Goal: Information Seeking & Learning: Check status

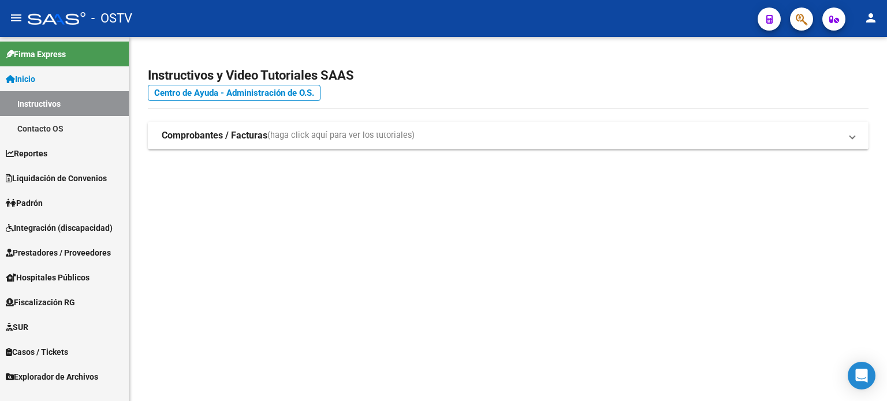
click at [86, 174] on span "Liquidación de Convenios" at bounding box center [56, 178] width 101 height 13
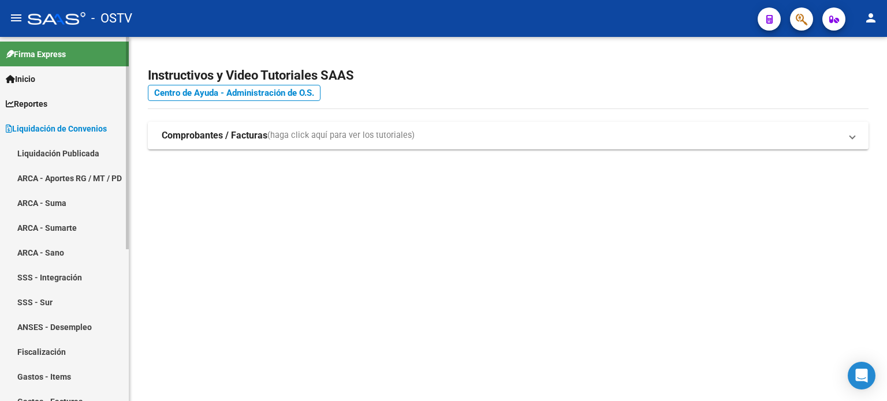
click at [85, 154] on link "Liquidación Publicada" at bounding box center [64, 153] width 129 height 25
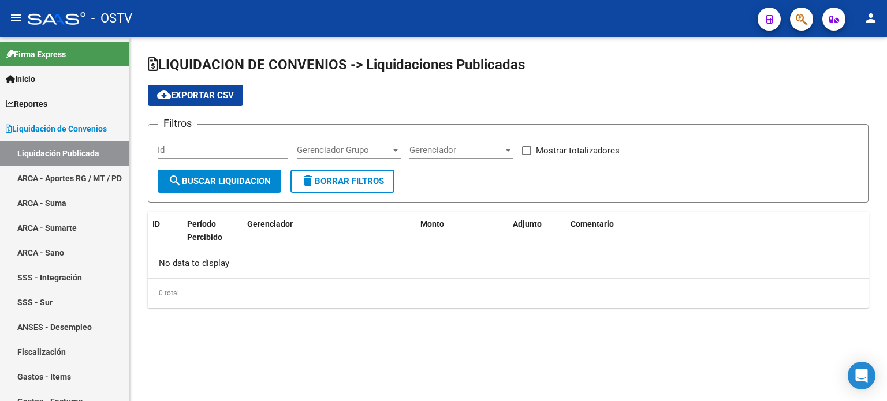
checkbox input "true"
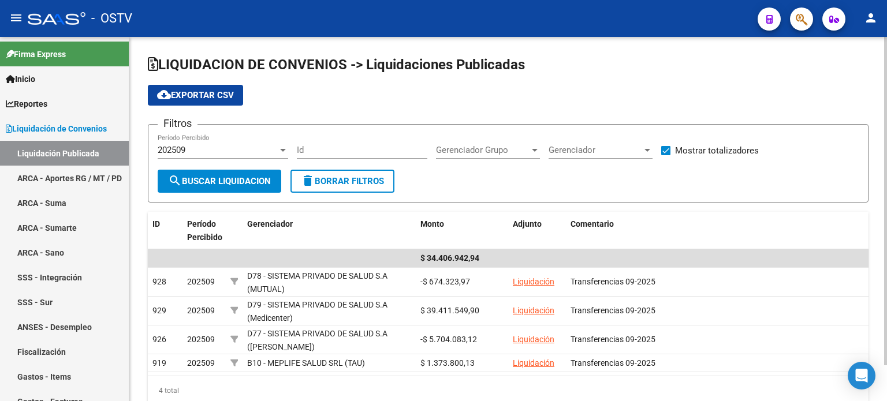
click at [250, 150] on div "202509" at bounding box center [218, 150] width 120 height 10
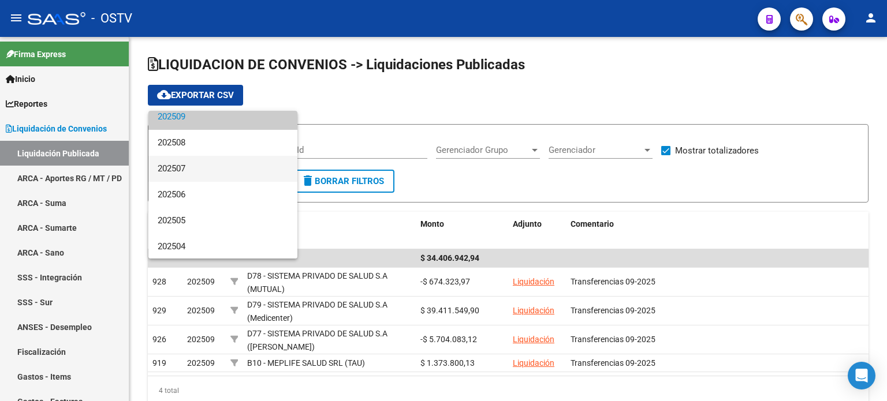
scroll to position [58, 0]
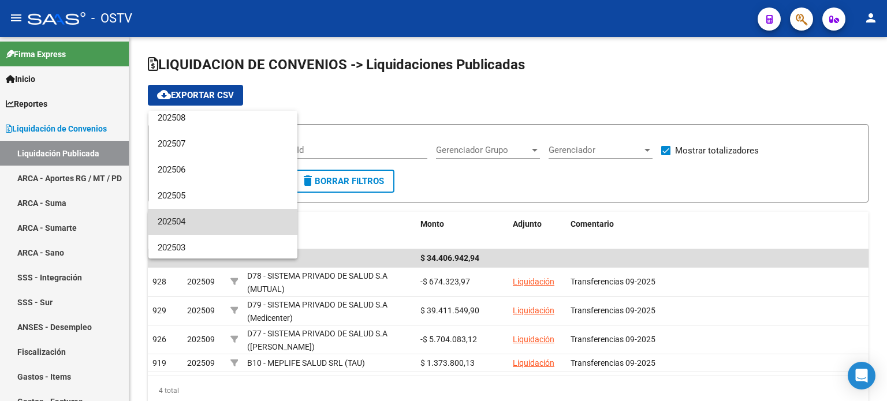
click at [243, 218] on span "202504" at bounding box center [223, 222] width 131 height 26
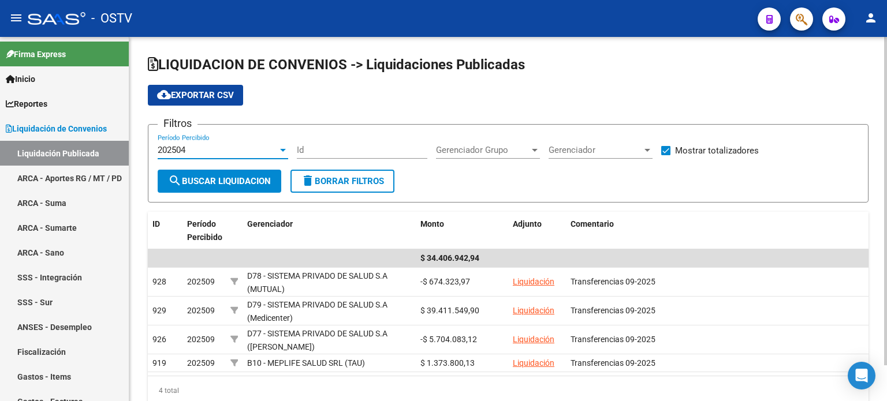
click at [233, 187] on button "search Buscar Liquidacion" at bounding box center [220, 181] width 124 height 23
click at [236, 149] on div "202504" at bounding box center [218, 150] width 120 height 10
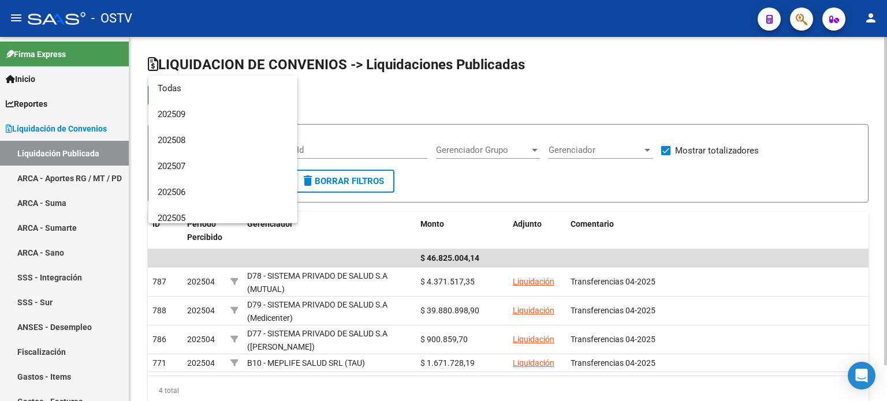
scroll to position [95, 0]
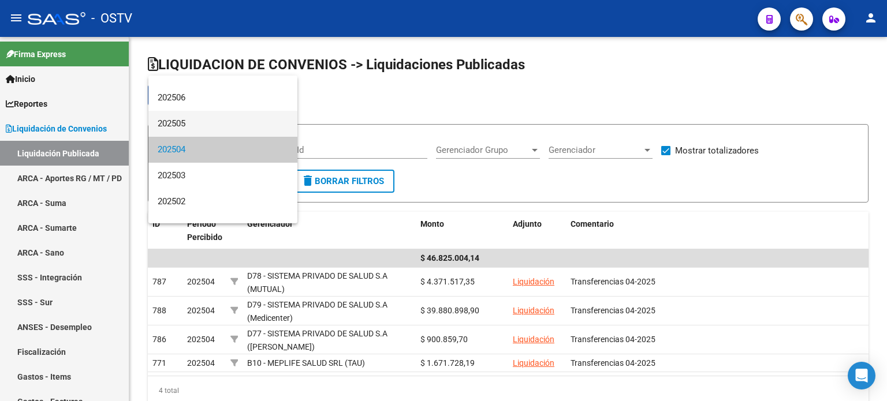
click at [230, 125] on span "202505" at bounding box center [223, 124] width 131 height 26
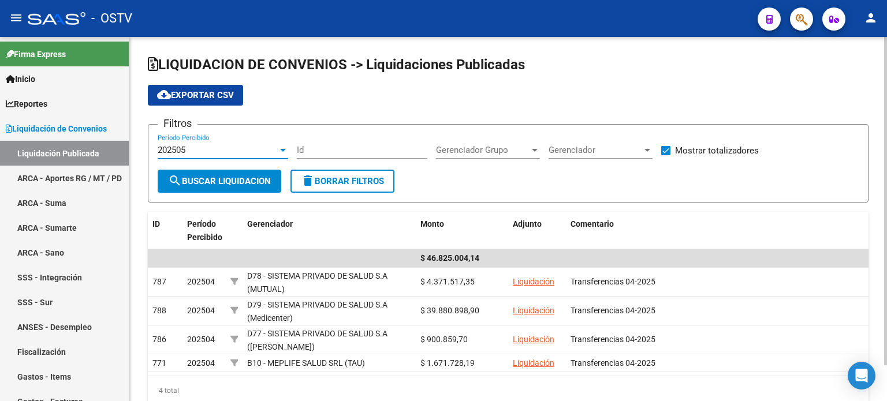
click at [233, 172] on button "search Buscar Liquidacion" at bounding box center [220, 181] width 124 height 23
click at [232, 150] on div "202505" at bounding box center [218, 150] width 120 height 10
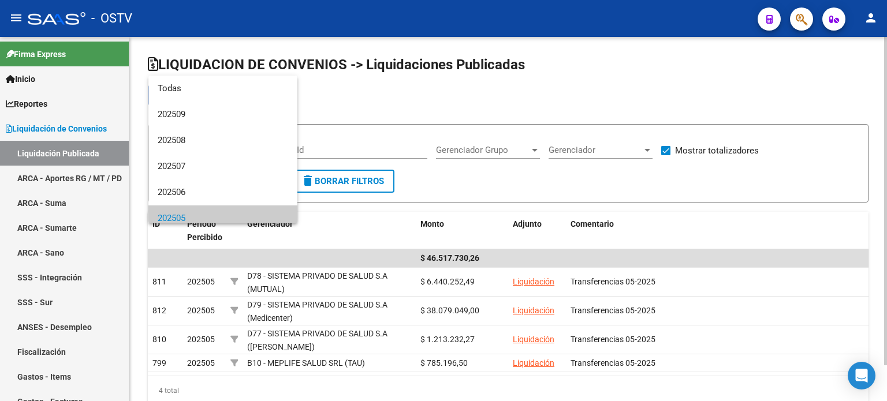
scroll to position [69, 0]
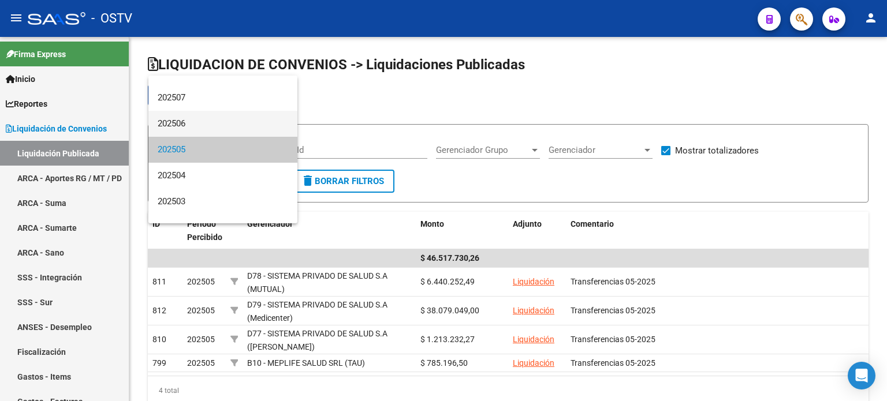
click at [231, 134] on span "202506" at bounding box center [223, 124] width 131 height 26
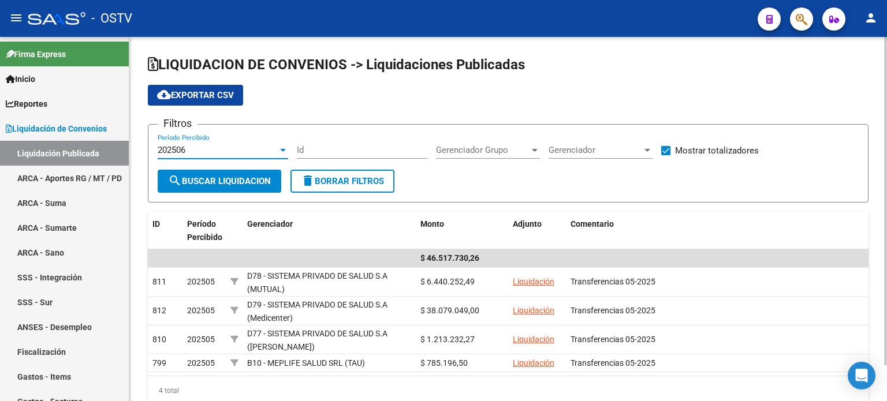
click at [230, 174] on button "search Buscar Liquidacion" at bounding box center [220, 181] width 124 height 23
click at [226, 151] on div "202506" at bounding box center [218, 150] width 120 height 10
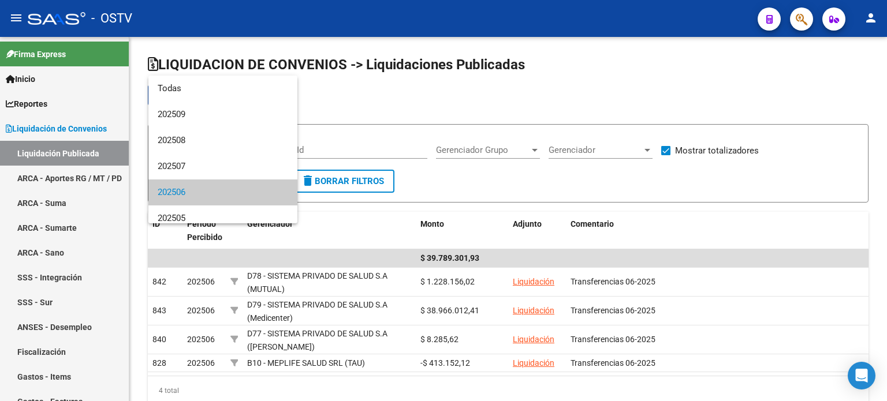
scroll to position [43, 0]
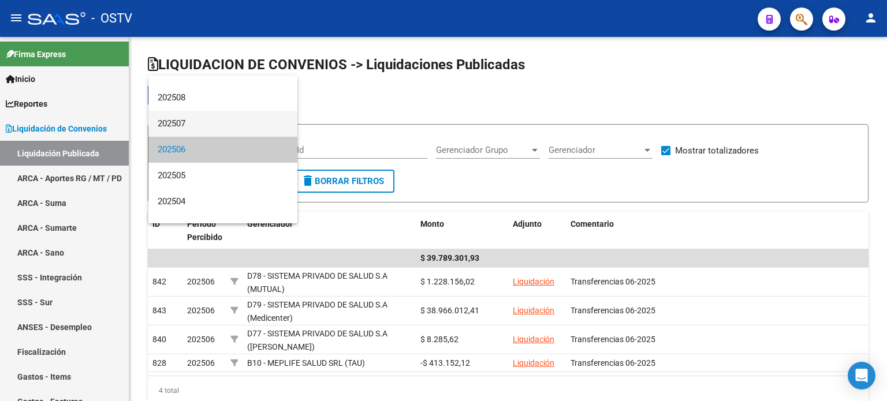
click at [224, 127] on span "202507" at bounding box center [223, 124] width 131 height 26
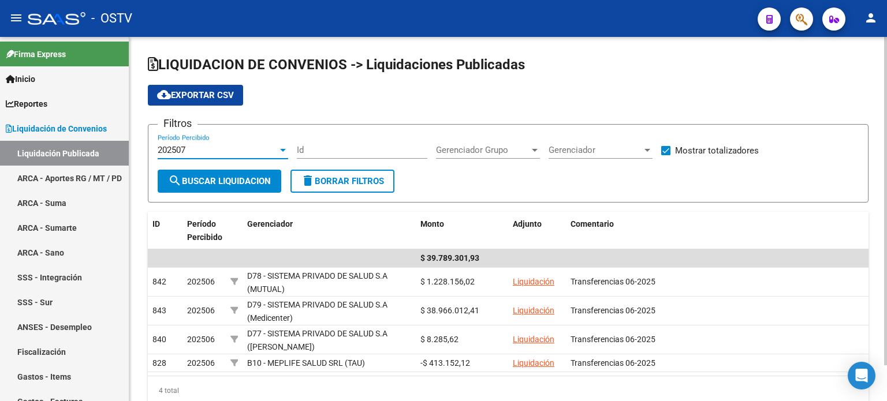
click at [225, 173] on button "search Buscar Liquidacion" at bounding box center [220, 181] width 124 height 23
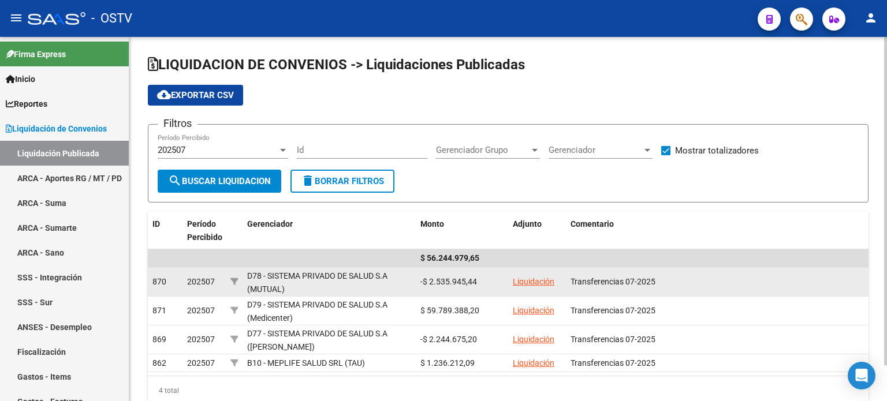
drag, startPoint x: 471, startPoint y: 285, endPoint x: 430, endPoint y: 285, distance: 41.6
click at [430, 285] on div "-$ 2.535.945,44" at bounding box center [462, 282] width 83 height 13
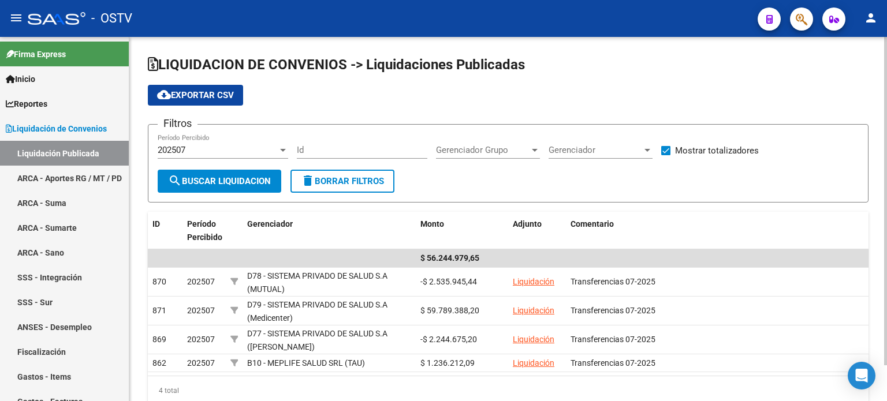
copy div "2.535.945,44"
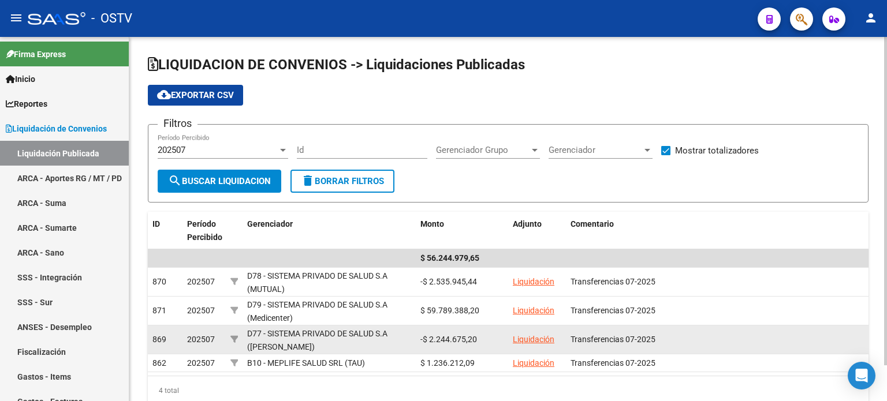
drag, startPoint x: 479, startPoint y: 340, endPoint x: 431, endPoint y: 342, distance: 48.6
click at [431, 342] on div "-$ 2.244.675,20" at bounding box center [462, 339] width 83 height 13
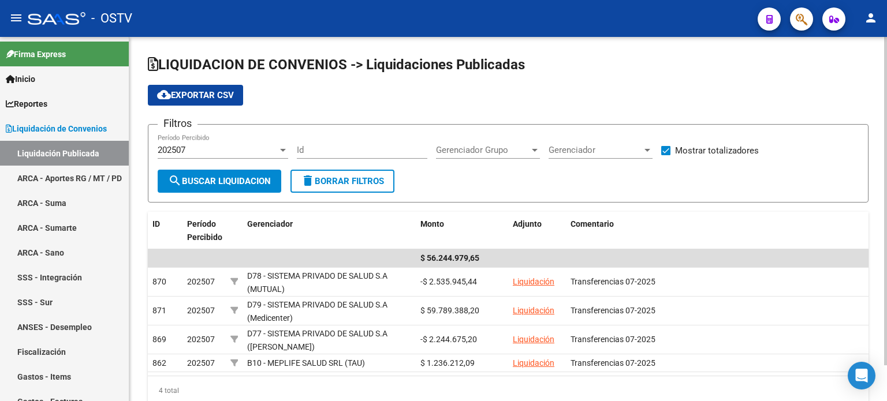
copy div "2.244.675,20"
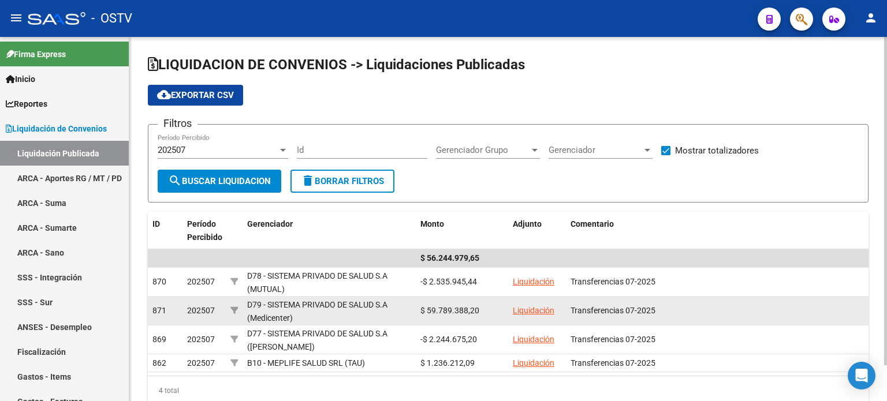
scroll to position [39, 0]
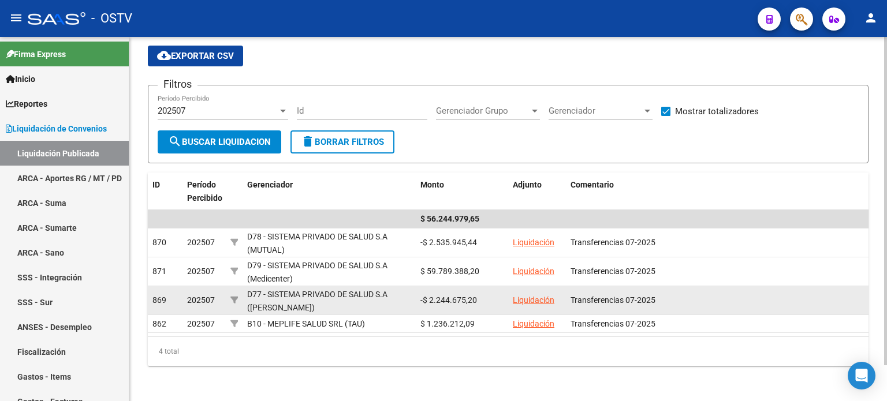
click at [490, 296] on div "-$ 2.244.675,20" at bounding box center [462, 300] width 83 height 13
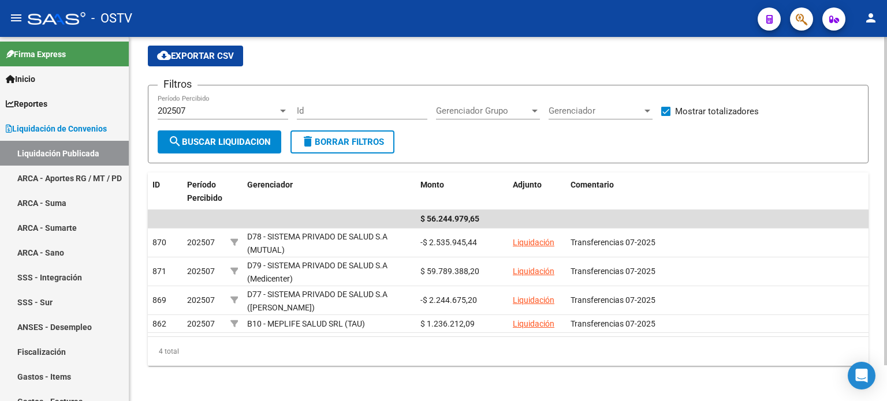
click at [243, 121] on div "202507 Período Percibido" at bounding box center [223, 113] width 131 height 36
click at [240, 113] on div "202507" at bounding box center [218, 111] width 120 height 10
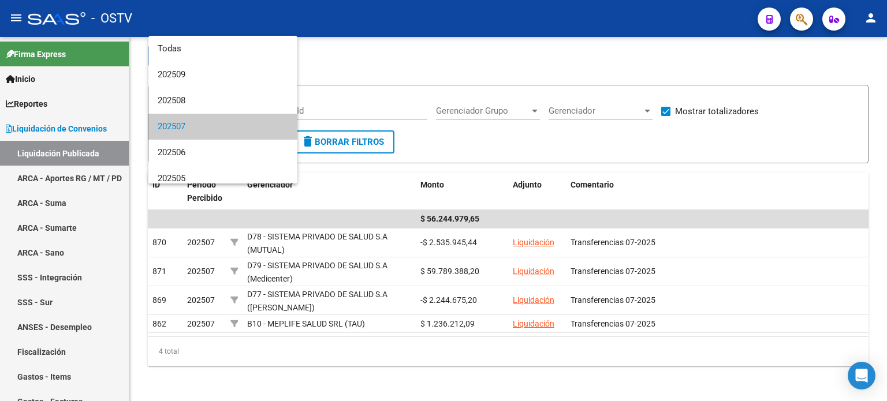
scroll to position [17, 0]
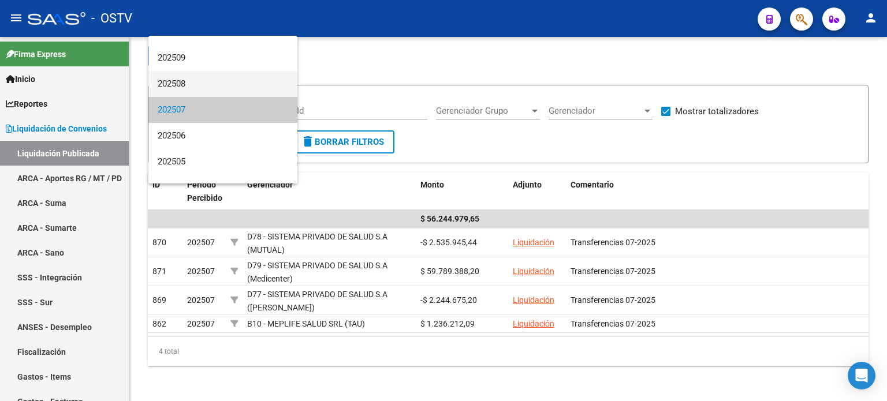
click at [233, 85] on span "202508" at bounding box center [223, 84] width 131 height 26
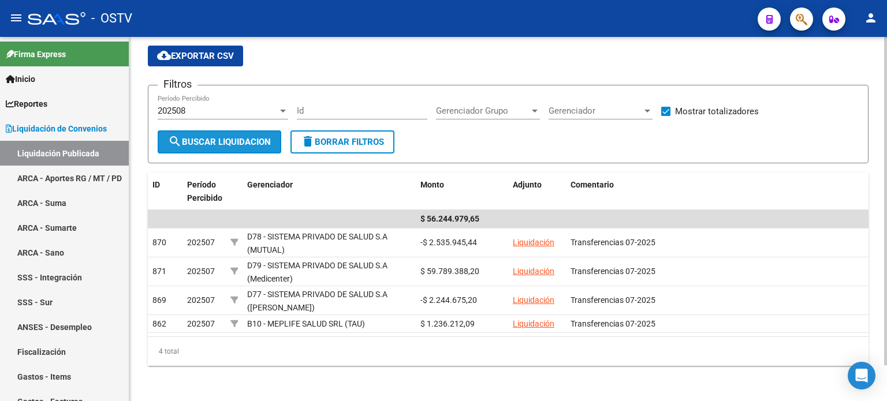
click at [240, 147] on button "search Buscar Liquidacion" at bounding box center [220, 142] width 124 height 23
click at [254, 109] on div "202508" at bounding box center [218, 111] width 120 height 10
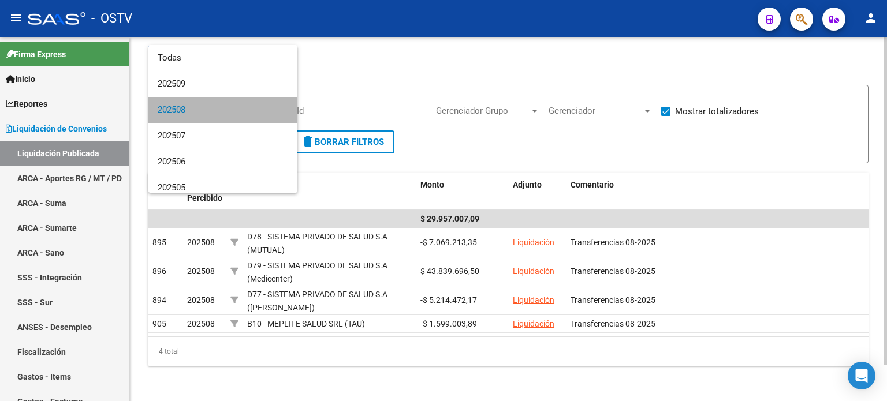
click at [254, 109] on span "202508" at bounding box center [223, 110] width 131 height 26
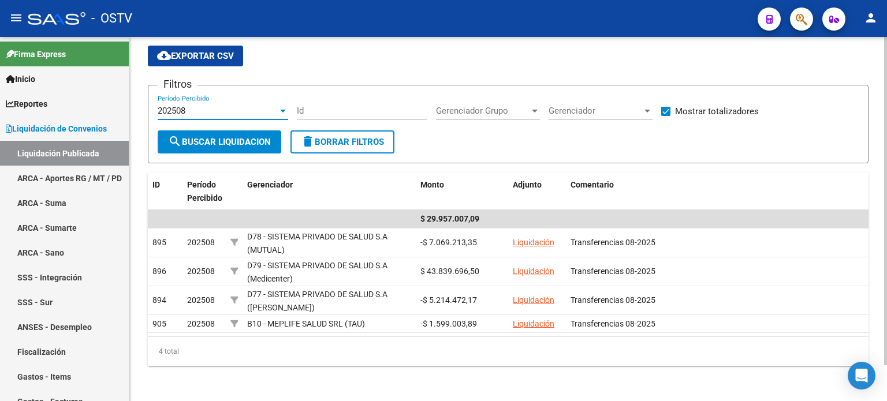
click at [239, 137] on span "search Buscar Liquidacion" at bounding box center [219, 142] width 103 height 10
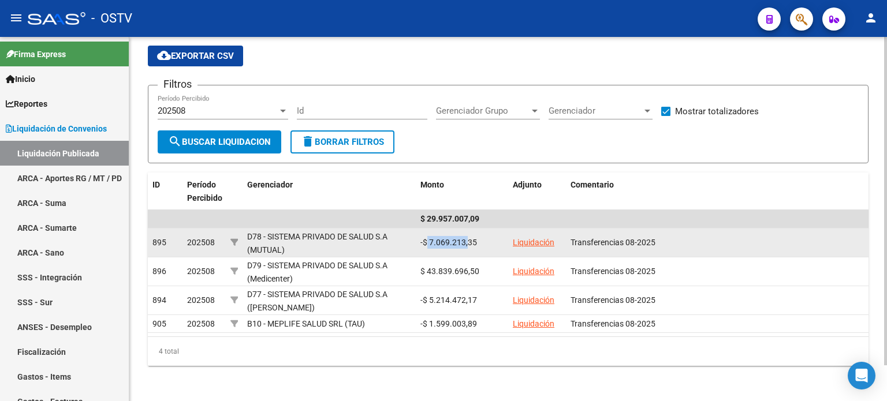
drag, startPoint x: 425, startPoint y: 244, endPoint x: 463, endPoint y: 242, distance: 38.8
click at [463, 242] on div "-$ 7.069.213,35" at bounding box center [462, 242] width 83 height 13
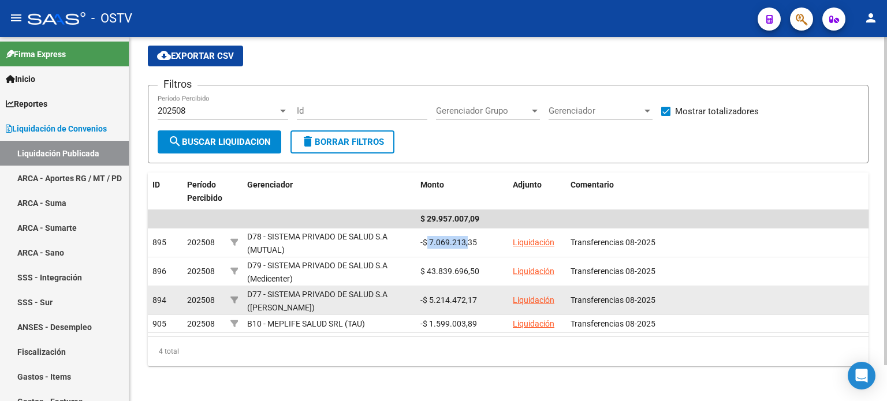
drag, startPoint x: 471, startPoint y: 299, endPoint x: 425, endPoint y: 299, distance: 45.6
click at [425, 299] on div "-$ 5.214.472,17" at bounding box center [462, 300] width 83 height 13
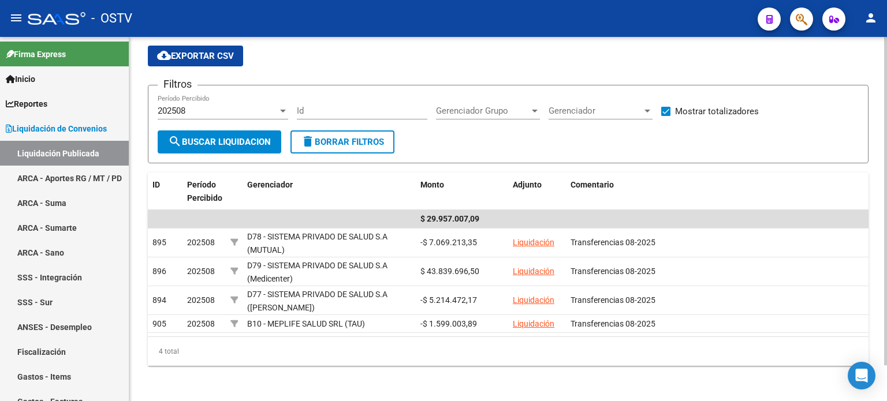
click at [490, 338] on div "4 total" at bounding box center [508, 351] width 721 height 29
click at [240, 106] on div "202508" at bounding box center [218, 111] width 120 height 10
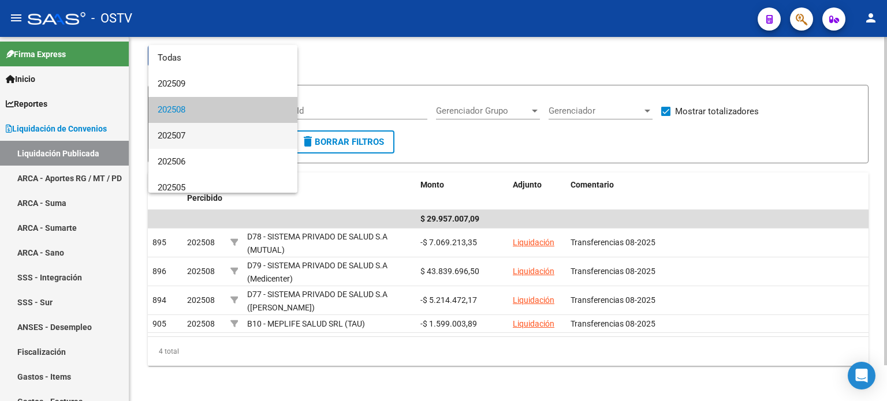
click at [241, 131] on span "202507" at bounding box center [223, 136] width 131 height 26
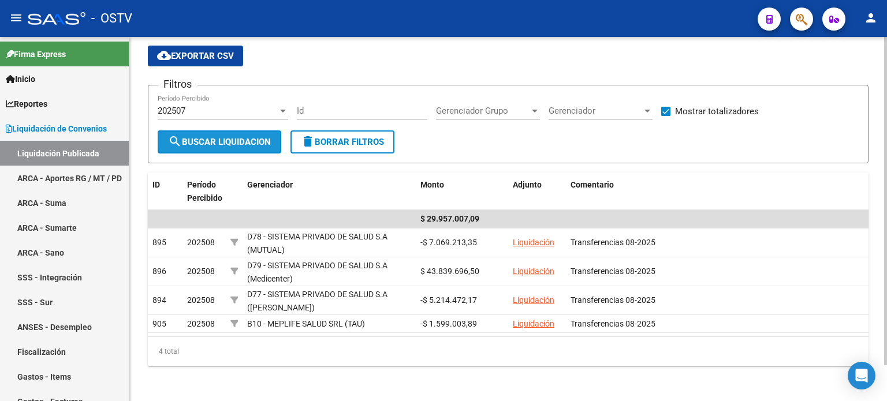
click at [240, 135] on button "search Buscar Liquidacion" at bounding box center [220, 142] width 124 height 23
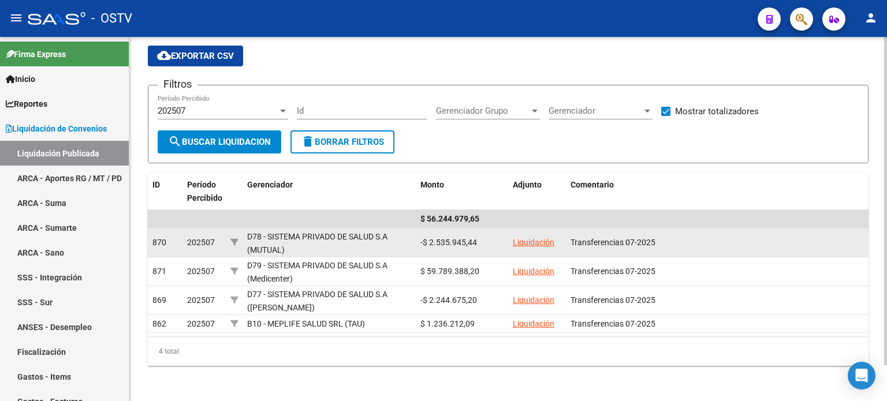
click at [536, 238] on link "Liquidación" at bounding box center [534, 242] width 42 height 9
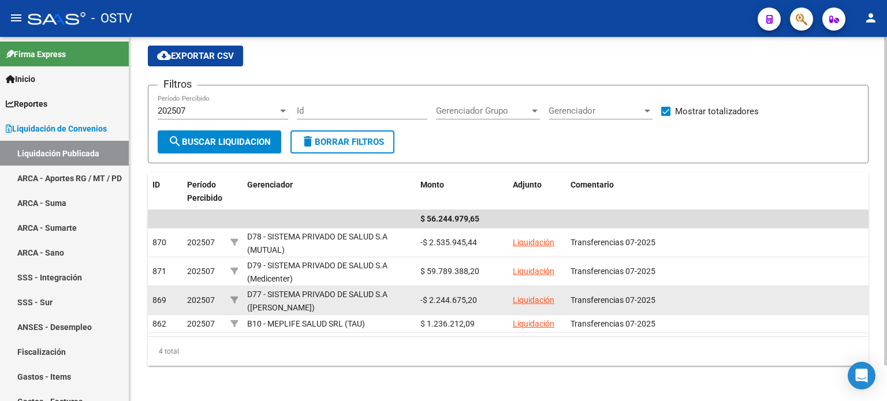
click at [527, 300] on link "Liquidación" at bounding box center [534, 300] width 42 height 9
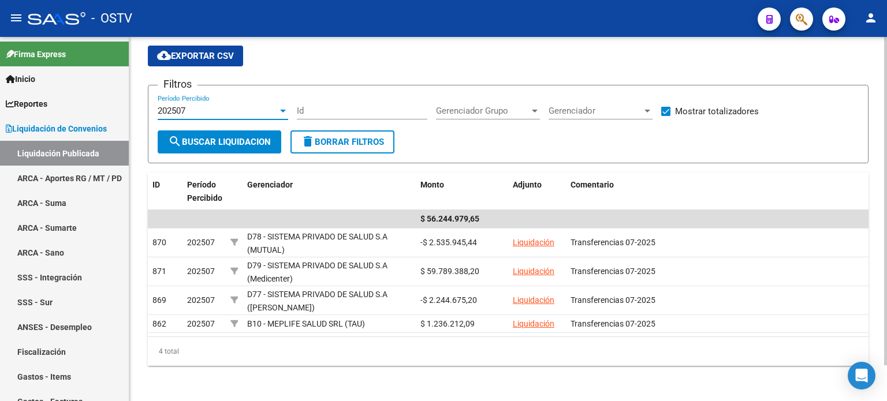
click at [235, 106] on div "202507" at bounding box center [218, 111] width 120 height 10
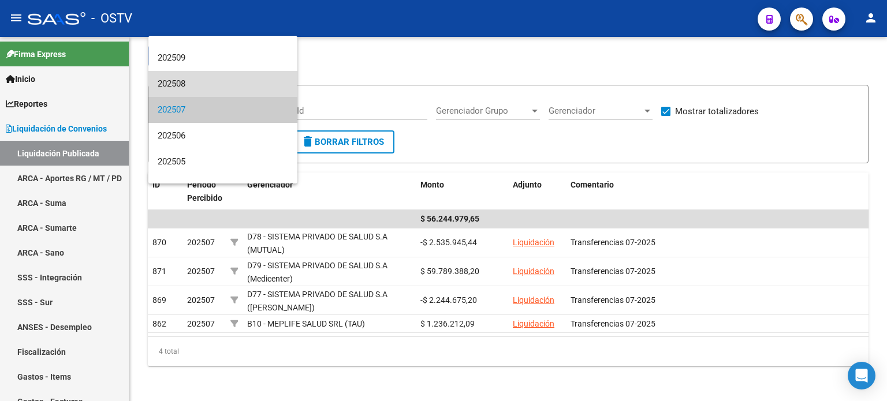
click at [226, 83] on span "202508" at bounding box center [223, 84] width 131 height 26
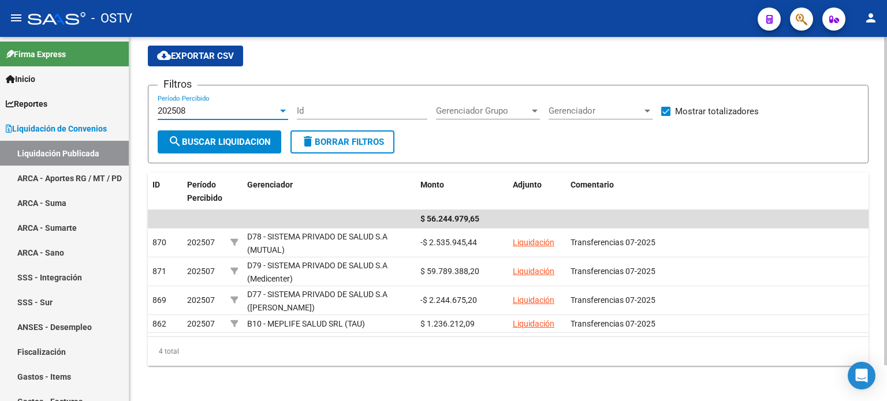
click at [270, 138] on span "search Buscar Liquidacion" at bounding box center [219, 142] width 103 height 10
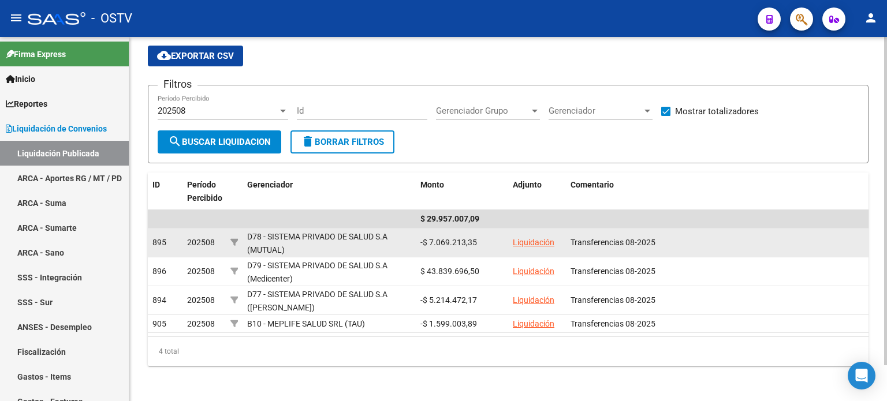
click at [524, 238] on link "Liquidación" at bounding box center [534, 242] width 42 height 9
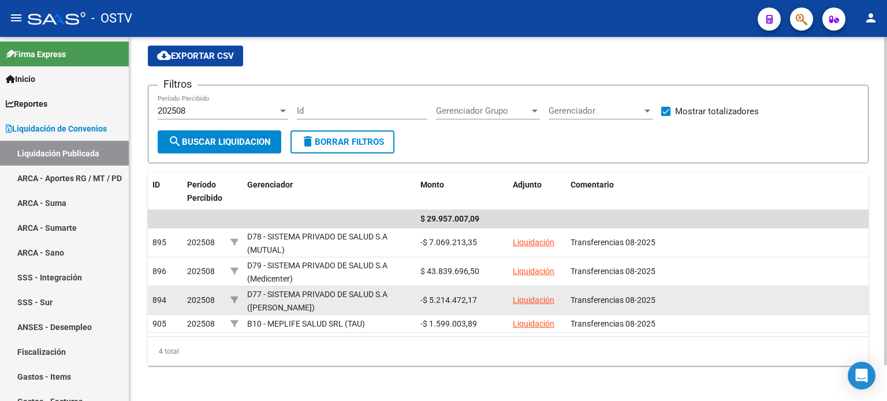
click at [514, 294] on div "Liquidación" at bounding box center [537, 300] width 49 height 13
click at [519, 298] on link "Liquidación" at bounding box center [534, 300] width 42 height 9
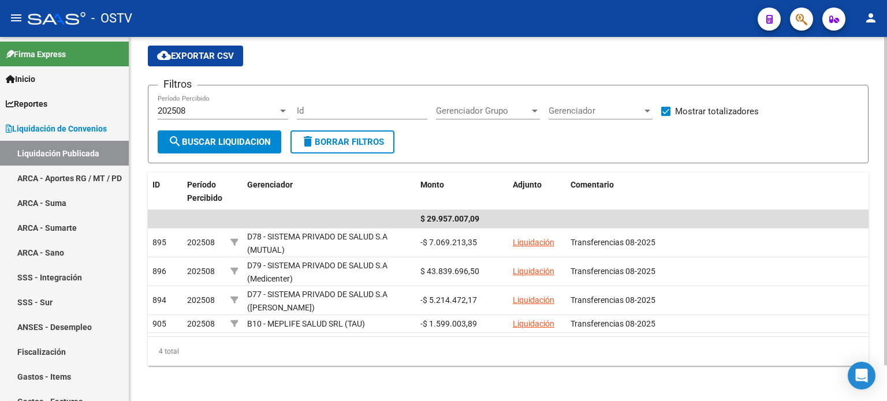
click at [240, 110] on div "202508" at bounding box center [218, 111] width 120 height 10
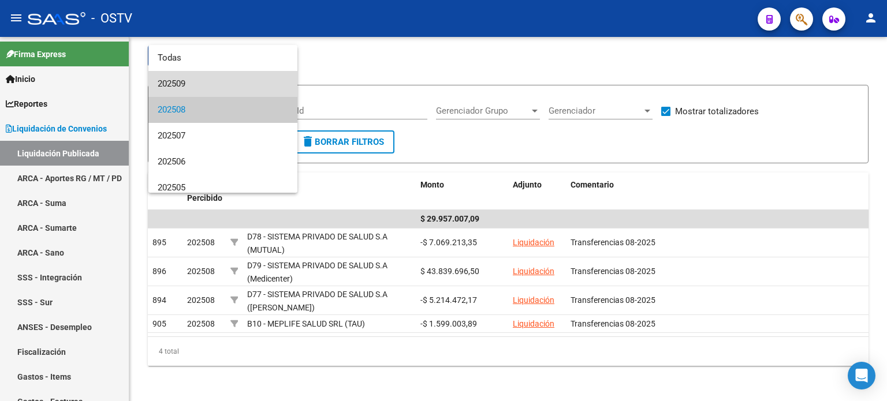
click at [235, 85] on span "202509" at bounding box center [223, 84] width 131 height 26
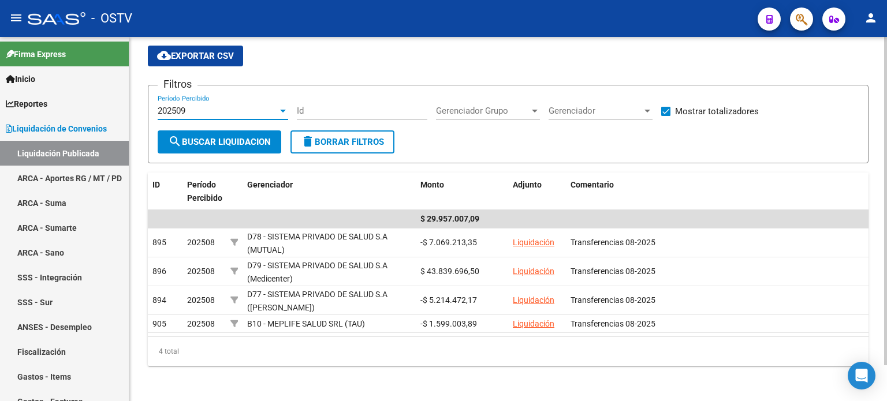
click at [243, 147] on button "search Buscar Liquidacion" at bounding box center [220, 142] width 124 height 23
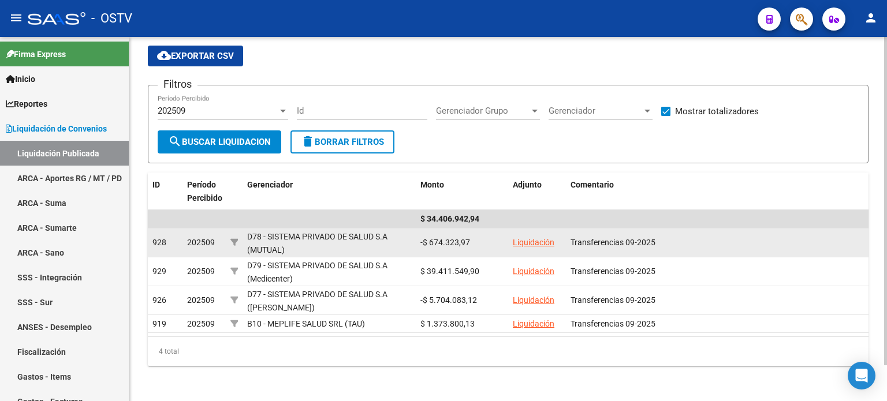
click at [536, 241] on link "Liquidación" at bounding box center [534, 242] width 42 height 9
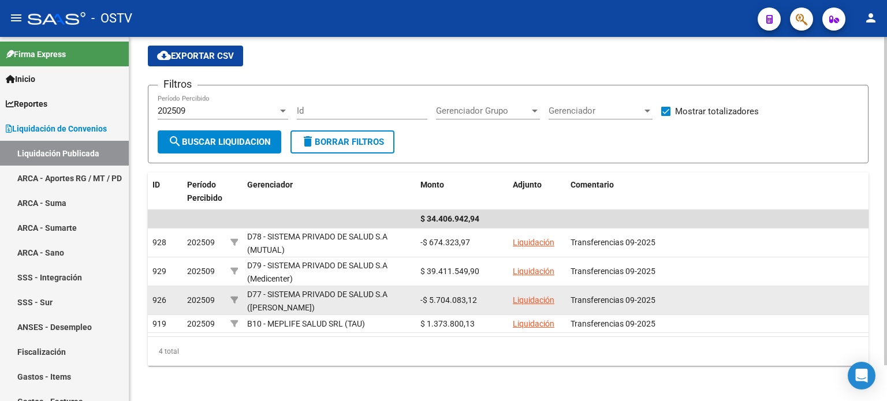
click at [527, 301] on link "Liquidación" at bounding box center [534, 300] width 42 height 9
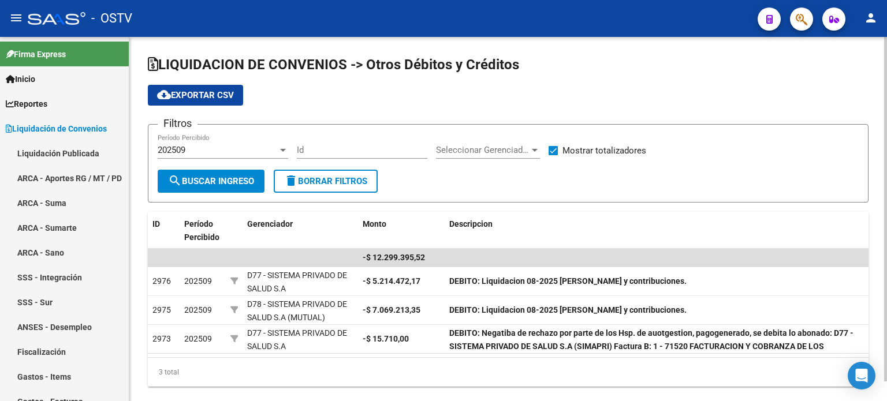
click at [237, 150] on div "202509" at bounding box center [218, 150] width 120 height 10
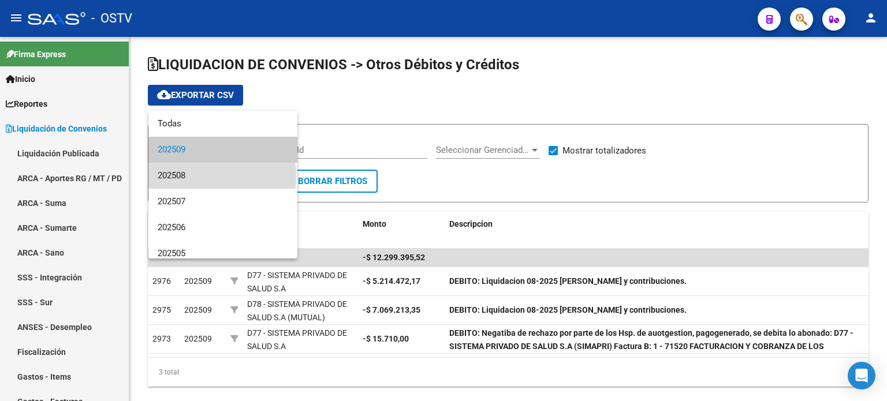
click at [222, 176] on span "202508" at bounding box center [223, 176] width 131 height 26
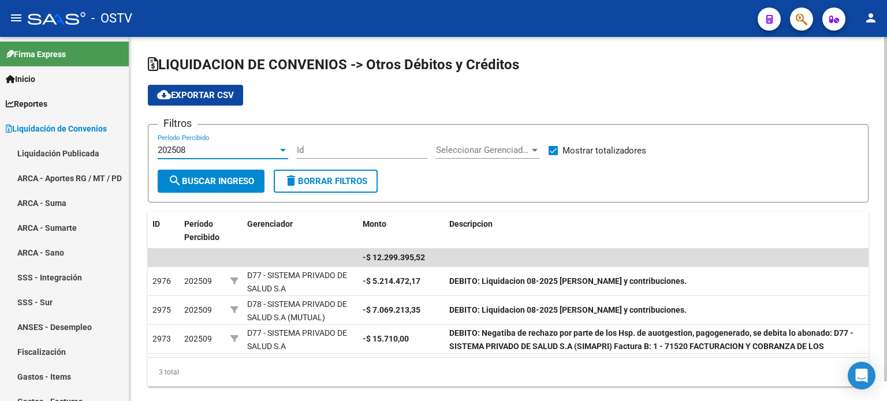
click at [221, 180] on span "search Buscar Ingreso" at bounding box center [211, 181] width 86 height 10
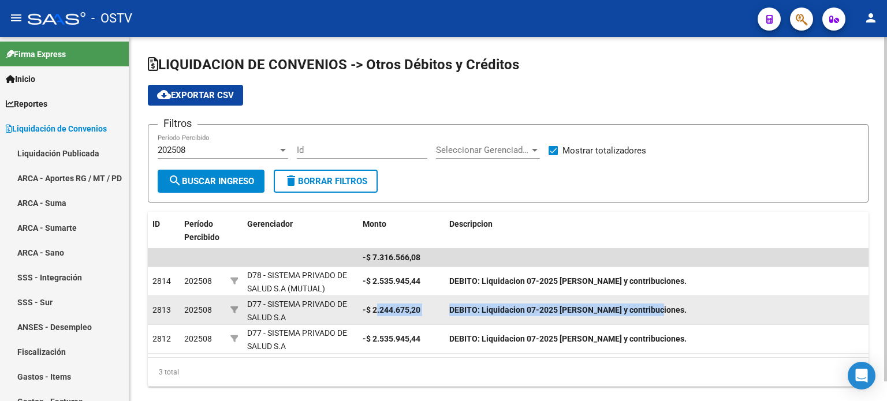
drag, startPoint x: 375, startPoint y: 315, endPoint x: 649, endPoint y: 314, distance: 274.4
click at [649, 314] on div "2813 202508 D77 - SISTEMA PRIVADO DE SALUD S.A (SIMAPRI) -$ 2.244.675,20 DEBITO…" at bounding box center [508, 310] width 721 height 29
click at [391, 296] on datatable-body-cell "-$ 2.244.675,20" at bounding box center [401, 310] width 87 height 28
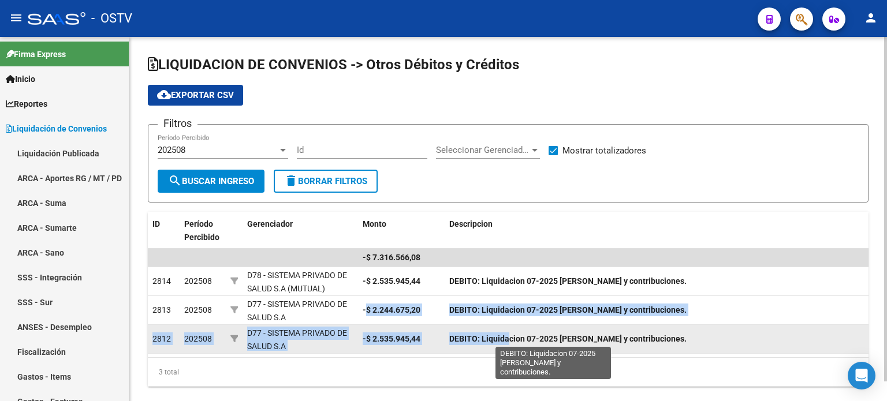
drag, startPoint x: 367, startPoint y: 308, endPoint x: 509, endPoint y: 334, distance: 144.5
click at [509, 334] on datatable-scroller "-$ 7.316.566,08 2814 202508 D78 - SISTEMA PRIVADO DE SALUD S.A (MUTUAL) -$ 2.53…" at bounding box center [508, 301] width 721 height 105
click at [396, 325] on datatable-body-cell "-$ 2.535.945,44" at bounding box center [401, 339] width 87 height 28
drag, startPoint x: 363, startPoint y: 312, endPoint x: 476, endPoint y: 332, distance: 114.4
click at [476, 332] on datatable-scroller "-$ 7.316.566,08 2814 202508 D78 - SISTEMA PRIVADO DE SALUD S.A (MUTUAL) -$ 2.53…" at bounding box center [508, 301] width 721 height 105
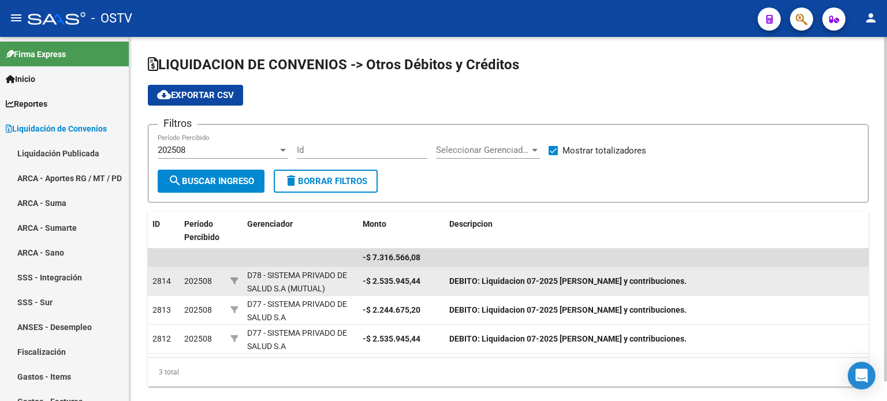
click at [399, 277] on strong "-$ 2.535.945,44" at bounding box center [392, 281] width 58 height 9
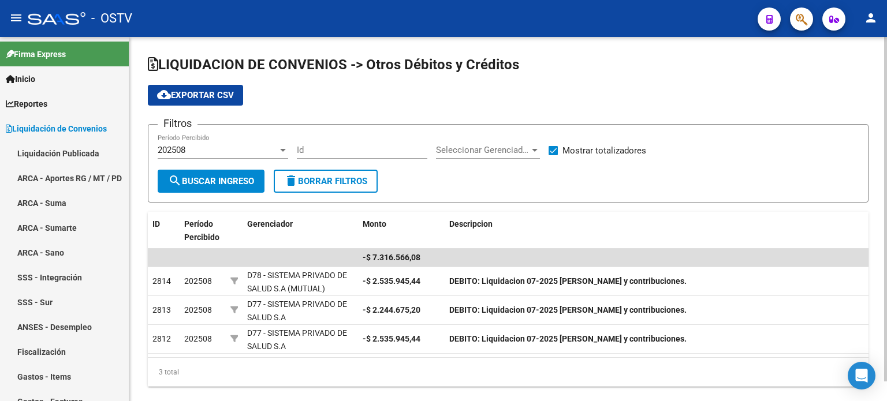
click at [472, 143] on div "Seleccionar Gerenciador Seleccionar Gerenciador" at bounding box center [488, 146] width 104 height 25
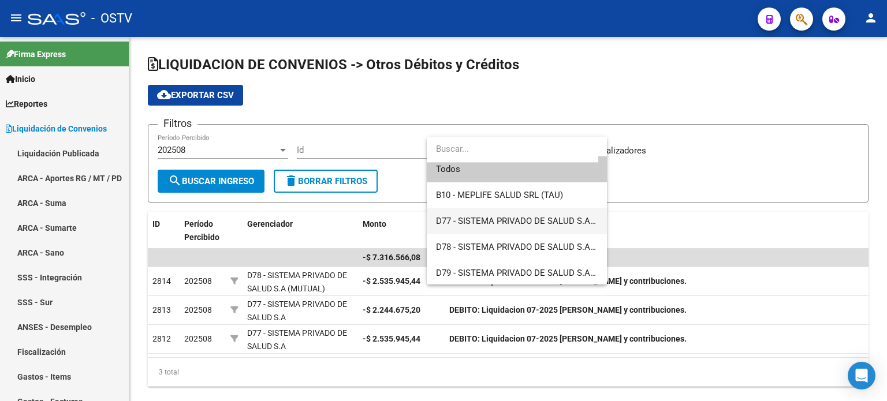
scroll to position [8, 0]
click at [646, 228] on div at bounding box center [443, 200] width 887 height 401
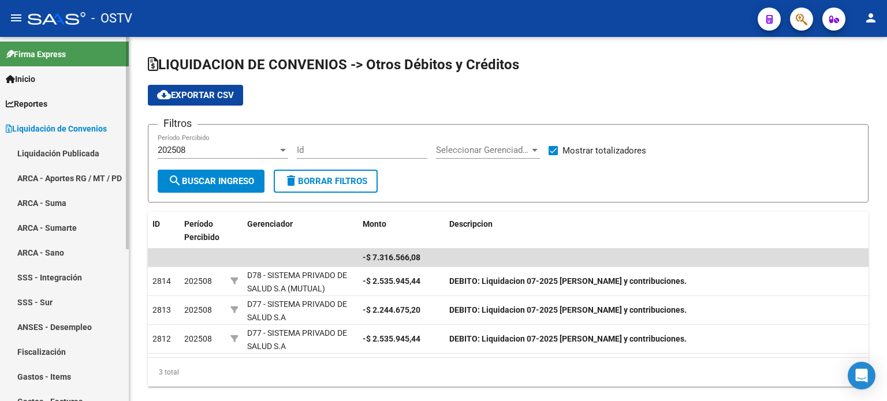
click at [102, 131] on span "Liquidación de Convenios" at bounding box center [56, 128] width 101 height 13
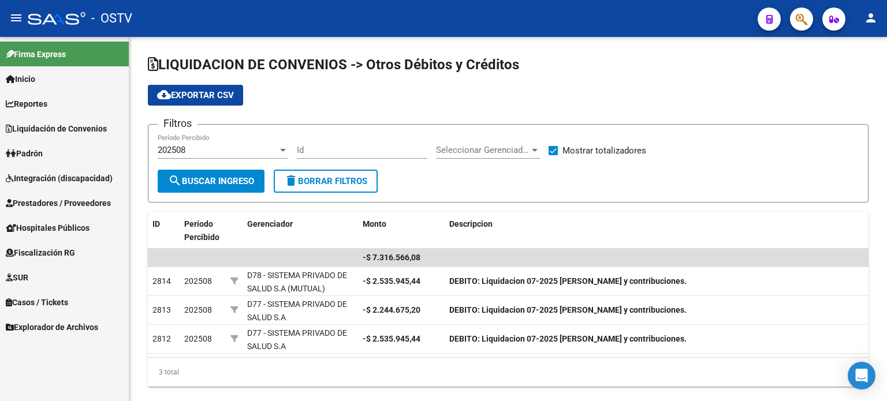
click at [102, 130] on span "Liquidación de Convenios" at bounding box center [56, 128] width 101 height 13
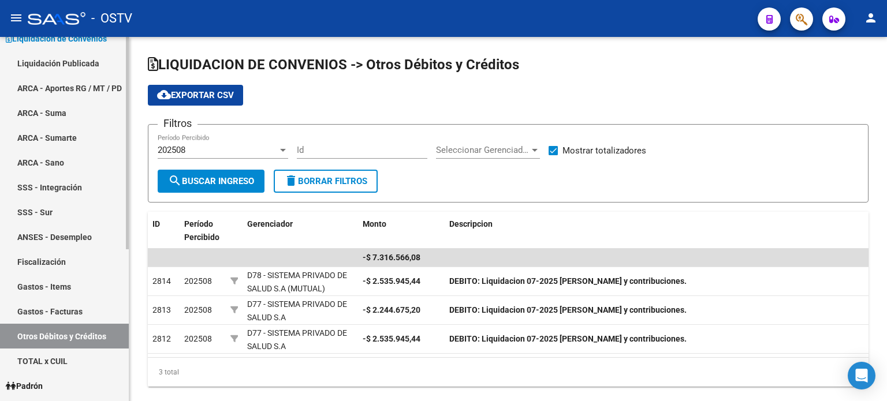
scroll to position [116, 0]
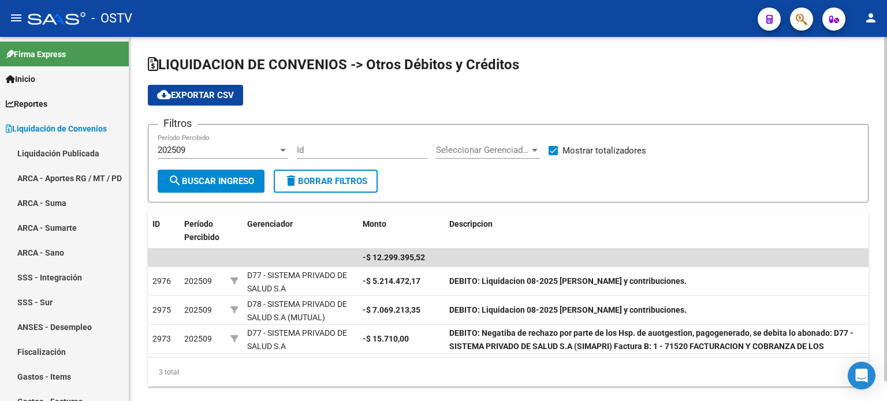
click at [252, 152] on div "202509" at bounding box center [218, 150] width 120 height 10
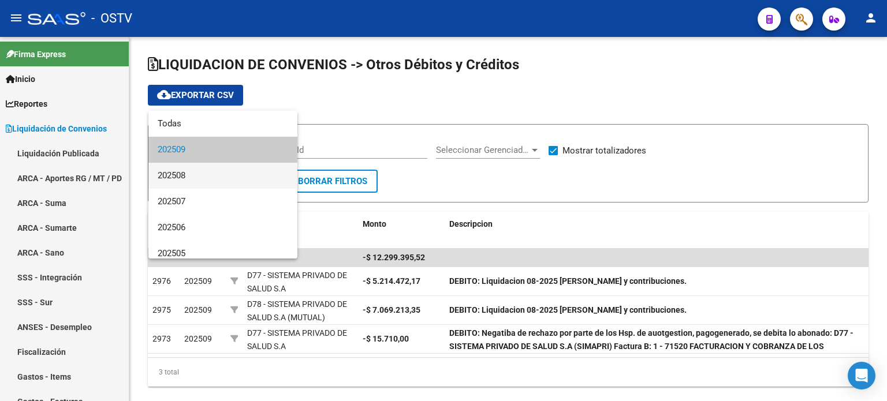
click at [248, 177] on span "202508" at bounding box center [223, 176] width 131 height 26
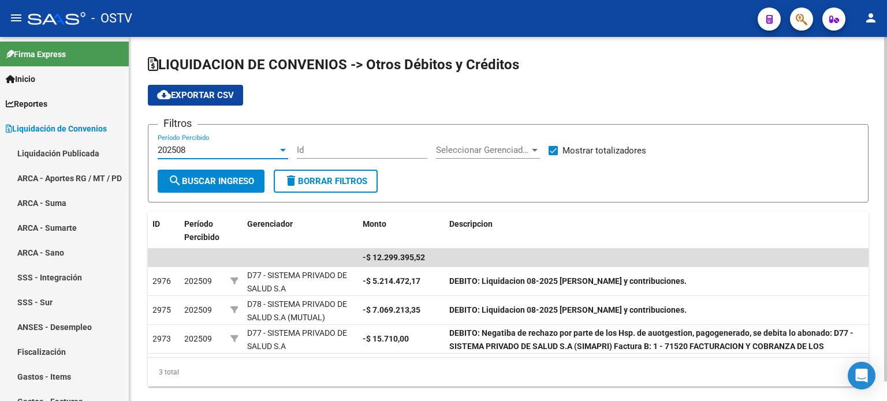
click at [230, 189] on button "search Buscar Ingreso" at bounding box center [211, 181] width 107 height 23
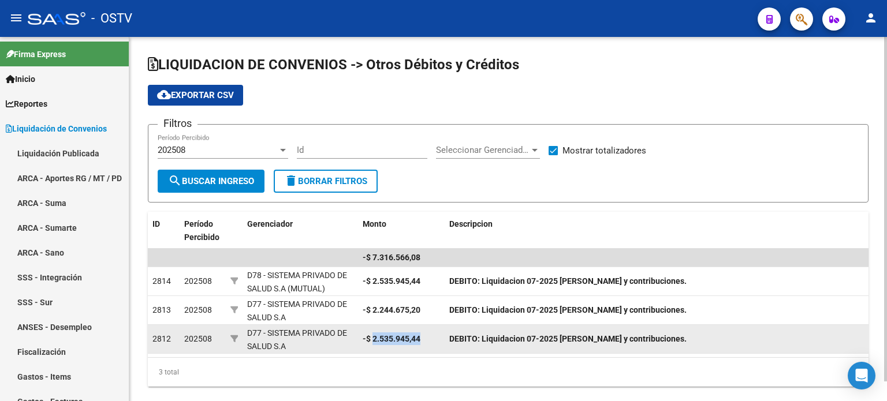
drag, startPoint x: 421, startPoint y: 339, endPoint x: 374, endPoint y: 343, distance: 46.4
click at [374, 343] on div "-$ 2.535.945,44" at bounding box center [401, 339] width 77 height 13
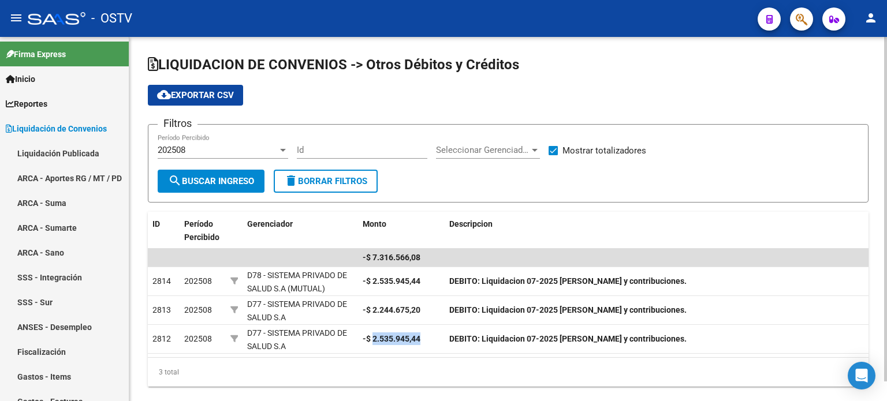
copy strong "2.535.945,44"
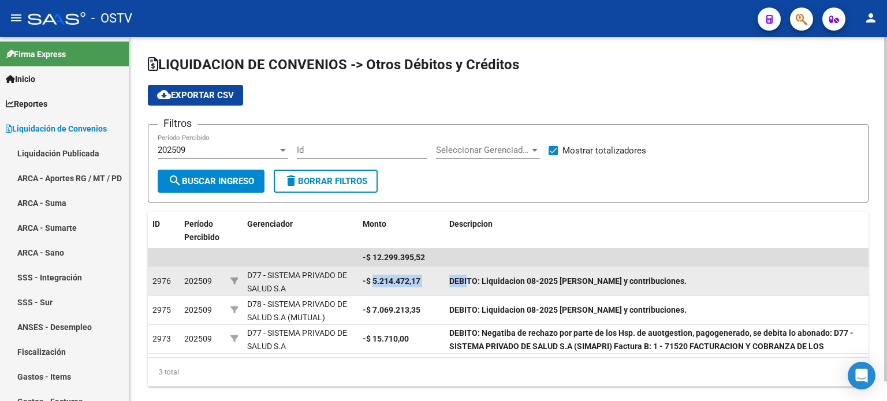
drag, startPoint x: 455, startPoint y: 280, endPoint x: 372, endPoint y: 280, distance: 83.2
click at [372, 280] on div "2976 202509 D77 - SISTEMA PRIVADO DE SALUD S.A (SIMAPRI) -$ 5.214.472,17 DEBITO…" at bounding box center [508, 281] width 721 height 29
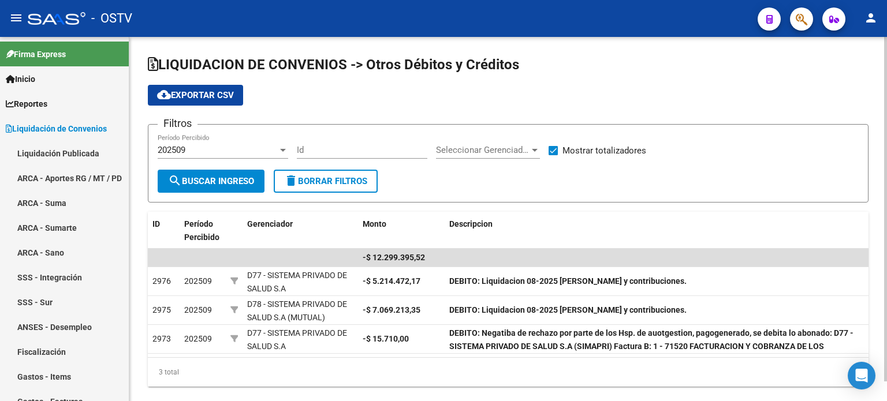
click at [273, 149] on div "202509" at bounding box center [218, 150] width 120 height 10
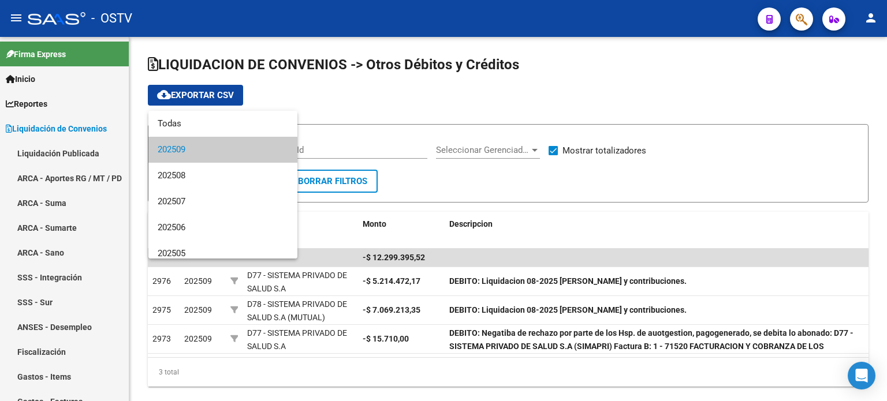
click at [363, 118] on div at bounding box center [443, 200] width 887 height 401
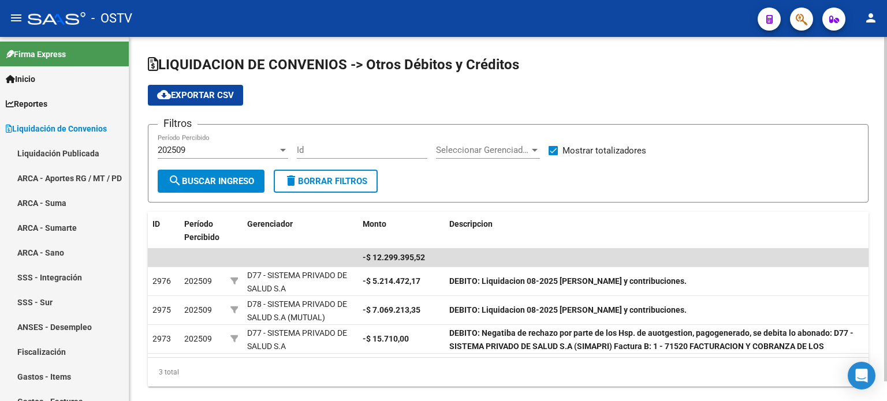
click at [218, 156] on div "202509 Período Percibido" at bounding box center [223, 146] width 131 height 25
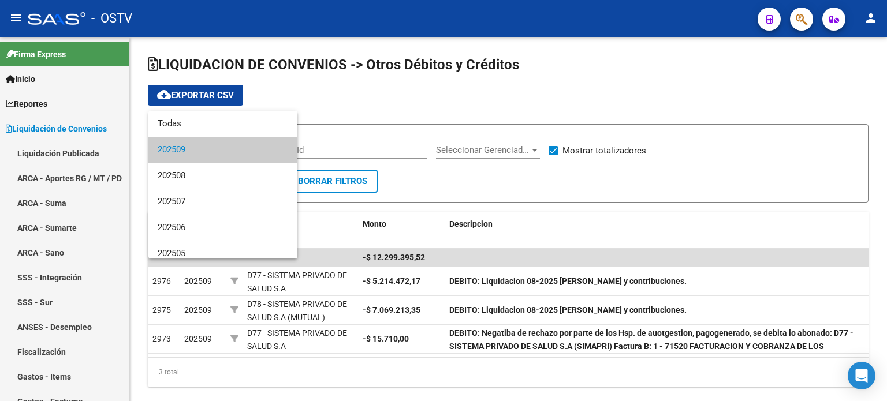
click at [398, 92] on div at bounding box center [443, 200] width 887 height 401
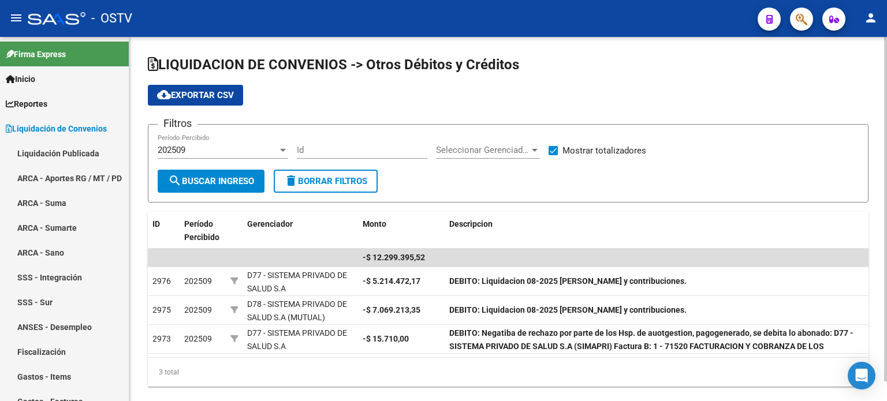
click at [223, 154] on div "202509" at bounding box center [218, 150] width 120 height 10
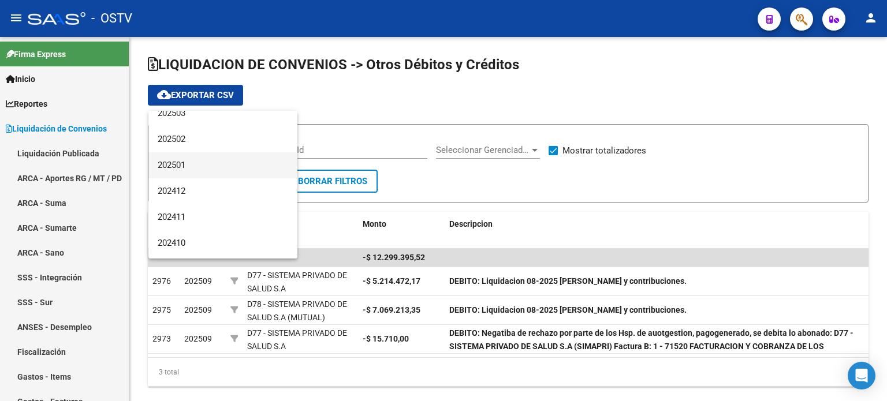
scroll to position [173, 0]
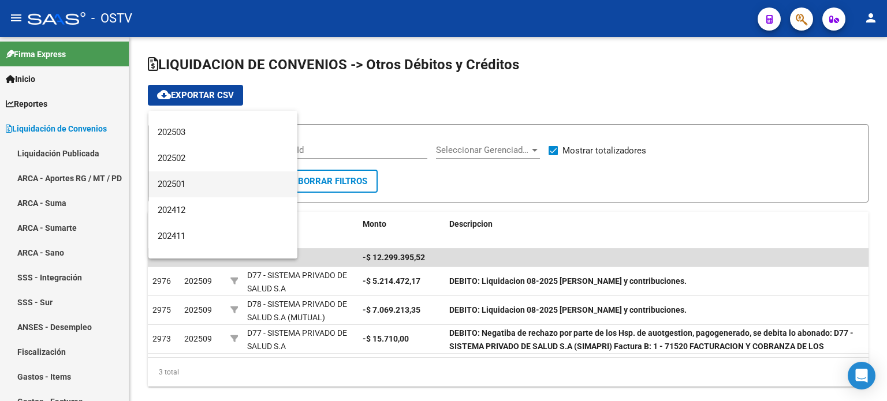
click at [210, 181] on span "202501" at bounding box center [223, 185] width 131 height 26
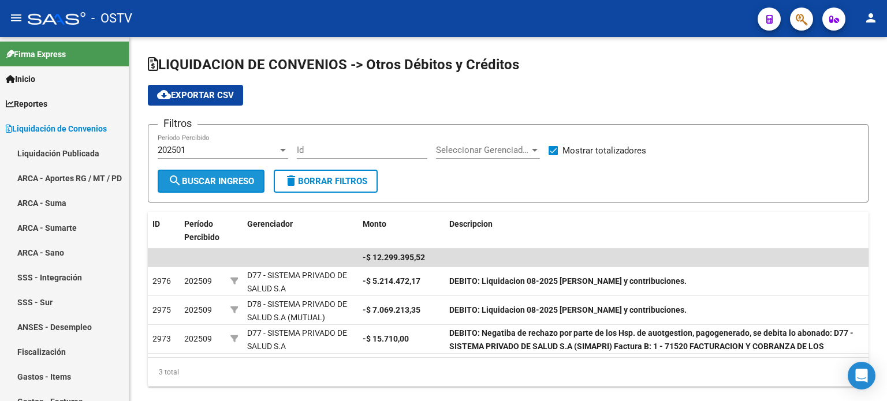
click at [210, 182] on span "search Buscar Ingreso" at bounding box center [211, 181] width 86 height 10
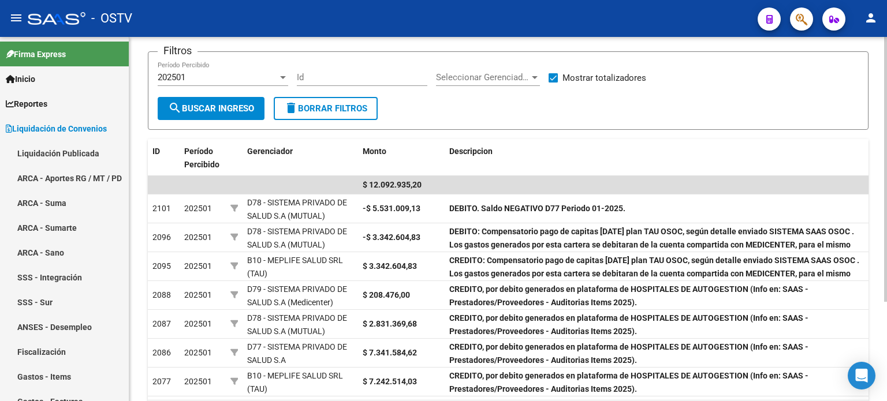
scroll to position [58, 0]
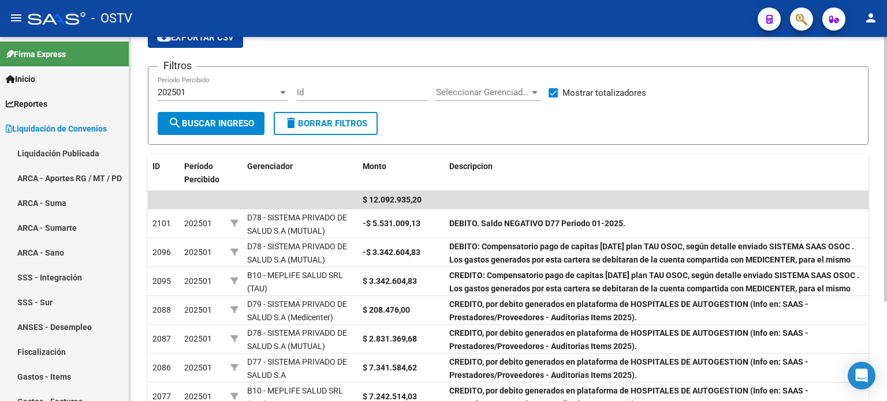
click at [238, 96] on div "202501" at bounding box center [218, 92] width 120 height 10
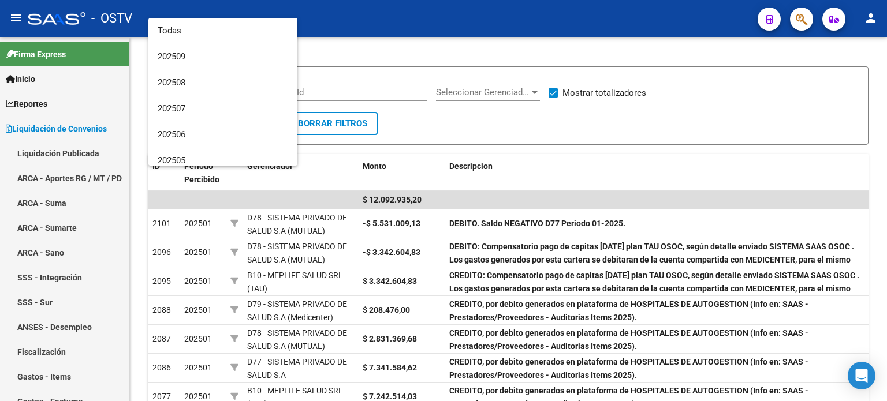
scroll to position [173, 0]
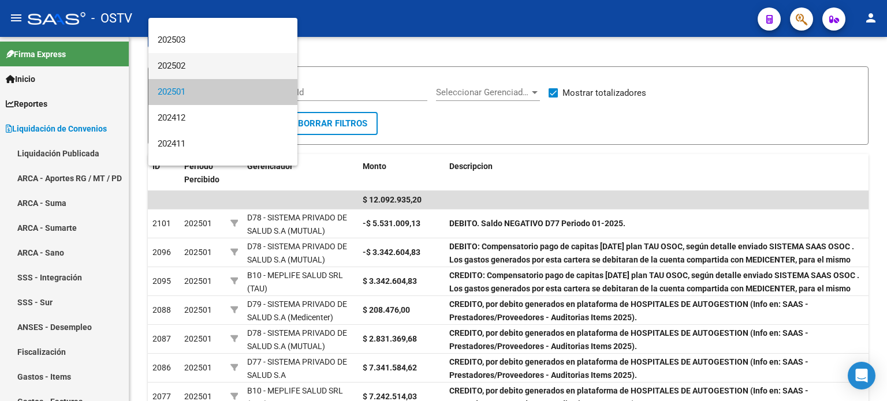
click at [222, 66] on span "202502" at bounding box center [223, 66] width 131 height 26
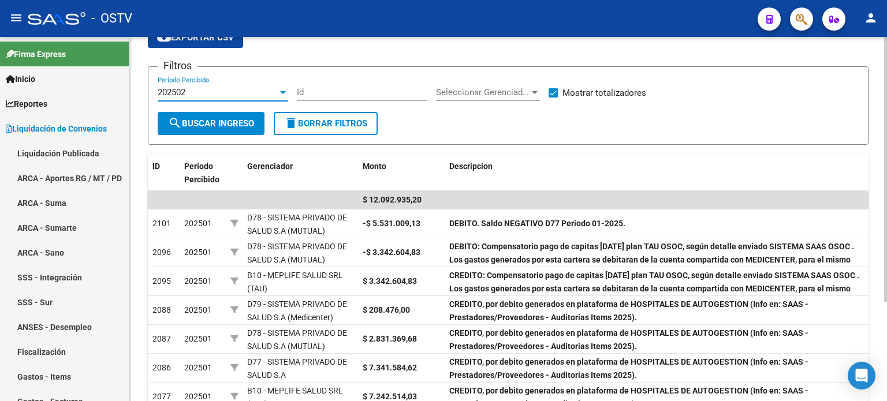
click at [218, 117] on button "search Buscar Ingreso" at bounding box center [211, 123] width 107 height 23
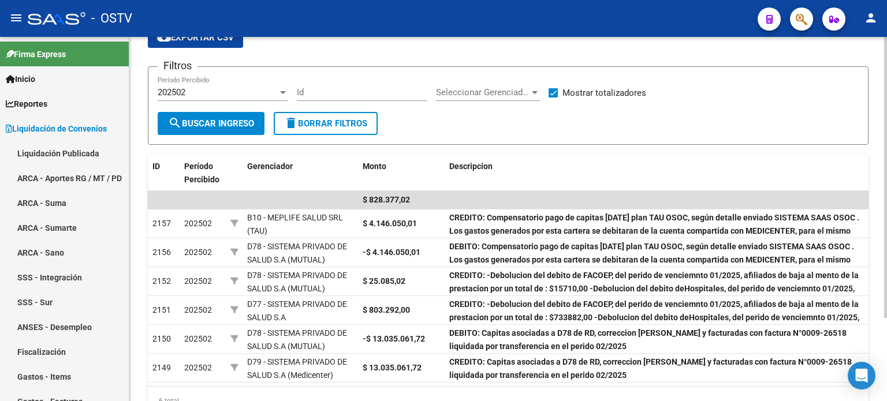
click at [200, 94] on div "202502" at bounding box center [218, 92] width 120 height 10
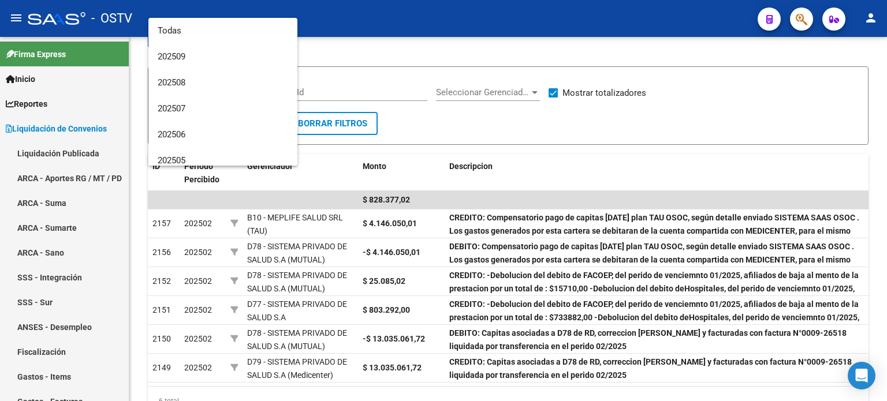
scroll to position [147, 0]
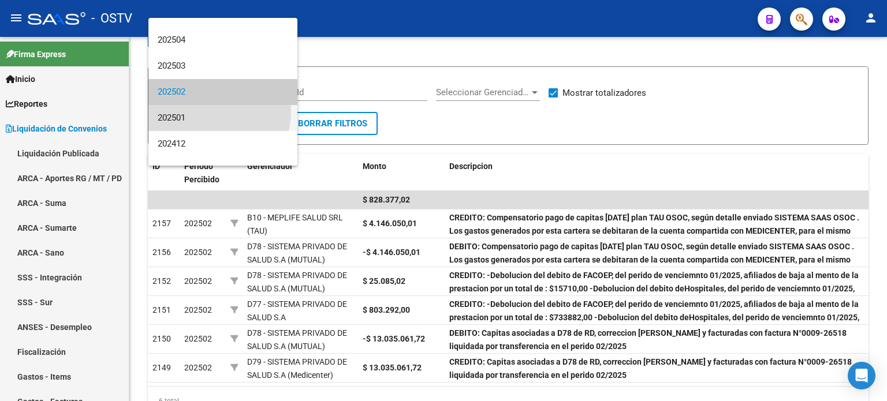
click at [204, 111] on span "202501" at bounding box center [223, 118] width 131 height 26
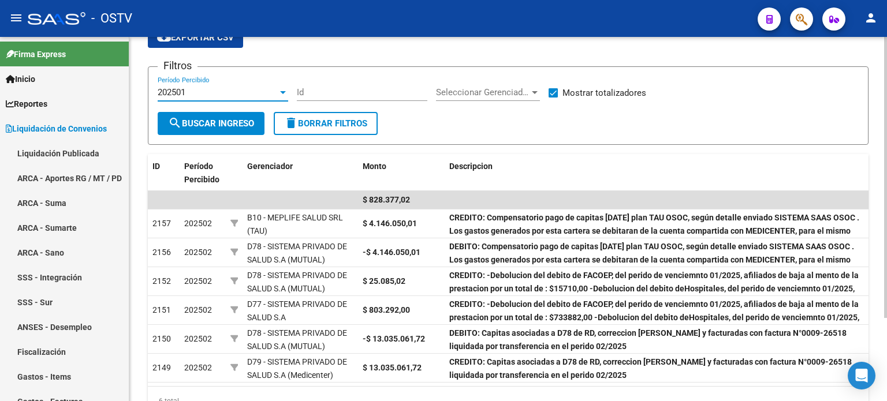
click at [213, 128] on button "search Buscar Ingreso" at bounding box center [211, 123] width 107 height 23
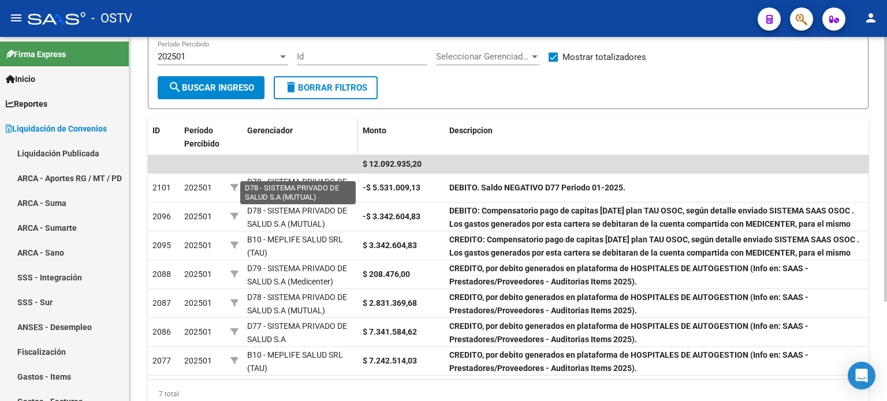
scroll to position [58, 0]
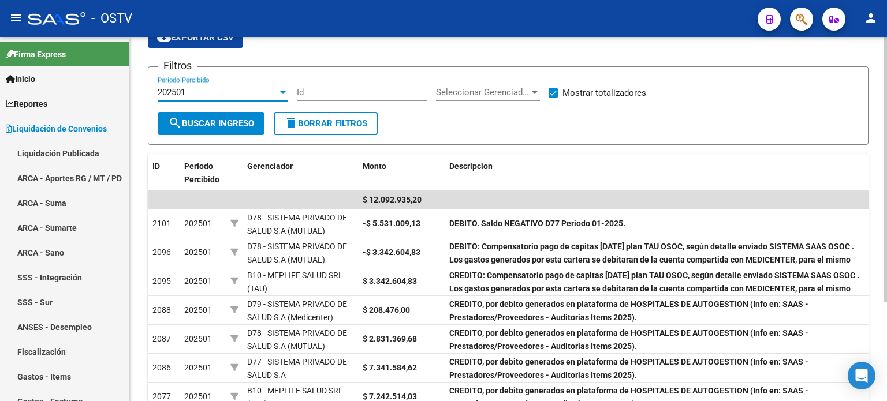
click at [226, 92] on div "202501" at bounding box center [218, 92] width 120 height 10
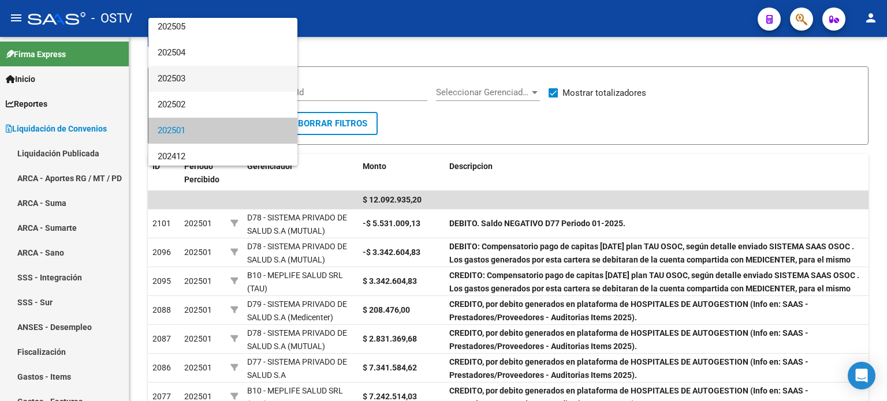
scroll to position [115, 0]
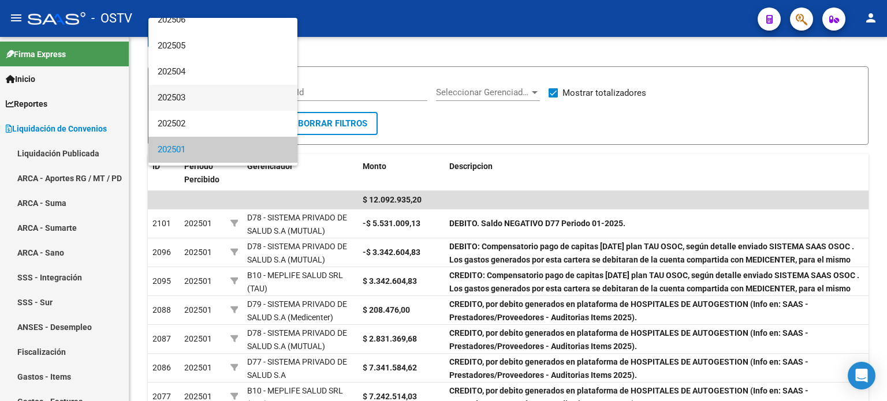
click at [222, 107] on span "202503" at bounding box center [223, 98] width 131 height 26
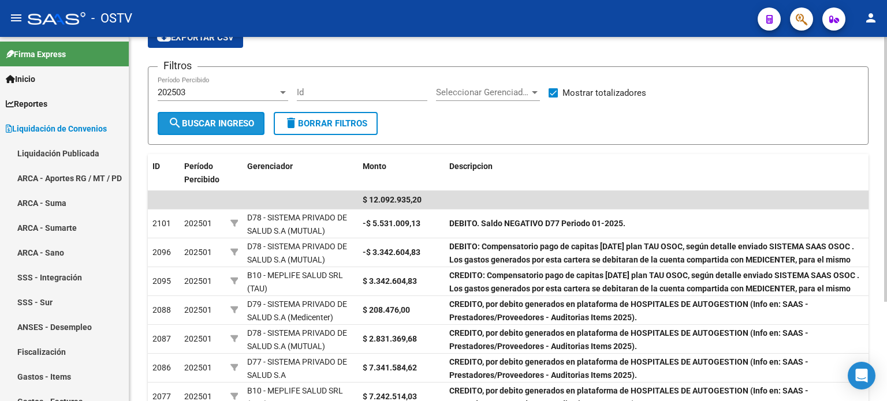
click at [221, 128] on button "search Buscar Ingreso" at bounding box center [211, 123] width 107 height 23
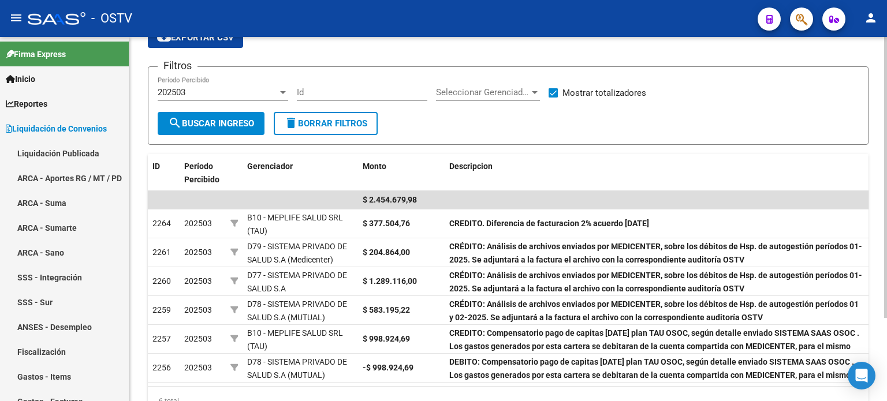
click at [222, 96] on div "202503" at bounding box center [218, 92] width 120 height 10
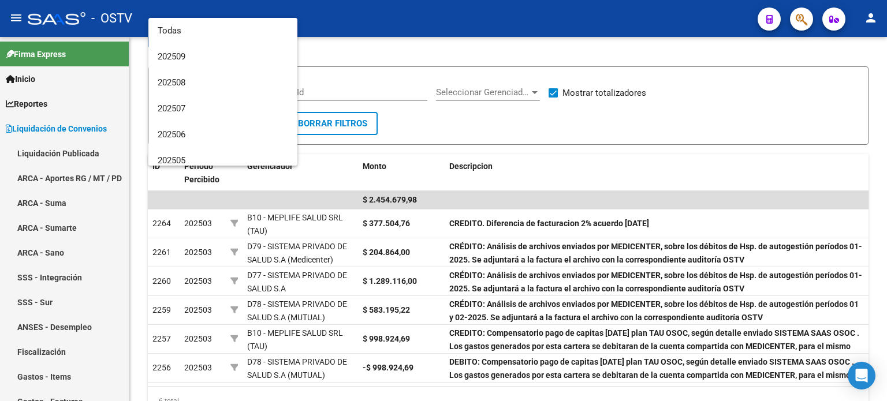
scroll to position [121, 0]
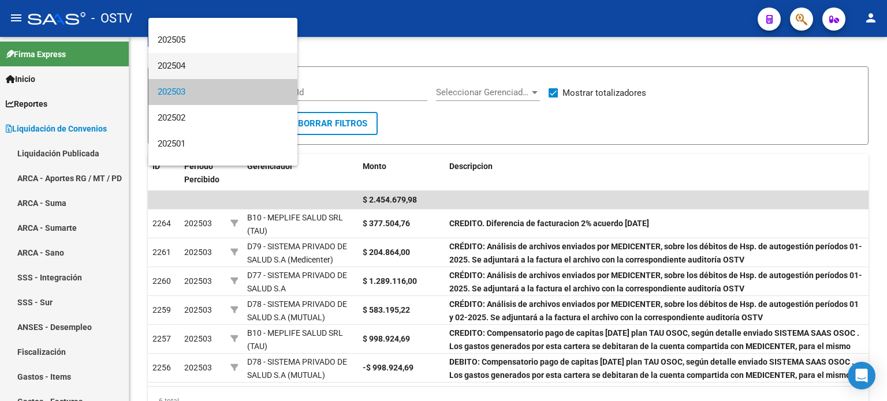
click at [213, 73] on span "202504" at bounding box center [223, 66] width 131 height 26
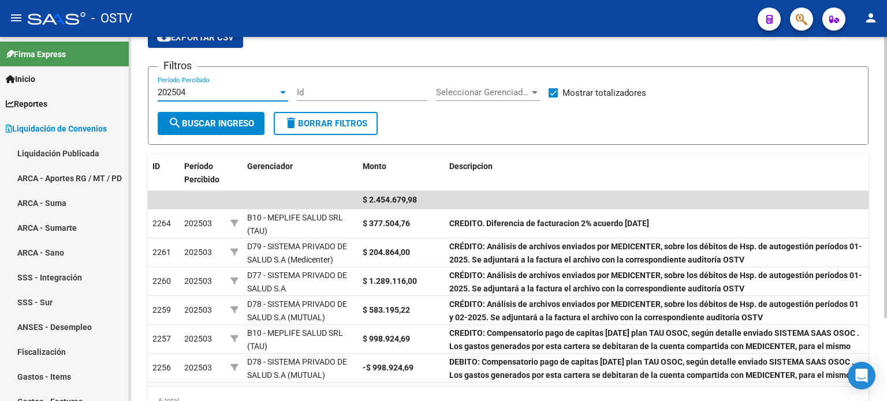
click at [220, 121] on span "search Buscar Ingreso" at bounding box center [211, 123] width 86 height 10
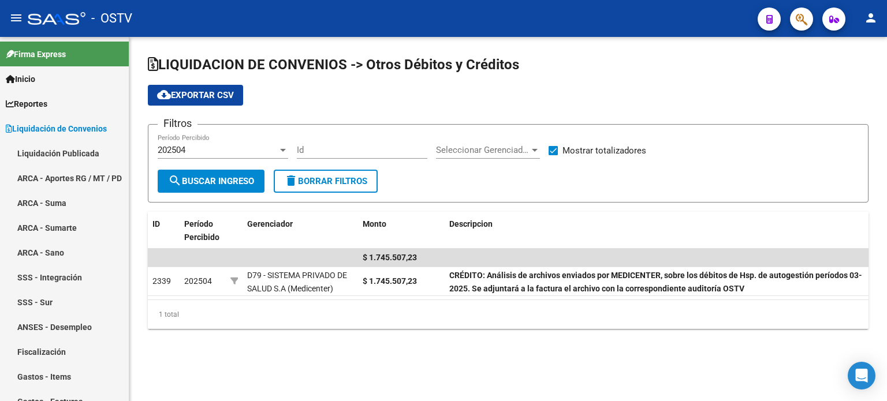
scroll to position [0, 0]
click at [242, 147] on div "202504" at bounding box center [218, 150] width 120 height 10
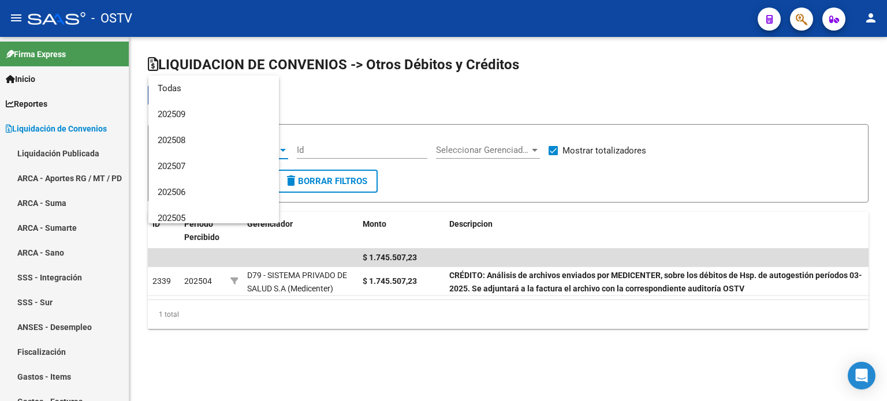
scroll to position [95, 0]
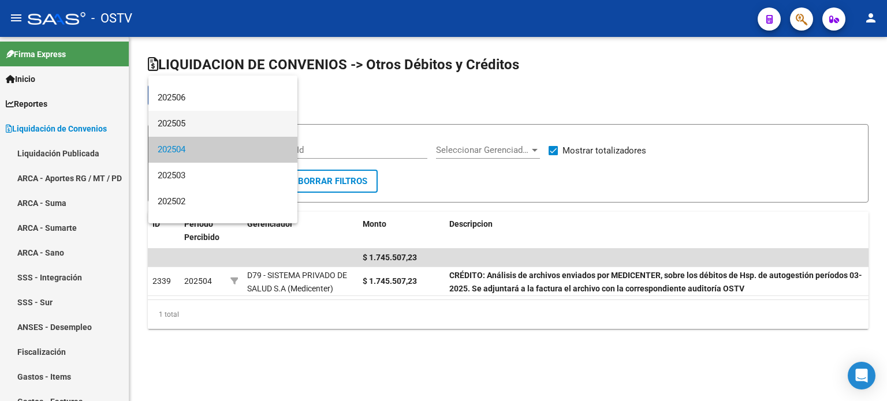
click at [241, 124] on span "202505" at bounding box center [223, 124] width 131 height 26
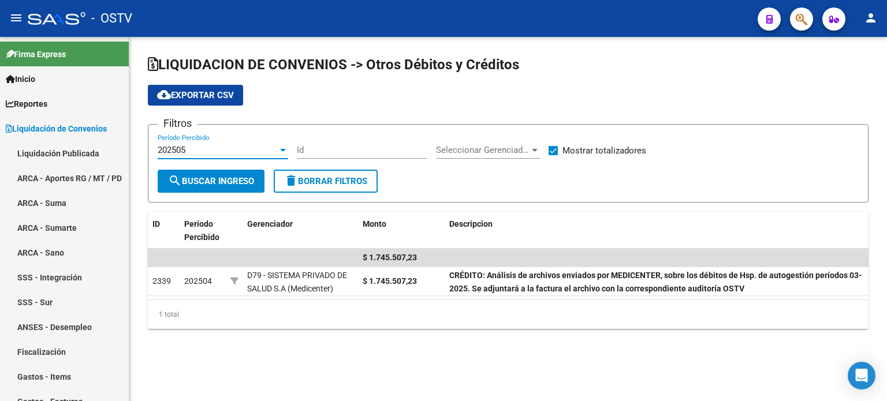
click at [236, 177] on span "search Buscar Ingreso" at bounding box center [211, 181] width 86 height 10
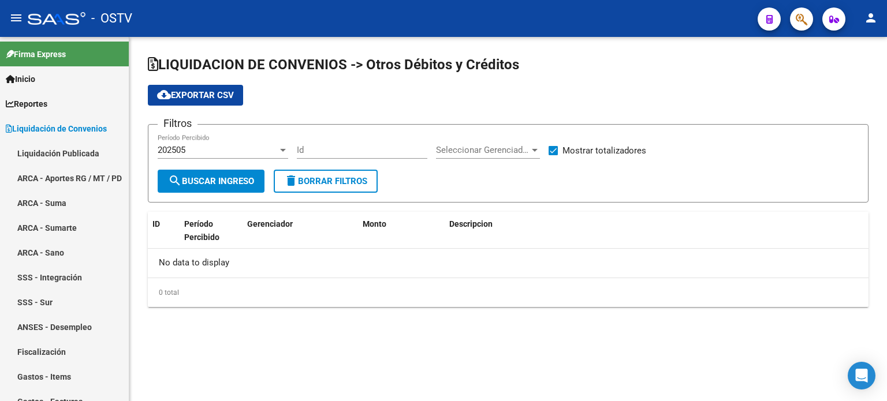
click at [232, 146] on div "202505" at bounding box center [218, 150] width 120 height 10
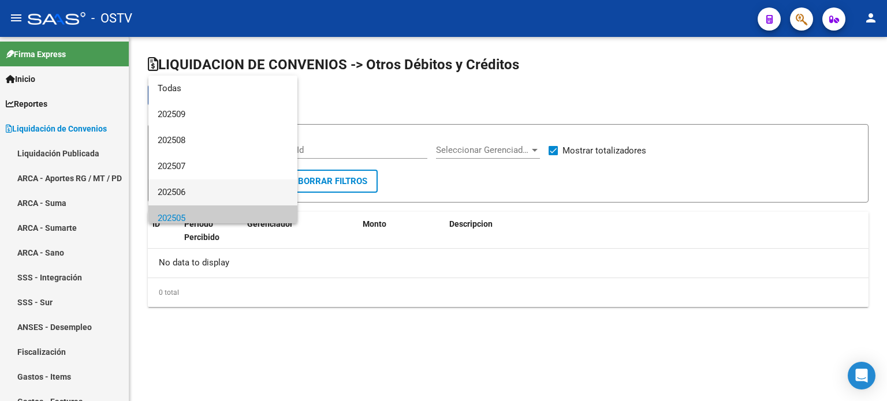
scroll to position [69, 0]
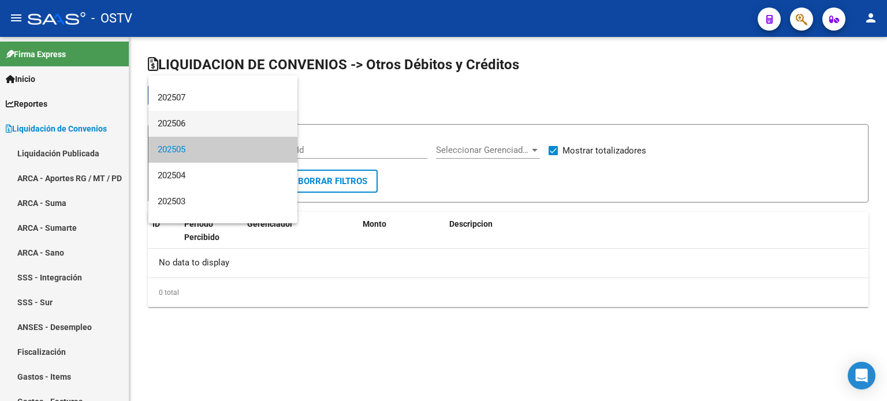
click at [221, 113] on span "202506" at bounding box center [223, 124] width 131 height 26
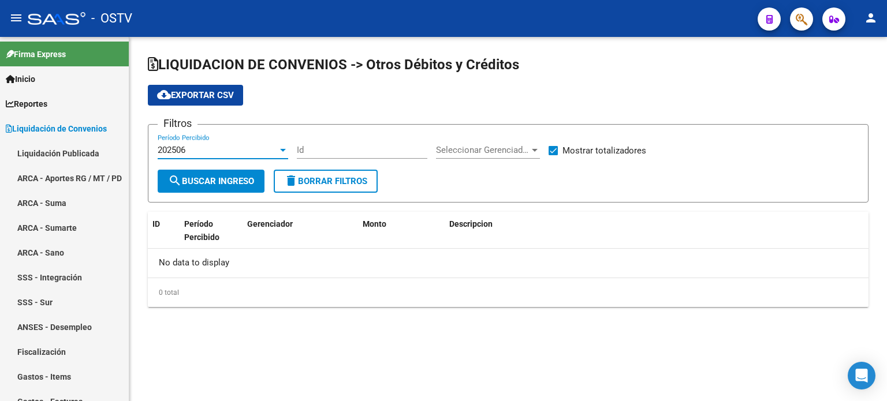
click at [228, 180] on span "search Buscar Ingreso" at bounding box center [211, 181] width 86 height 10
click at [227, 152] on div "202506" at bounding box center [218, 150] width 120 height 10
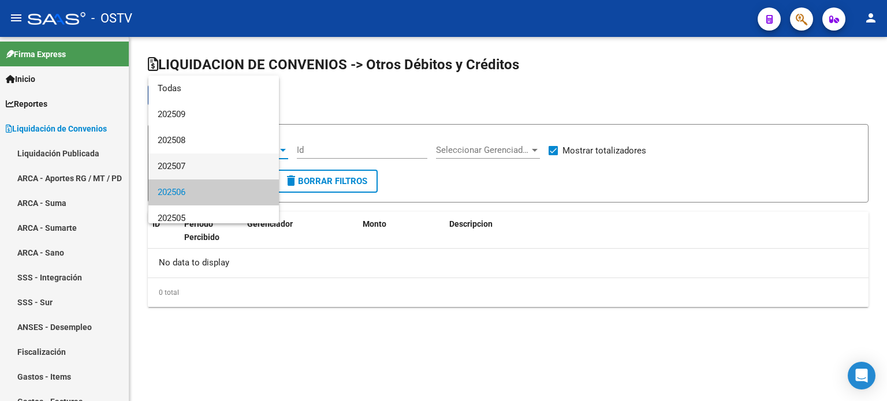
scroll to position [43, 0]
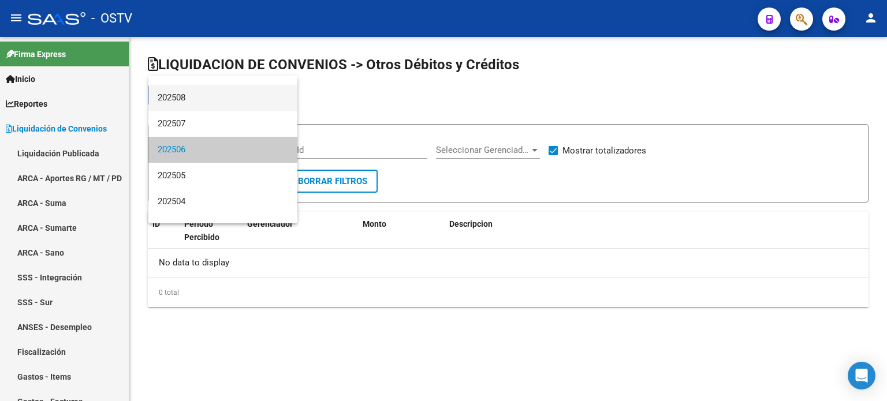
click at [211, 104] on span "202508" at bounding box center [223, 98] width 131 height 26
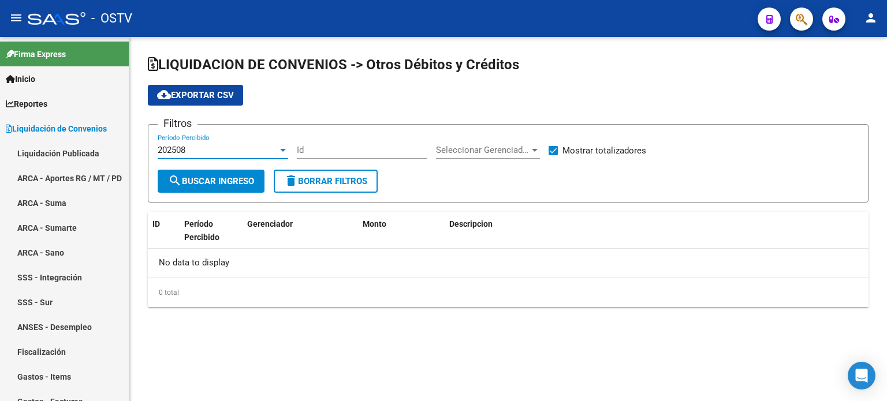
click at [215, 137] on div "202508 Período Percibido" at bounding box center [223, 146] width 131 height 25
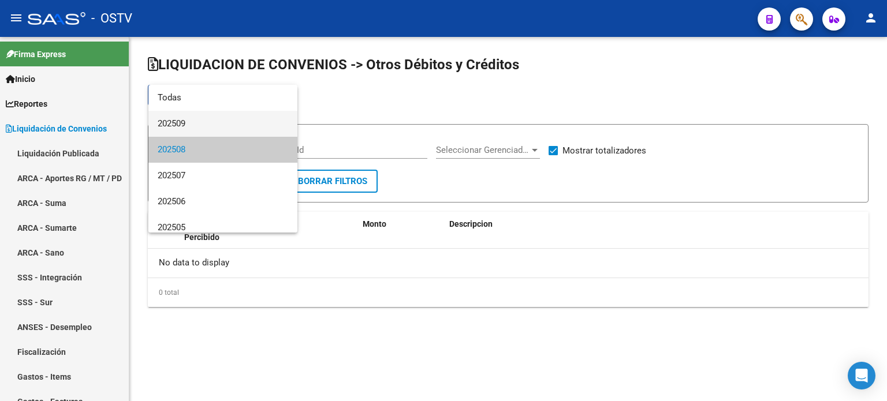
click at [214, 124] on span "202509" at bounding box center [223, 124] width 131 height 26
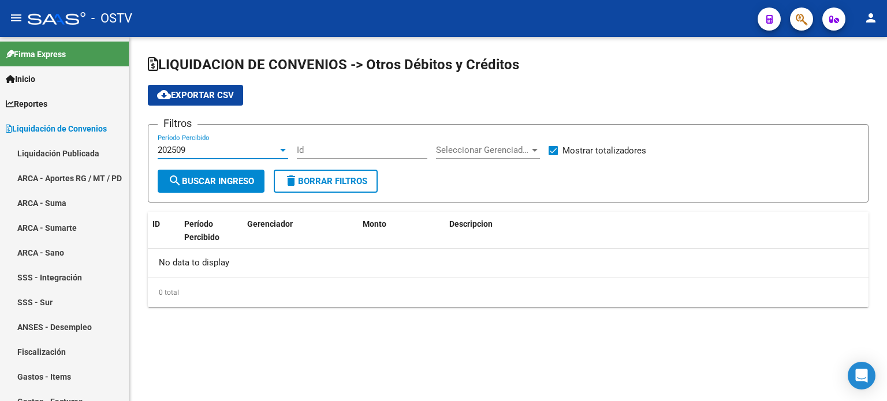
click at [217, 157] on div "202509 Período Percibido" at bounding box center [223, 146] width 131 height 25
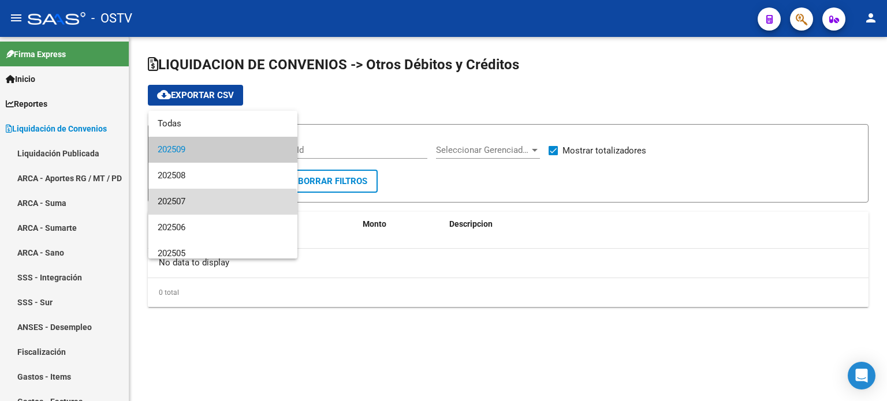
click at [222, 210] on span "202507" at bounding box center [223, 202] width 131 height 26
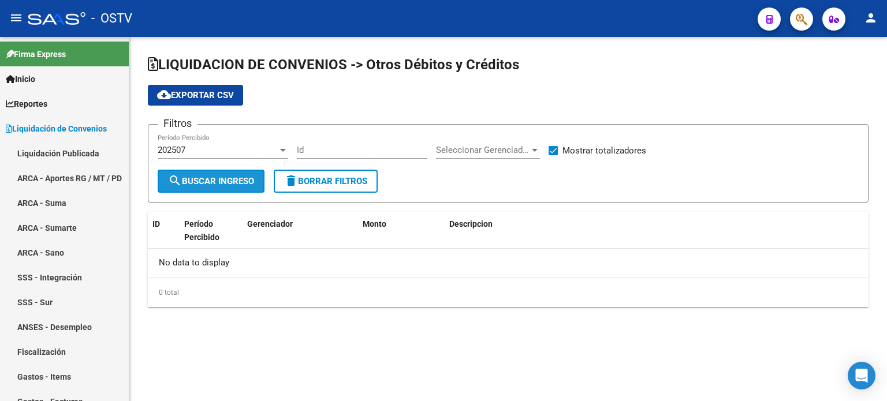
click at [223, 191] on button "search Buscar Ingreso" at bounding box center [211, 181] width 107 height 23
click at [226, 154] on div "202507" at bounding box center [218, 150] width 120 height 10
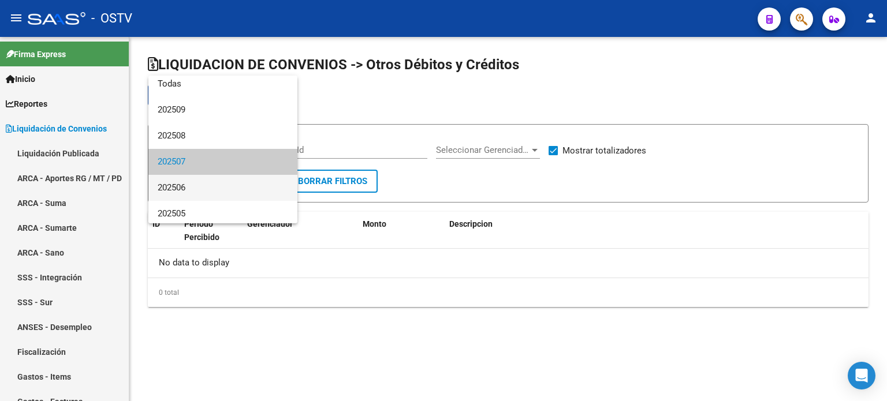
scroll to position [0, 0]
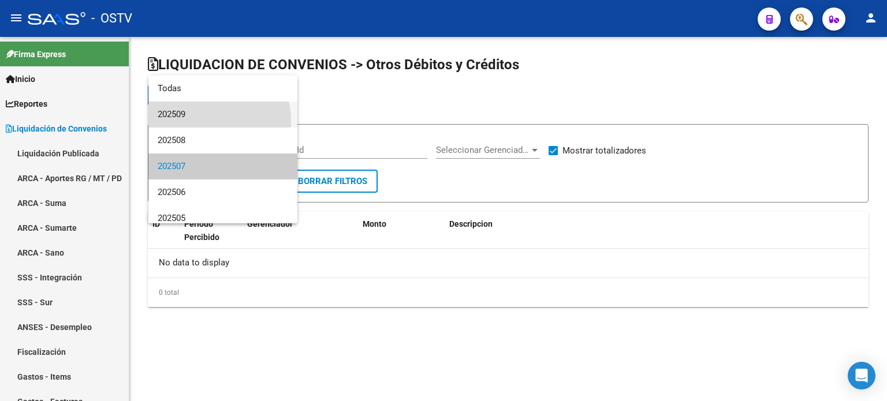
click at [215, 120] on span "202509" at bounding box center [223, 115] width 131 height 26
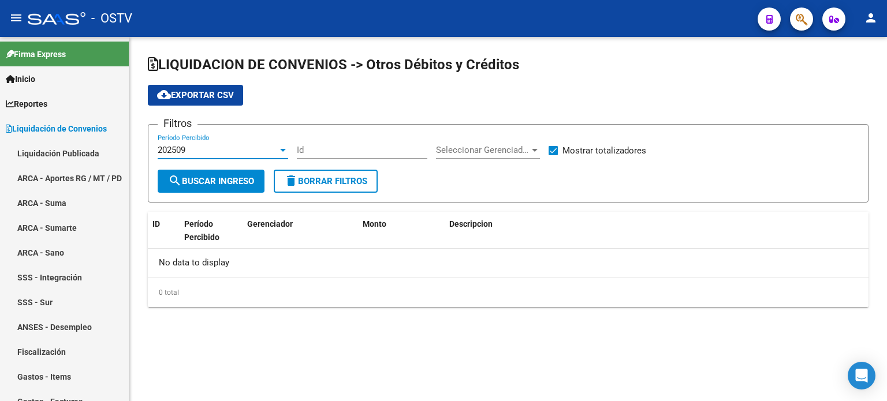
click at [226, 173] on button "search Buscar Ingreso" at bounding box center [211, 181] width 107 height 23
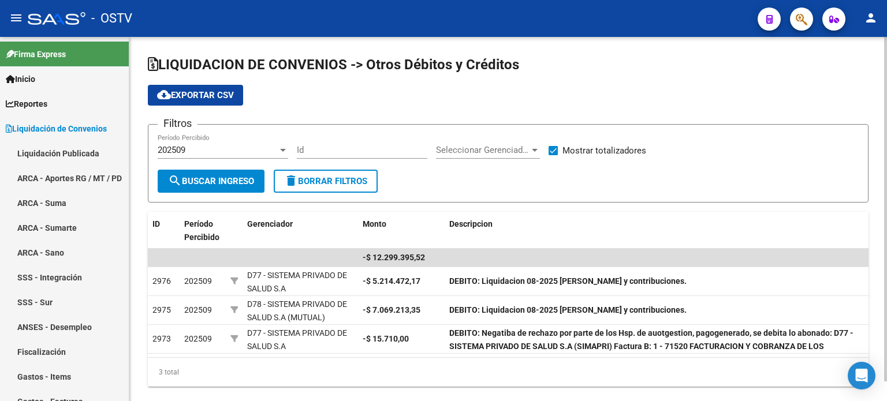
click at [226, 151] on div "202509" at bounding box center [218, 150] width 120 height 10
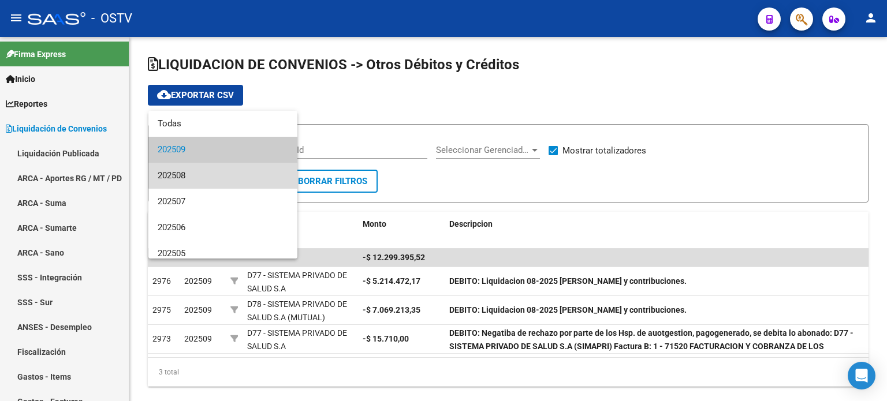
click at [226, 169] on span "202508" at bounding box center [223, 176] width 131 height 26
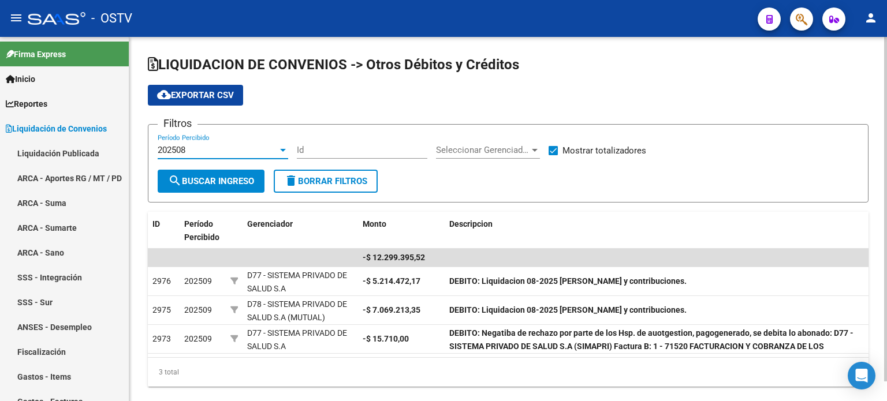
click at [226, 180] on span "search Buscar Ingreso" at bounding box center [211, 181] width 86 height 10
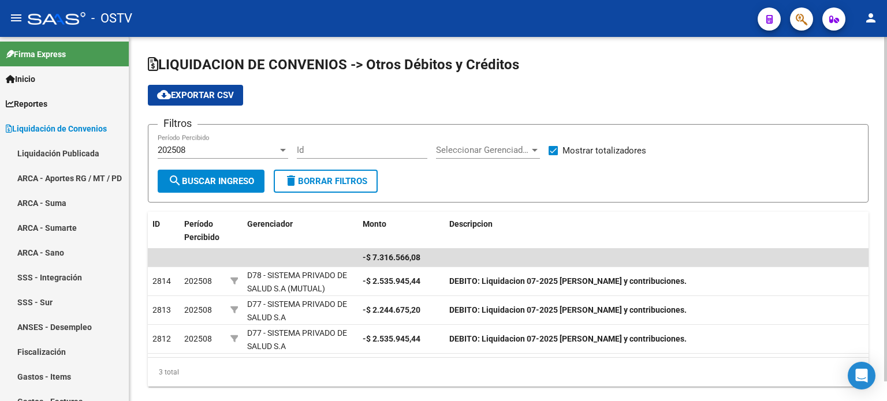
click at [224, 154] on div "202508" at bounding box center [218, 150] width 120 height 10
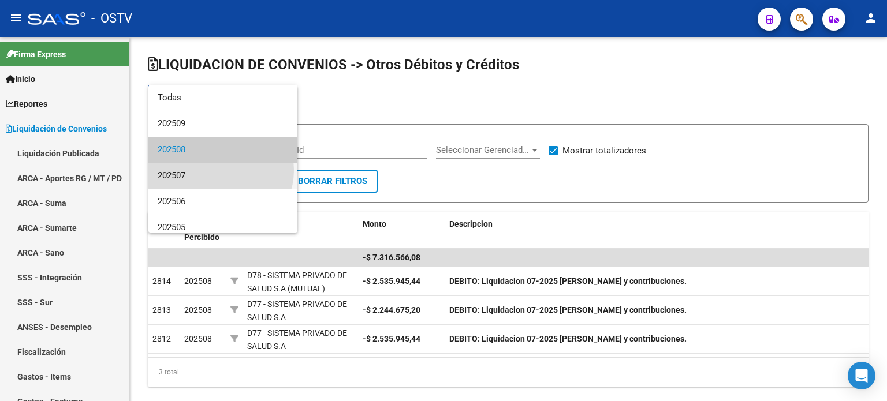
click at [220, 170] on span "202507" at bounding box center [223, 176] width 131 height 26
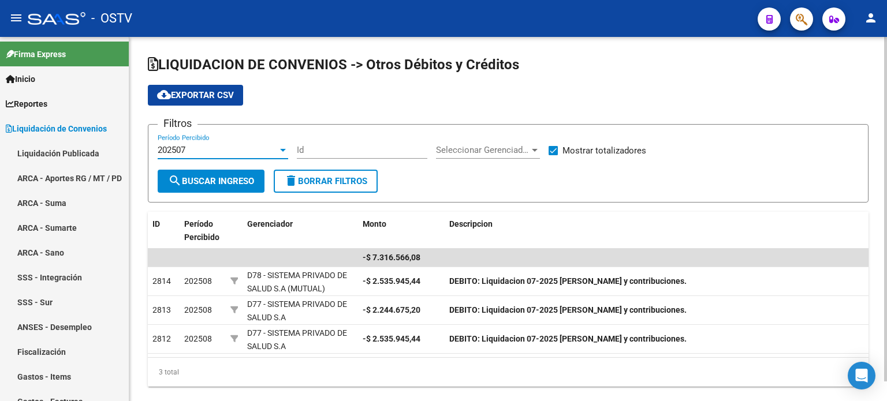
click at [224, 177] on span "search Buscar Ingreso" at bounding box center [211, 181] width 86 height 10
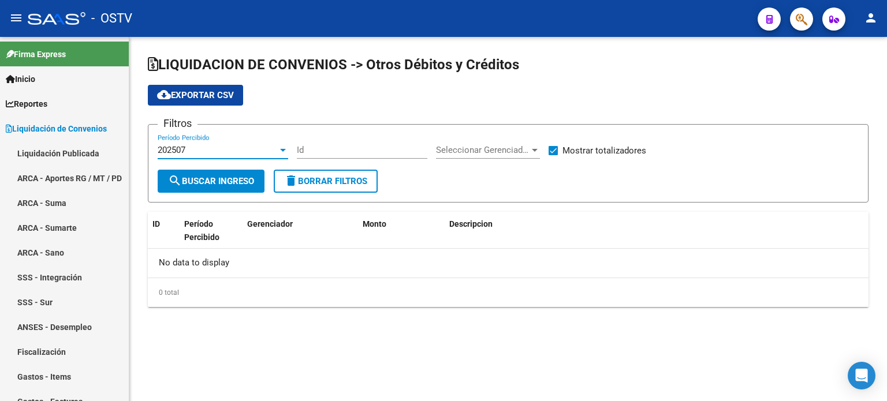
click at [224, 154] on div "202507" at bounding box center [218, 150] width 120 height 10
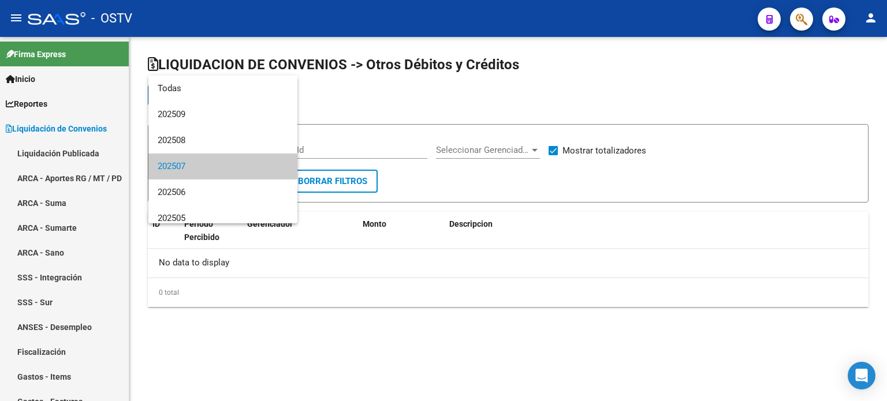
scroll to position [17, 0]
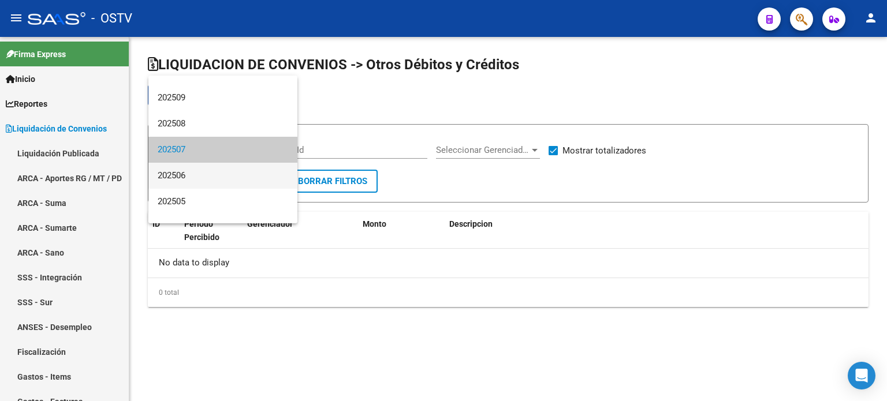
click at [222, 168] on span "202506" at bounding box center [223, 176] width 131 height 26
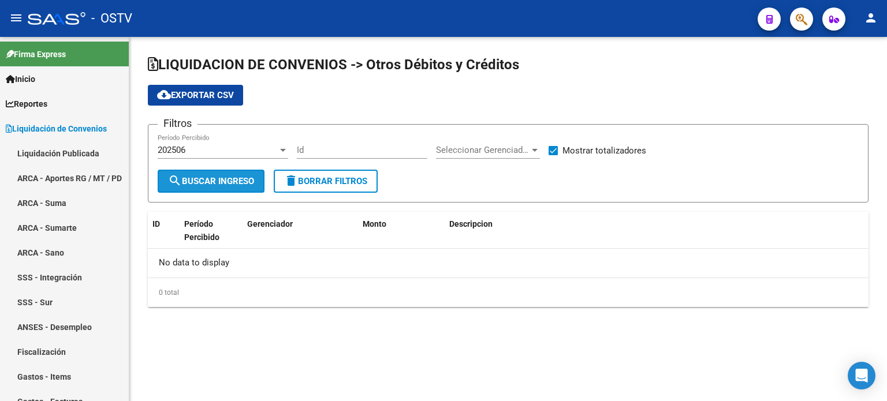
click at [228, 177] on span "search Buscar Ingreso" at bounding box center [211, 181] width 86 height 10
click at [222, 151] on div "202506" at bounding box center [218, 150] width 120 height 10
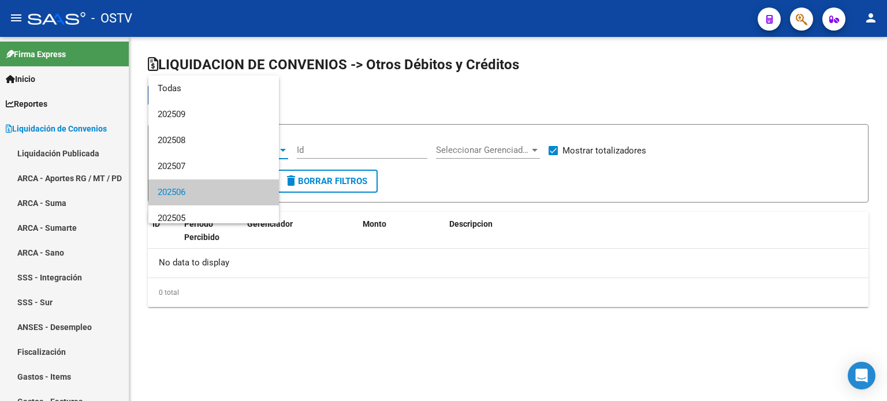
scroll to position [43, 0]
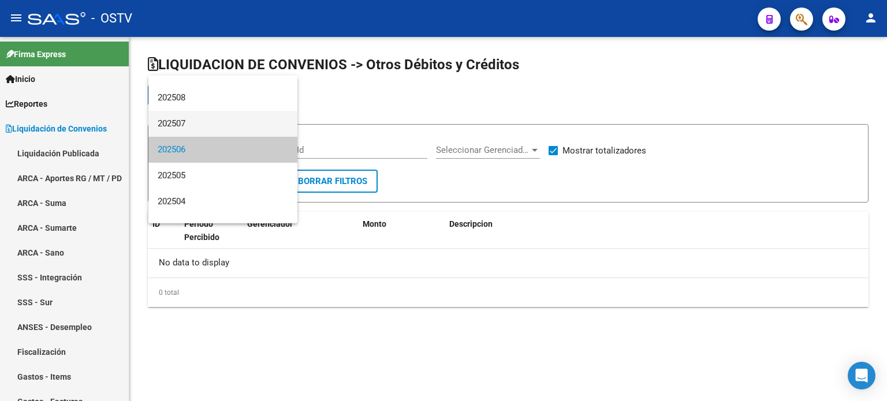
drag, startPoint x: 217, startPoint y: 127, endPoint x: 218, endPoint y: 135, distance: 8.3
click at [217, 126] on span "202507" at bounding box center [223, 124] width 131 height 26
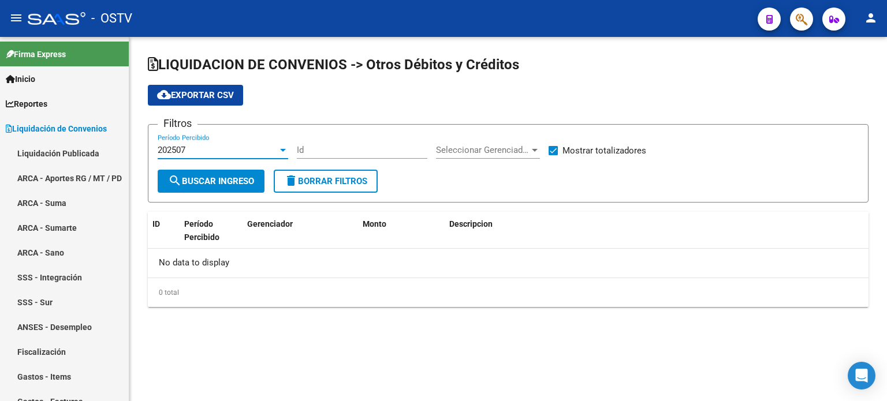
click at [222, 159] on div "202507 Período Percibido" at bounding box center [223, 152] width 131 height 36
click at [217, 148] on div "202507" at bounding box center [218, 150] width 120 height 10
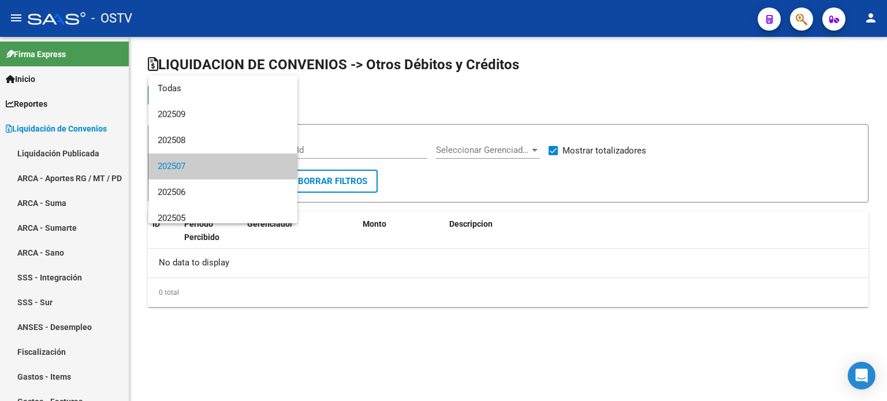
scroll to position [17, 0]
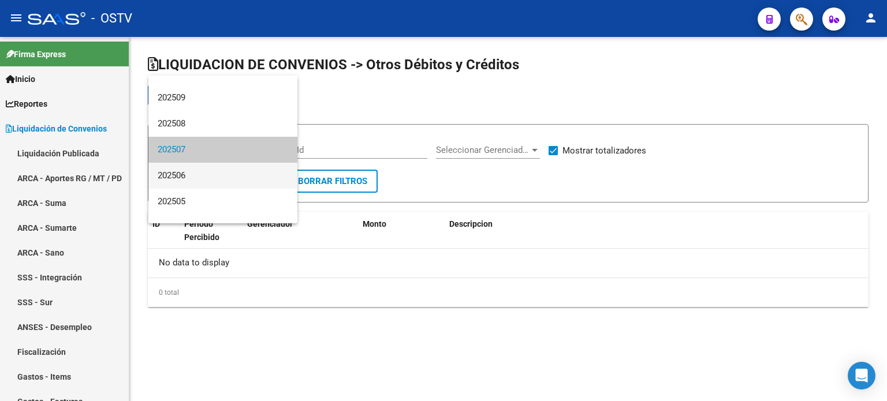
click at [220, 168] on span "202506" at bounding box center [223, 176] width 131 height 26
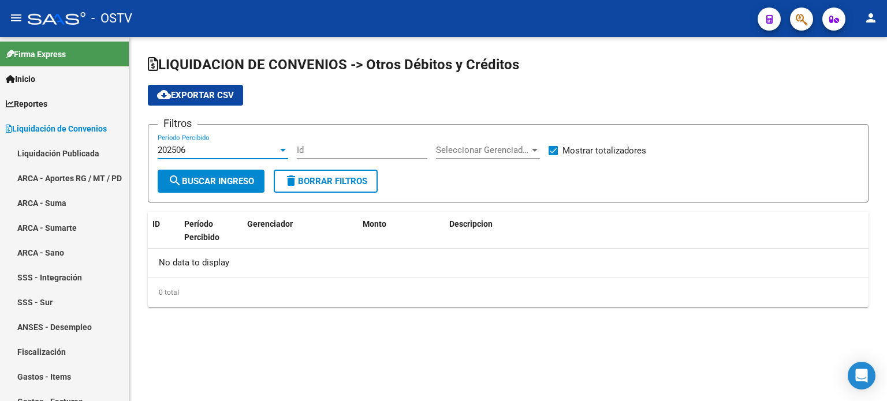
click at [224, 180] on span "search Buscar Ingreso" at bounding box center [211, 181] width 86 height 10
click at [218, 152] on div "202506" at bounding box center [218, 150] width 120 height 10
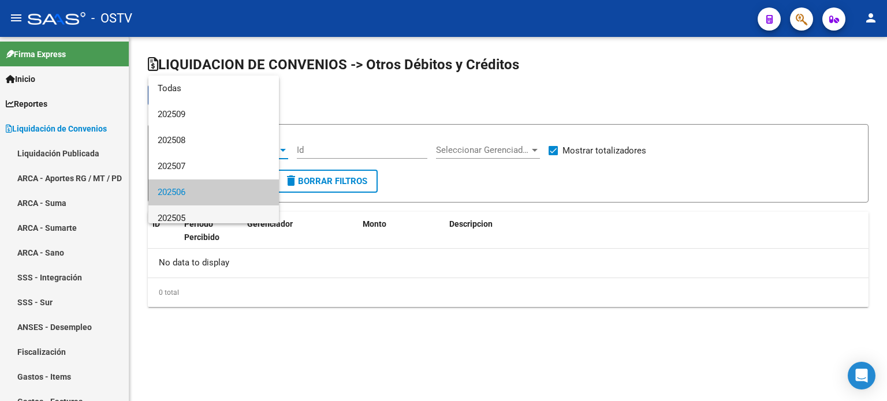
scroll to position [43, 0]
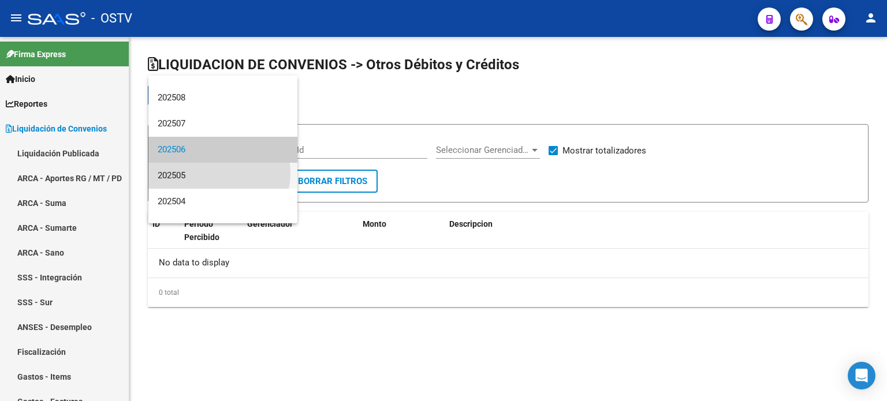
click at [217, 173] on span "202505" at bounding box center [223, 176] width 131 height 26
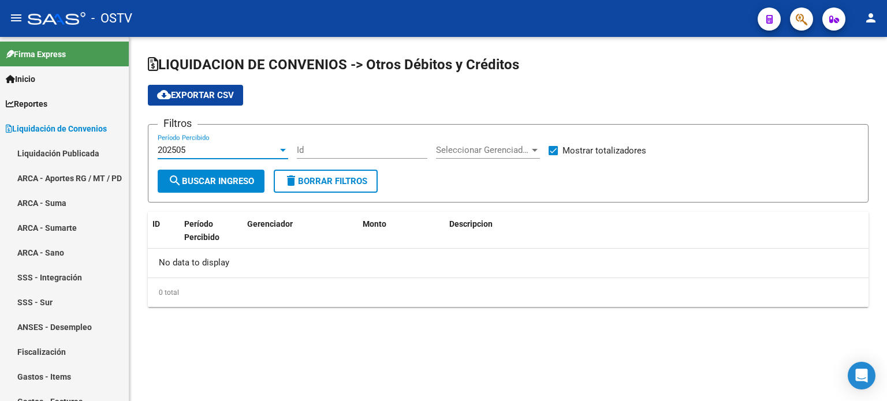
click at [221, 177] on span "search Buscar Ingreso" at bounding box center [211, 181] width 86 height 10
click at [221, 153] on div "202505" at bounding box center [218, 150] width 120 height 10
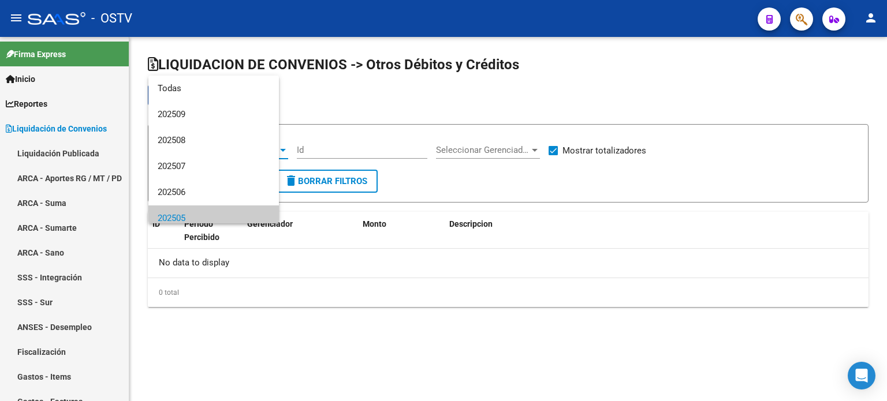
scroll to position [69, 0]
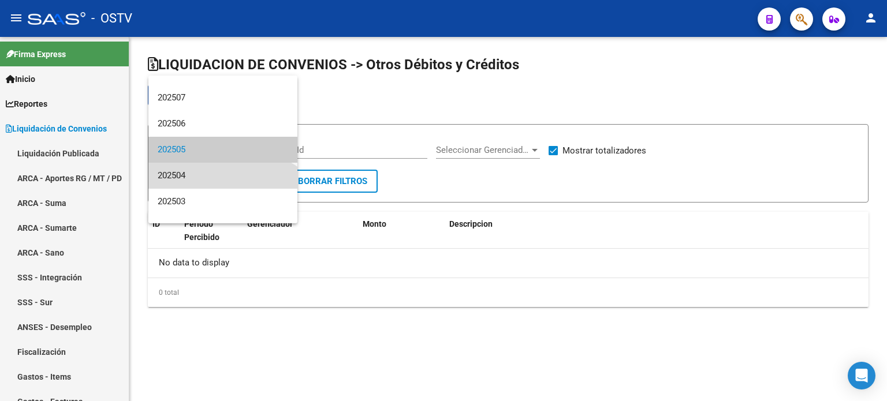
click at [220, 168] on span "202504" at bounding box center [223, 176] width 131 height 26
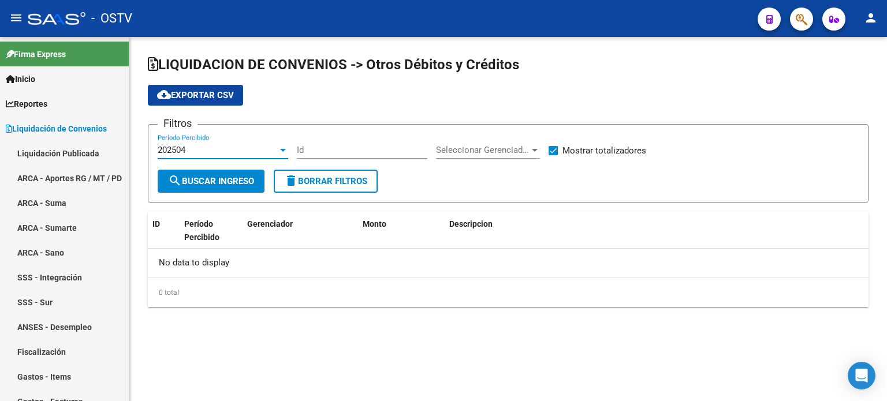
click at [228, 189] on button "search Buscar Ingreso" at bounding box center [211, 181] width 107 height 23
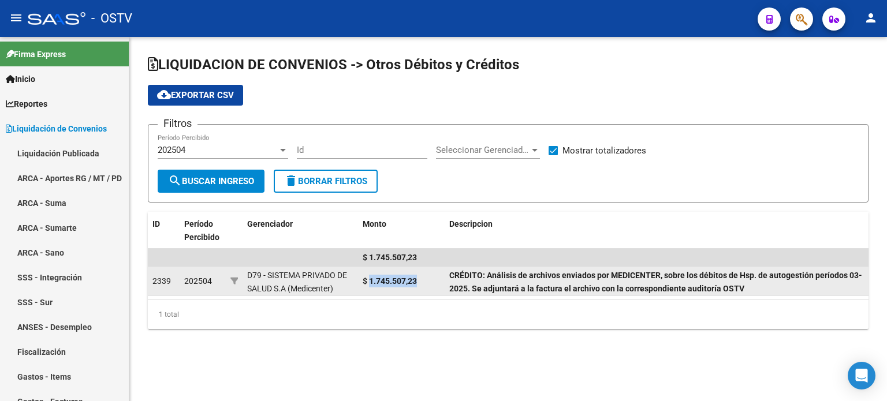
drag, startPoint x: 421, startPoint y: 277, endPoint x: 371, endPoint y: 281, distance: 49.3
click at [371, 281] on div "$ 1.745.507,23" at bounding box center [401, 281] width 77 height 13
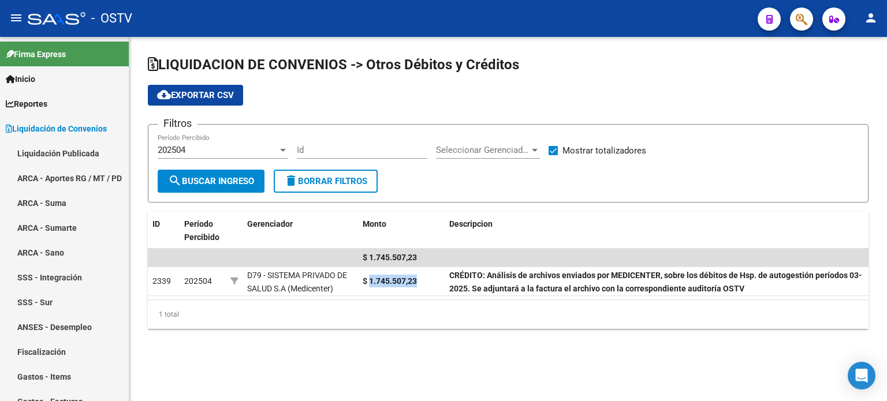
copy strong "1.745.507,23"
click at [247, 147] on div "202504" at bounding box center [218, 150] width 120 height 10
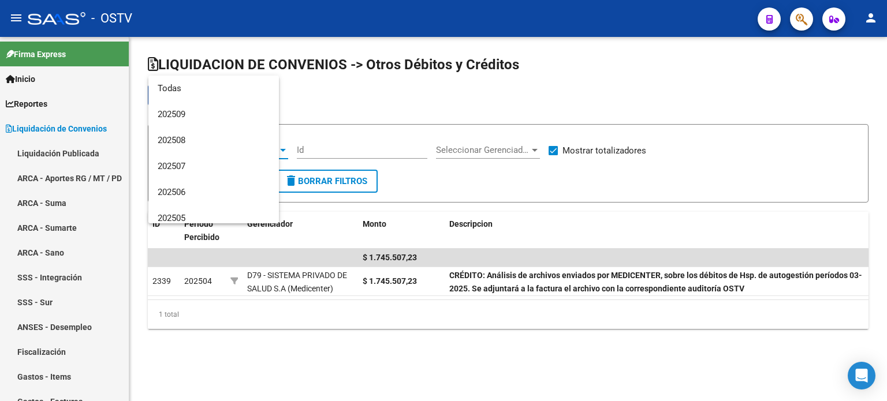
scroll to position [95, 0]
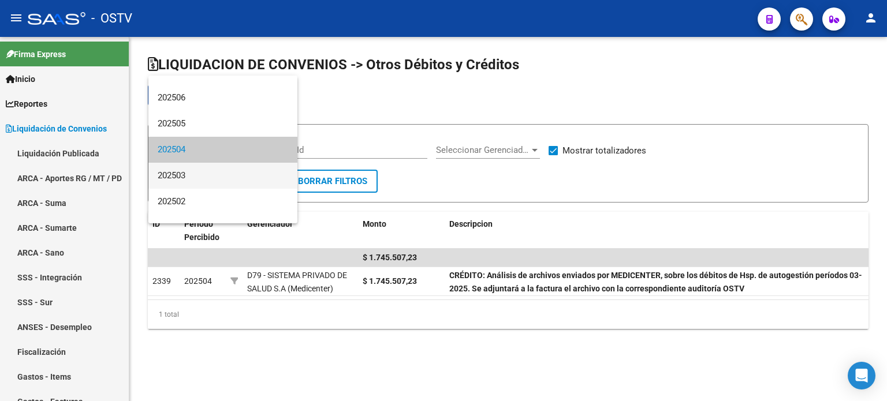
click at [236, 166] on span "202503" at bounding box center [223, 176] width 131 height 26
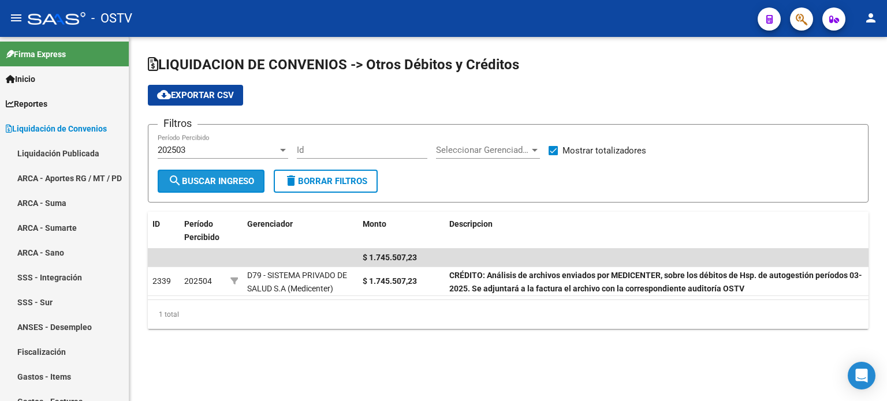
click at [233, 183] on span "search Buscar Ingreso" at bounding box center [211, 181] width 86 height 10
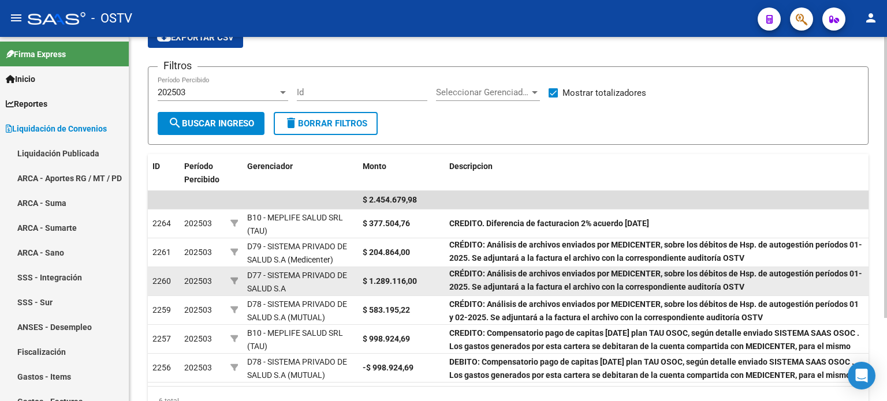
scroll to position [107, 0]
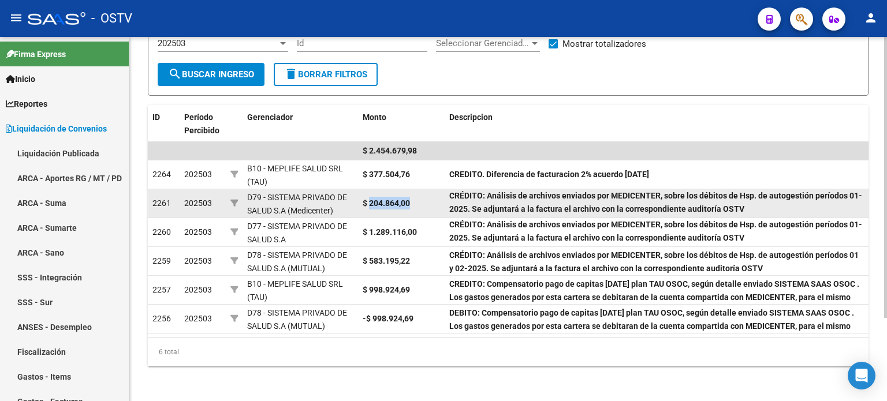
drag, startPoint x: 414, startPoint y: 202, endPoint x: 371, endPoint y: 203, distance: 42.8
click at [371, 203] on div "$ 204.864,00" at bounding box center [401, 203] width 77 height 13
copy strong "204.864,00"
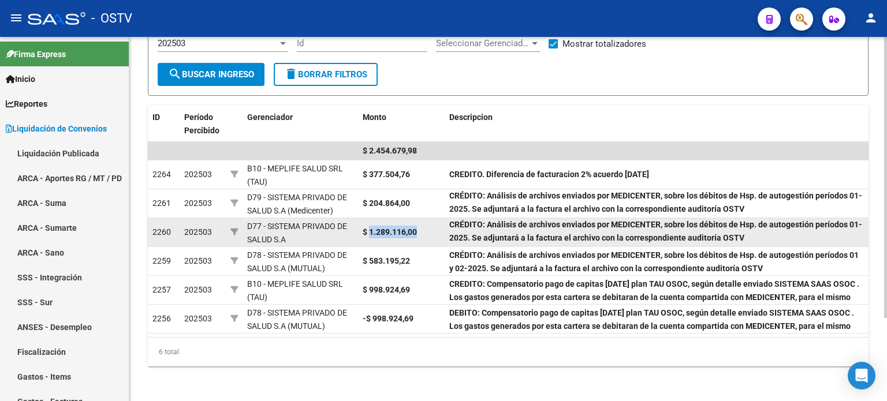
drag, startPoint x: 426, startPoint y: 229, endPoint x: 371, endPoint y: 237, distance: 54.8
click at [371, 237] on div "$ 1.289.116,00" at bounding box center [401, 232] width 77 height 13
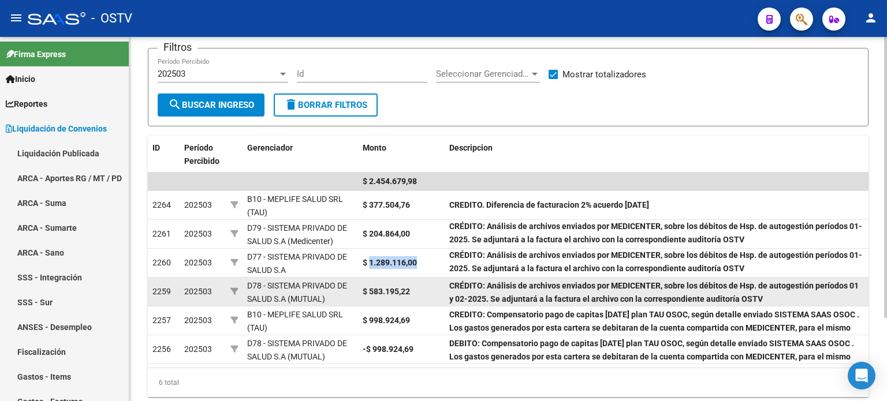
scroll to position [49, 0]
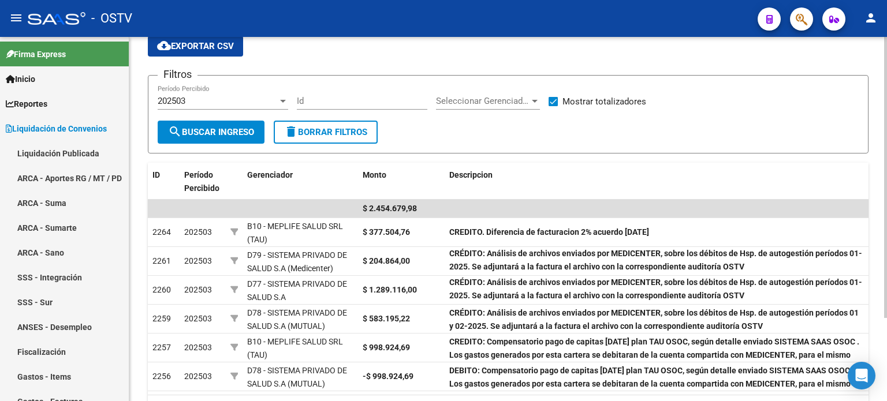
click at [241, 99] on div "202503" at bounding box center [218, 101] width 120 height 10
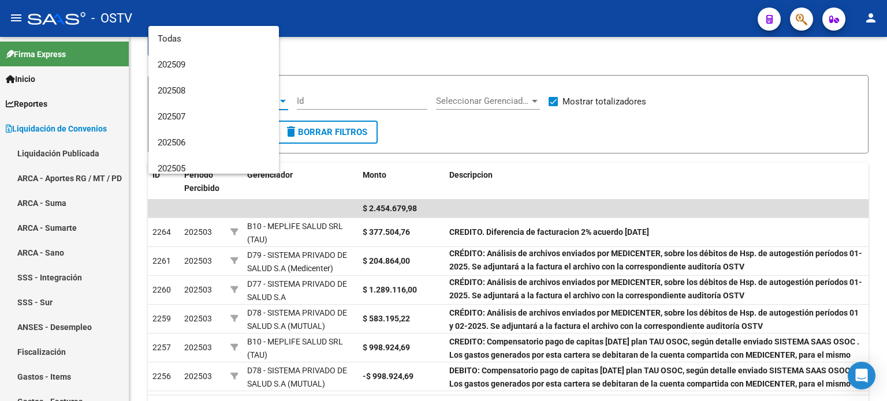
scroll to position [121, 0]
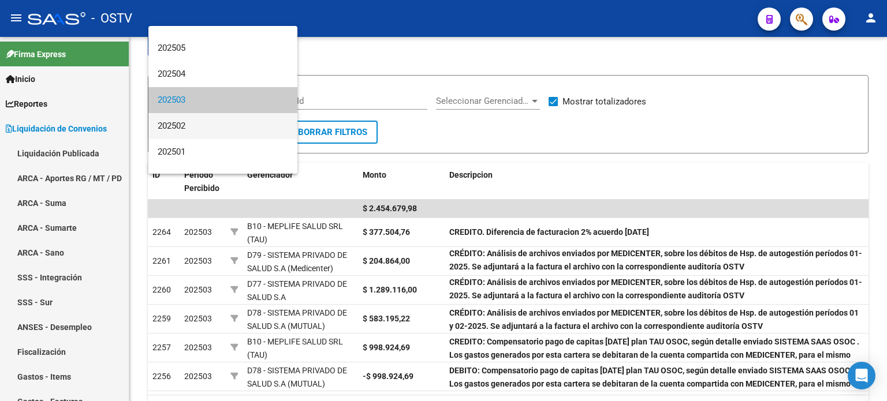
click at [236, 118] on span "202502" at bounding box center [223, 126] width 131 height 26
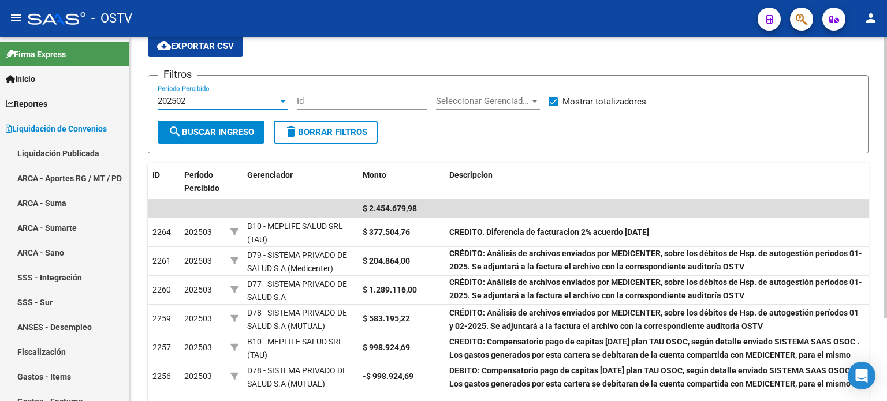
click at [233, 135] on span "search Buscar Ingreso" at bounding box center [211, 132] width 86 height 10
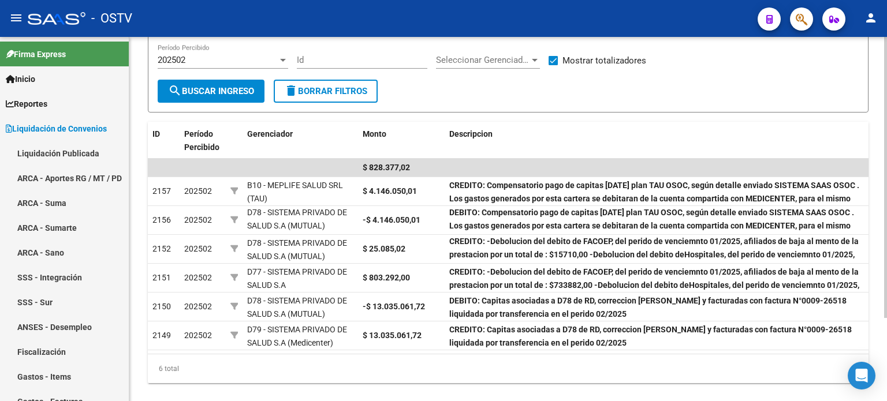
scroll to position [49, 0]
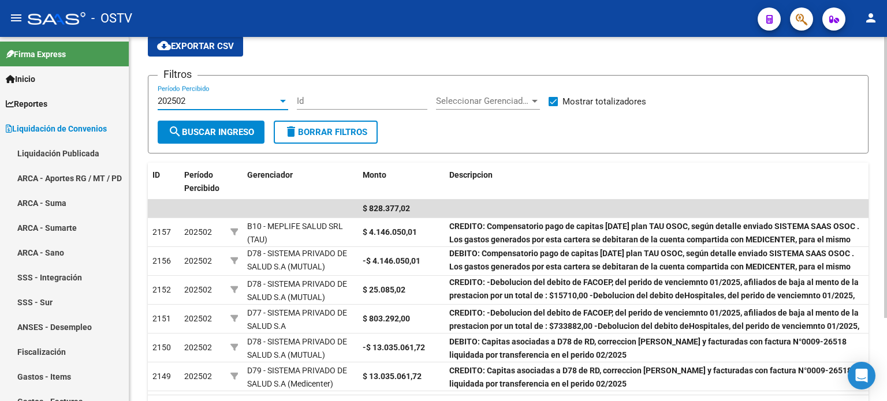
click at [258, 105] on div "202502" at bounding box center [218, 101] width 120 height 10
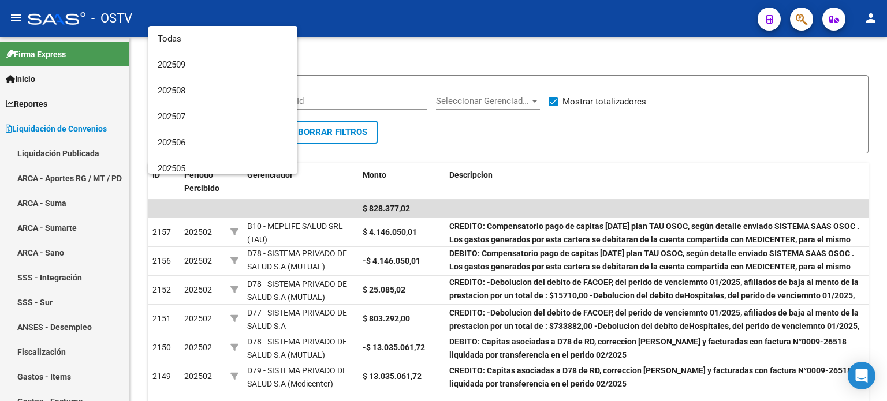
scroll to position [147, 0]
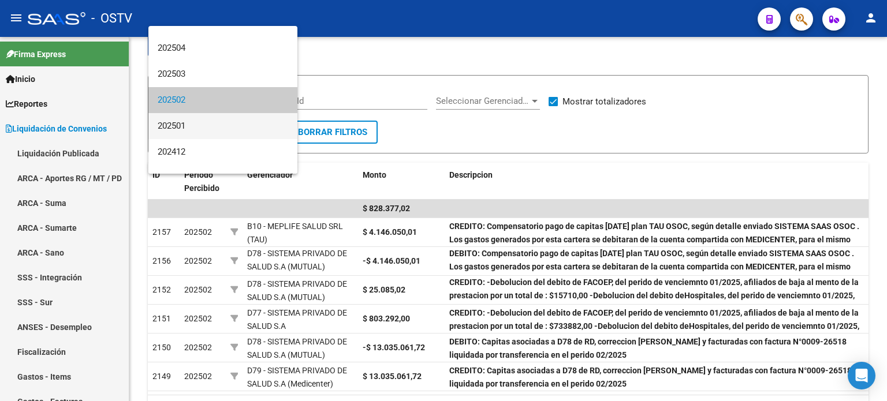
click at [245, 122] on span "202501" at bounding box center [223, 126] width 131 height 26
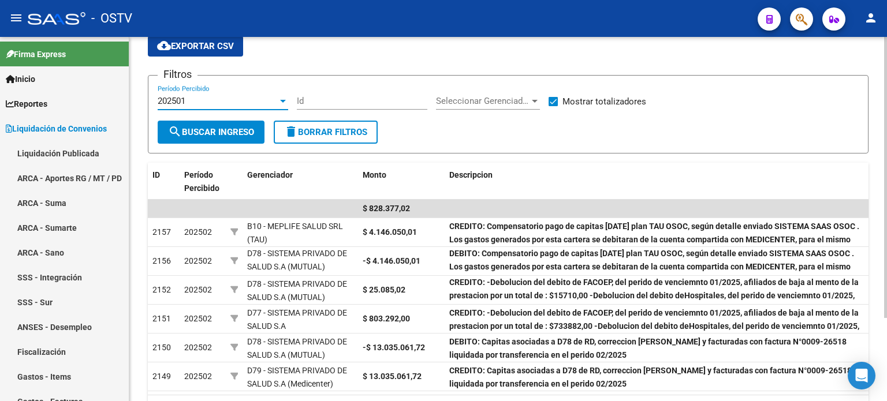
click at [233, 142] on button "search Buscar Ingreso" at bounding box center [211, 132] width 107 height 23
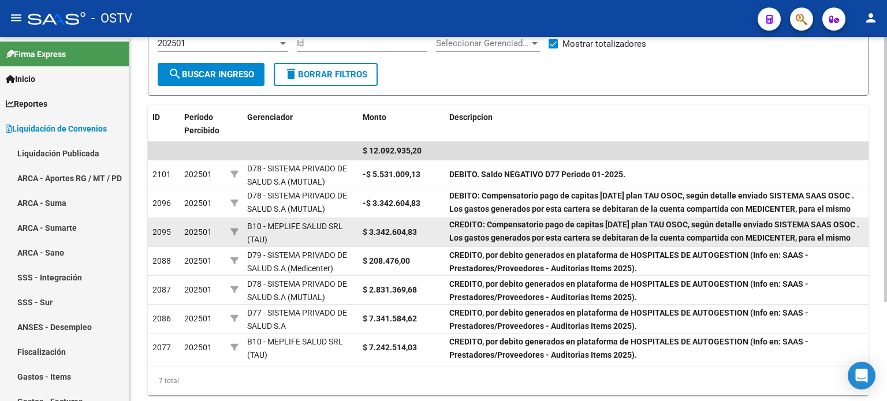
scroll to position [49, 0]
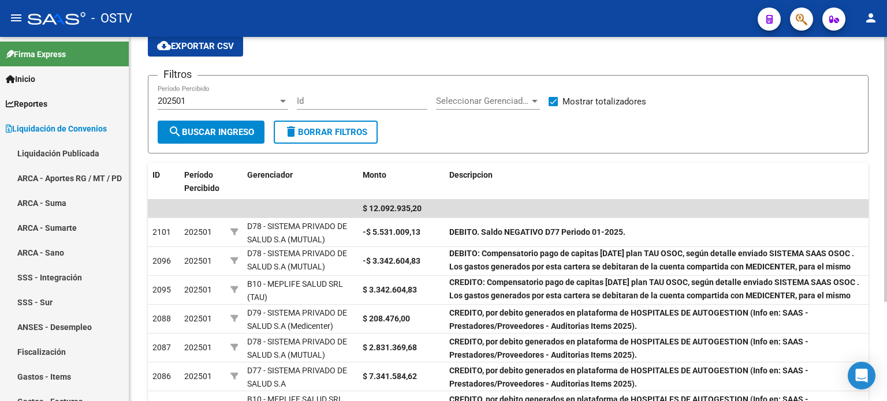
click at [227, 101] on div "202501" at bounding box center [218, 101] width 120 height 10
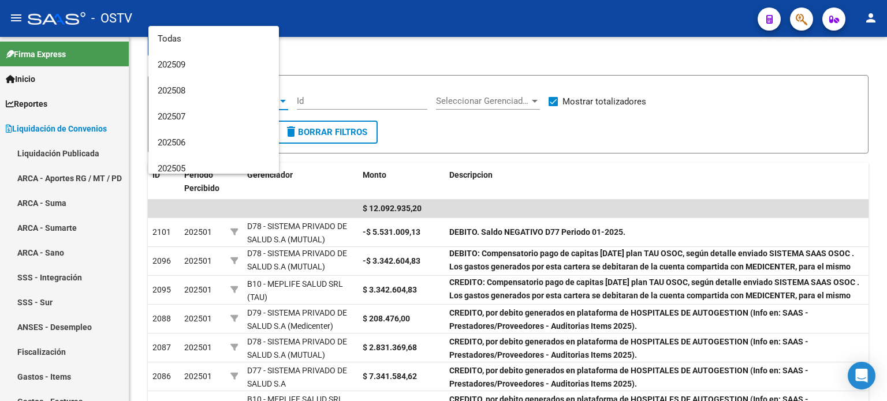
scroll to position [173, 0]
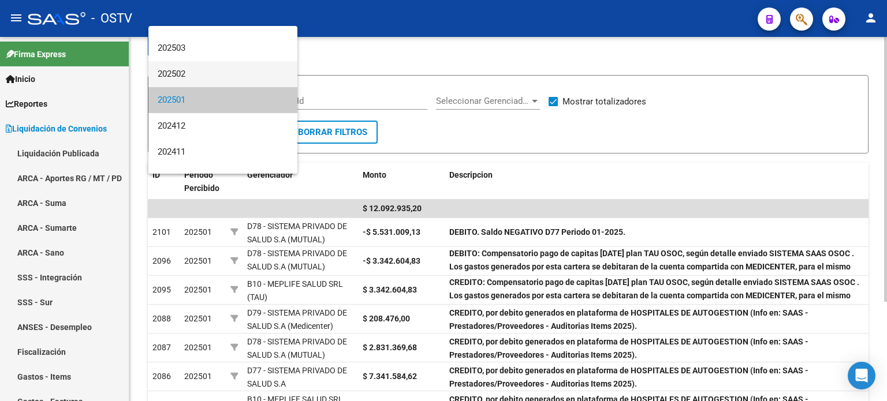
click at [219, 77] on span "202502" at bounding box center [223, 74] width 131 height 26
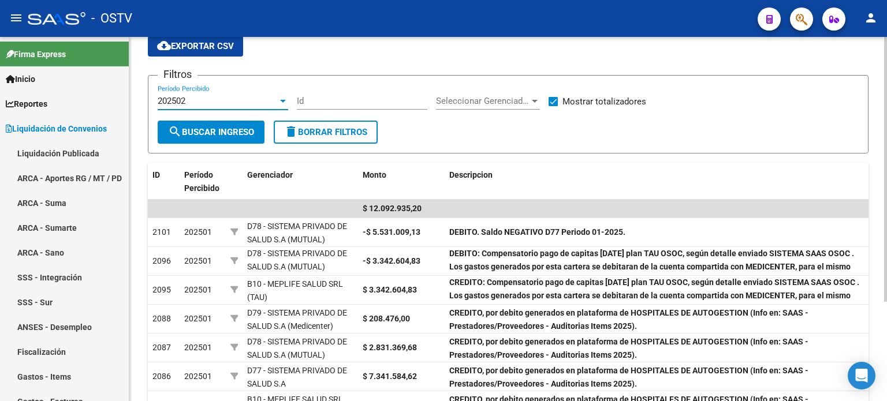
click at [224, 124] on button "search Buscar Ingreso" at bounding box center [211, 132] width 107 height 23
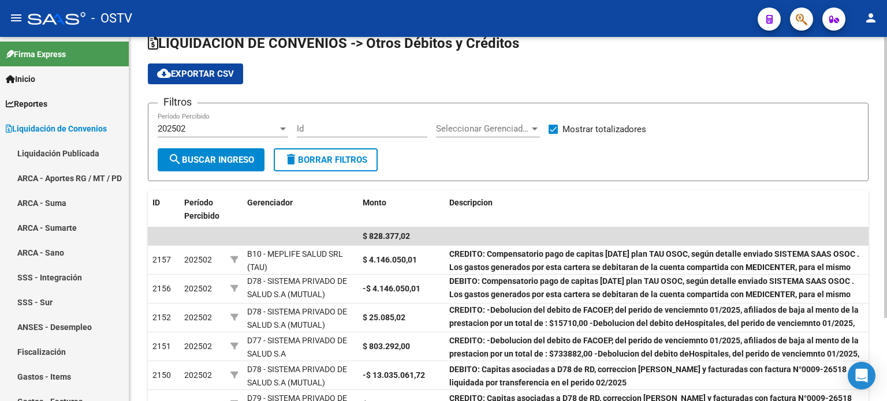
scroll to position [0, 0]
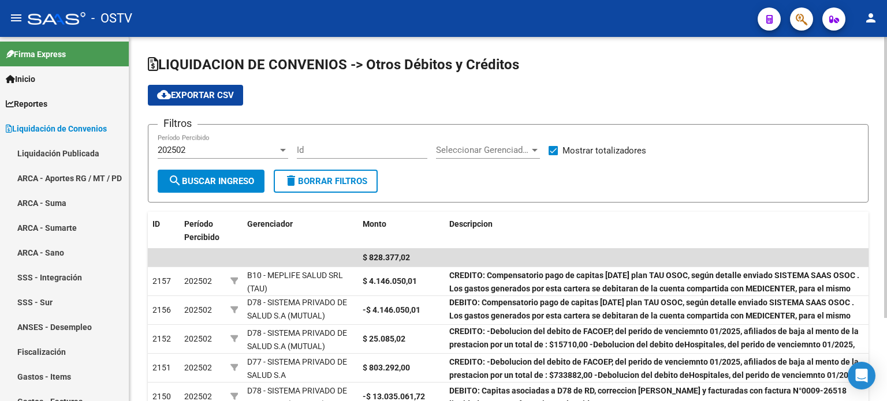
click at [220, 157] on div "202502 Período Percibido" at bounding box center [223, 146] width 131 height 25
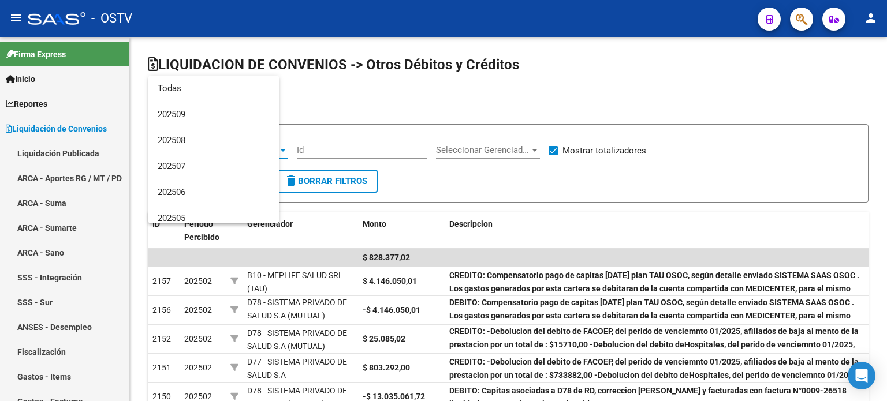
scroll to position [147, 0]
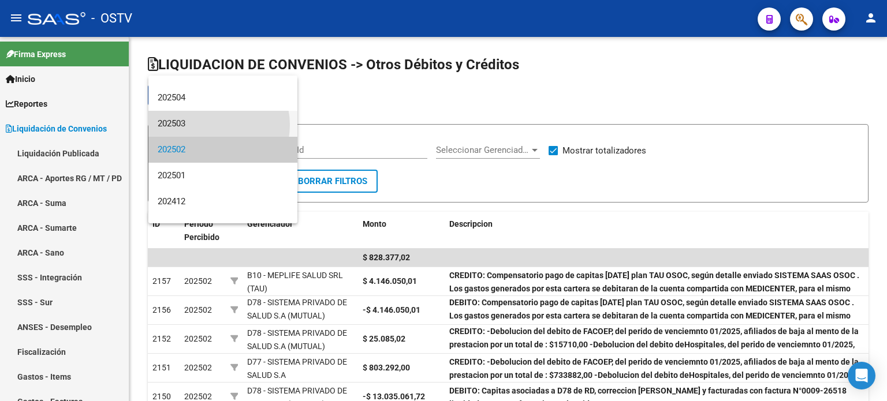
click at [210, 125] on span "202503" at bounding box center [223, 124] width 131 height 26
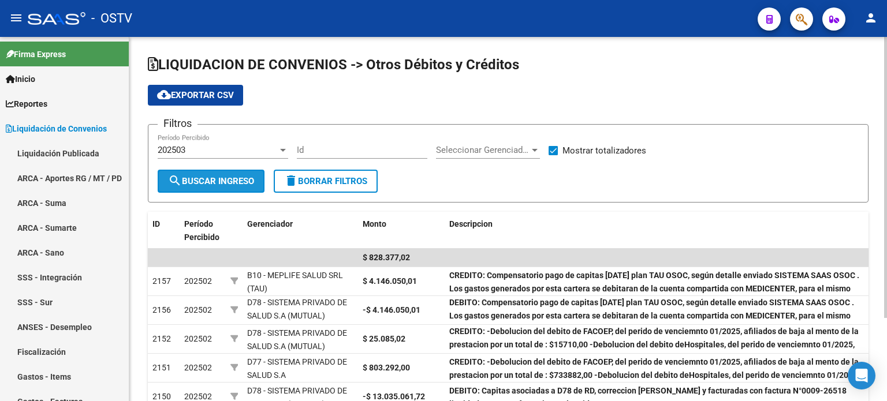
click at [226, 176] on span "search Buscar Ingreso" at bounding box center [211, 181] width 86 height 10
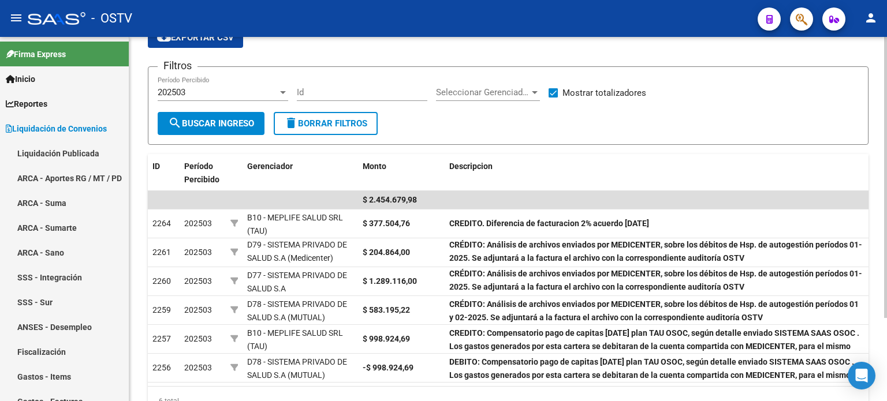
scroll to position [0, 0]
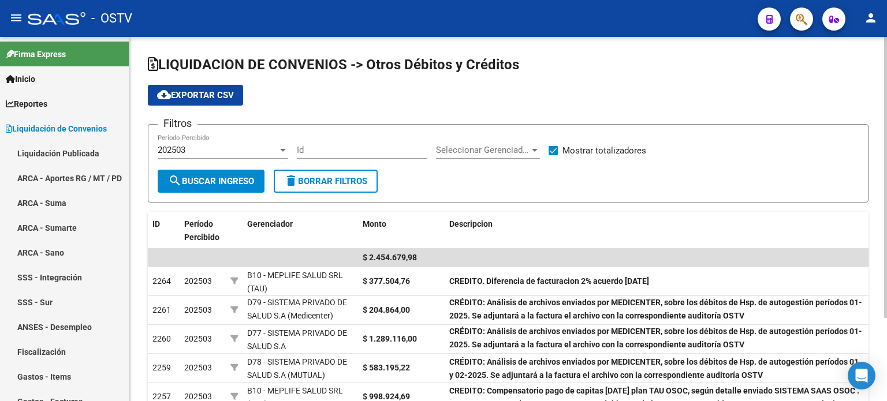
click at [229, 153] on div "202503" at bounding box center [218, 150] width 120 height 10
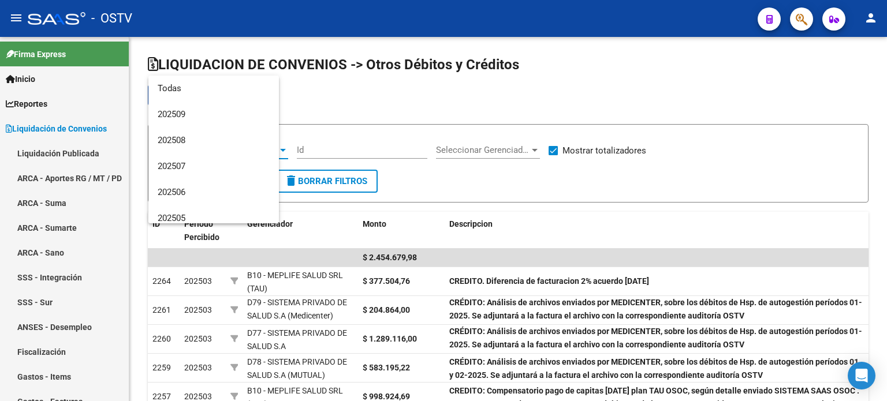
scroll to position [121, 0]
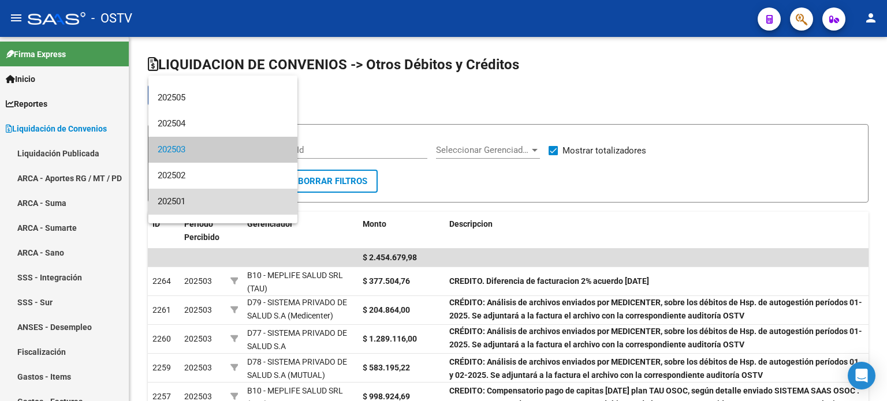
click at [243, 198] on span "202501" at bounding box center [223, 202] width 131 height 26
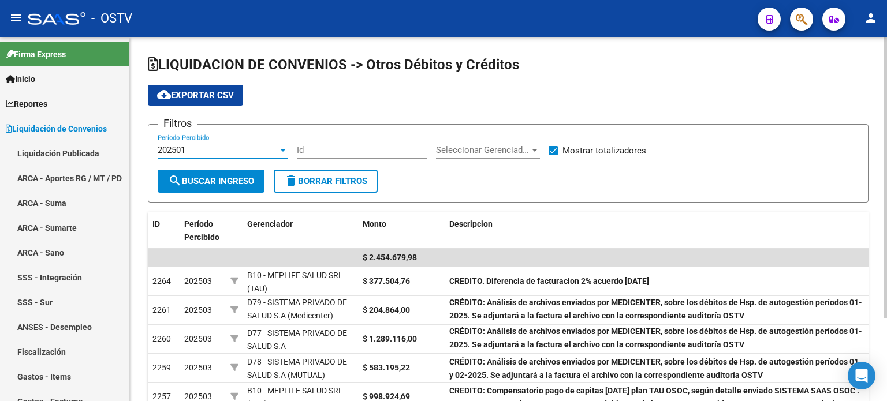
click at [239, 182] on span "search Buscar Ingreso" at bounding box center [211, 181] width 86 height 10
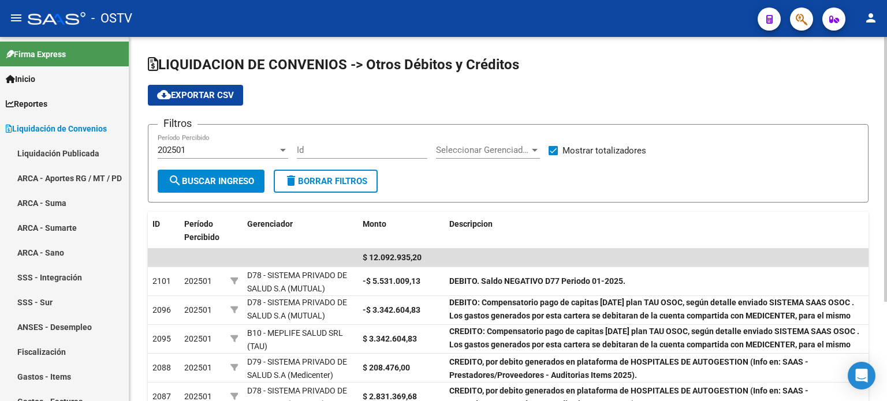
click at [233, 150] on div "202501" at bounding box center [218, 150] width 120 height 10
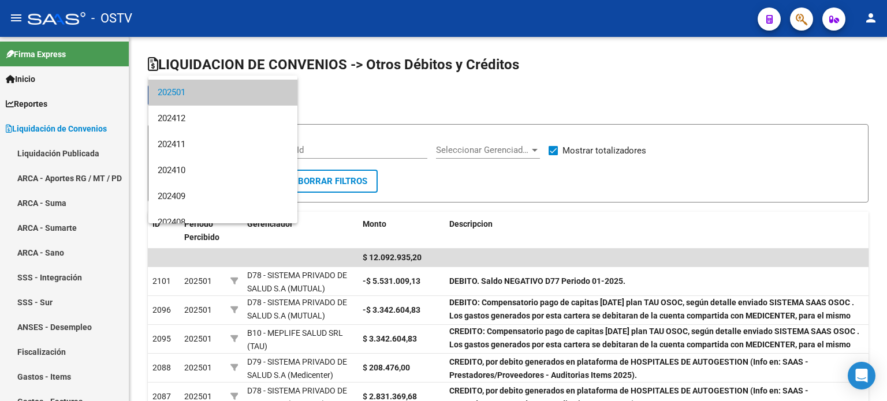
scroll to position [230, 0]
click at [224, 127] on span "202412" at bounding box center [223, 118] width 131 height 26
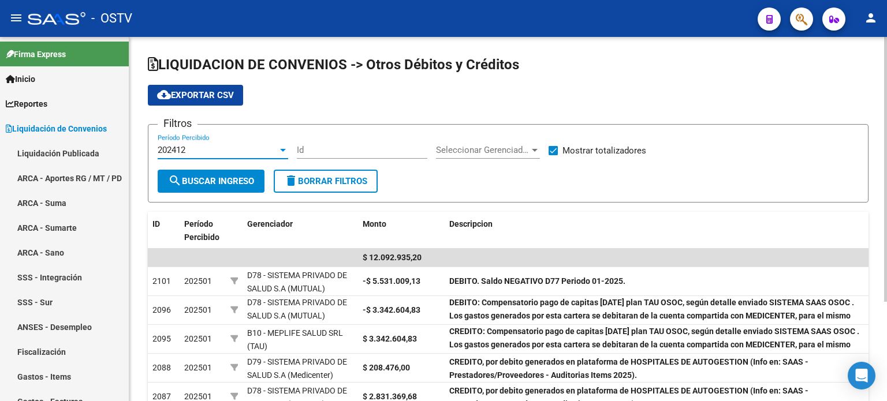
click at [237, 185] on span "search Buscar Ingreso" at bounding box center [211, 181] width 86 height 10
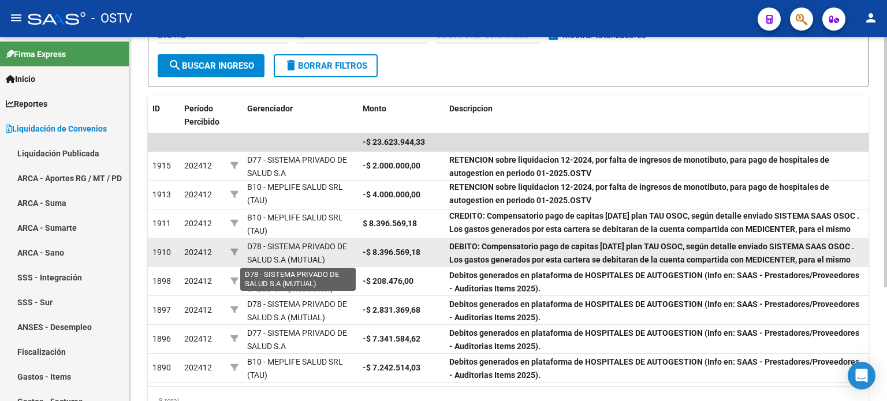
scroll to position [58, 0]
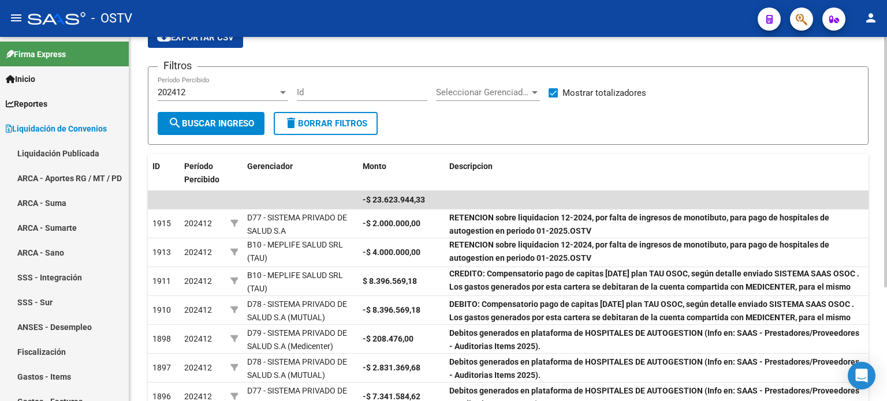
click at [252, 88] on div "202412" at bounding box center [218, 92] width 120 height 10
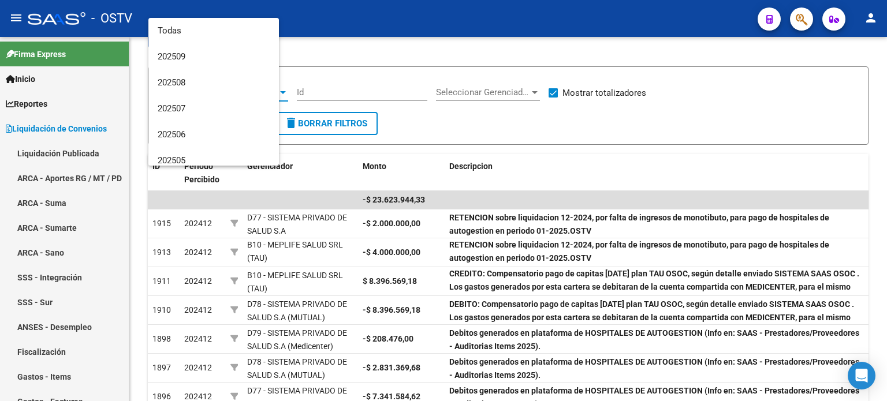
scroll to position [199, 0]
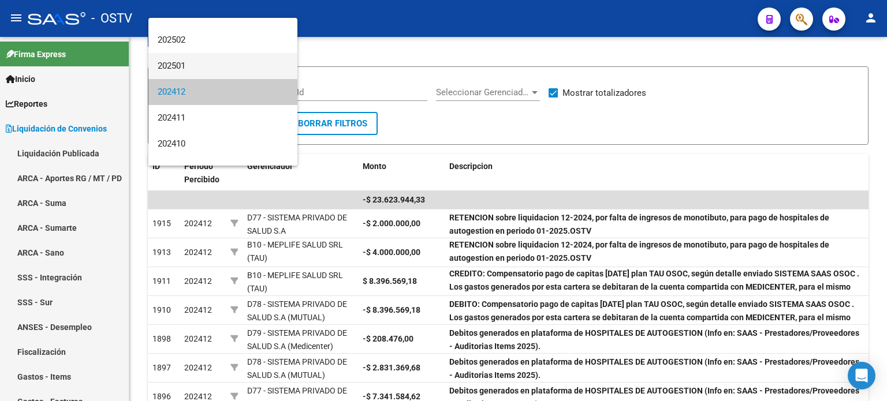
click at [229, 72] on span "202501" at bounding box center [223, 66] width 131 height 26
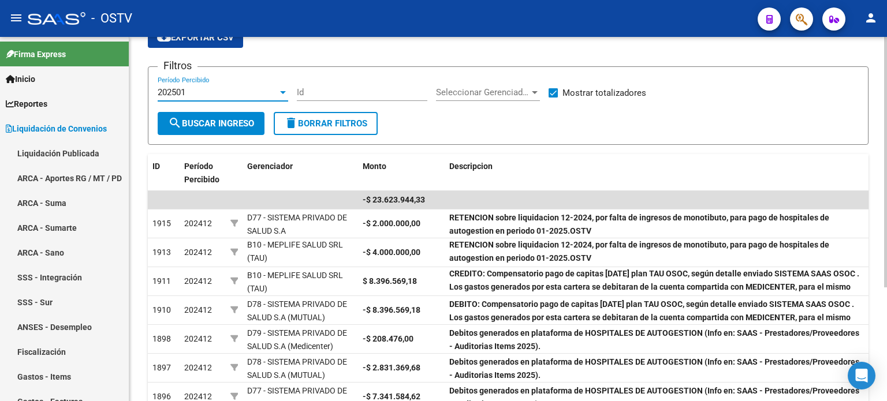
click at [240, 122] on span "search Buscar Ingreso" at bounding box center [211, 123] width 86 height 10
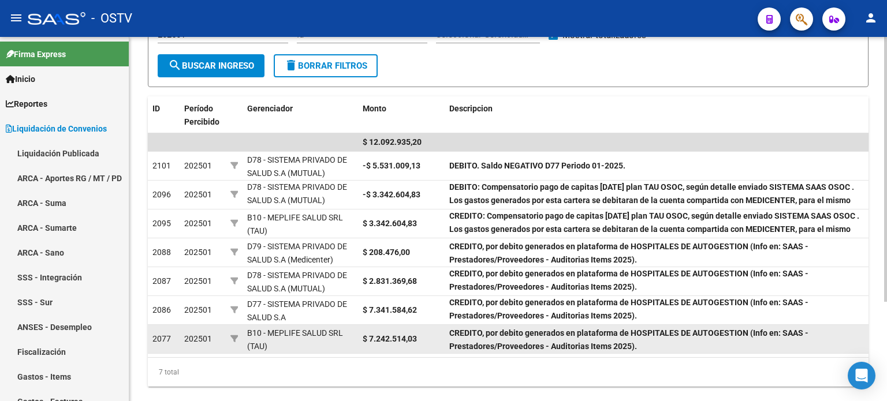
scroll to position [58, 0]
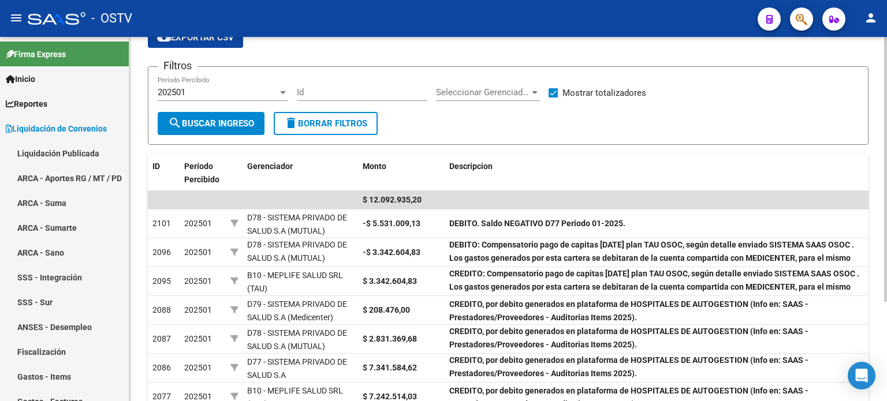
click at [247, 84] on div "202501 Período Percibido" at bounding box center [223, 88] width 131 height 25
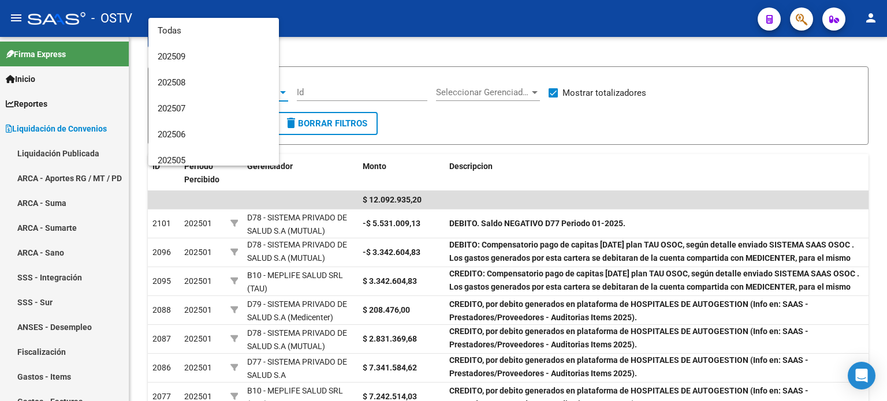
scroll to position [173, 0]
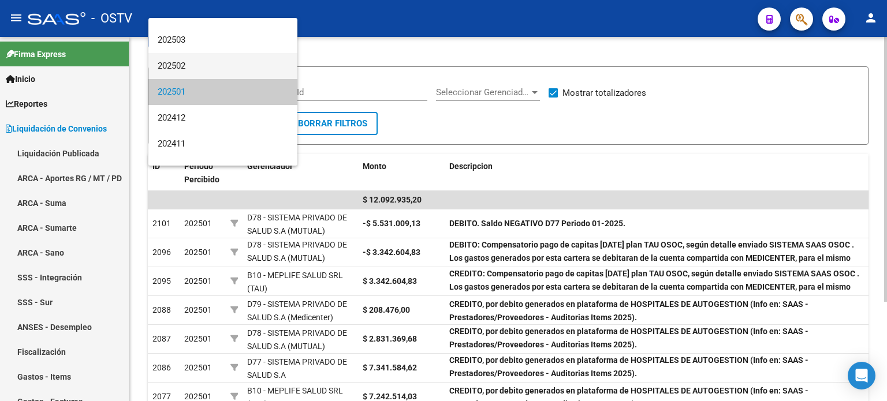
click at [218, 68] on span "202502" at bounding box center [223, 66] width 131 height 26
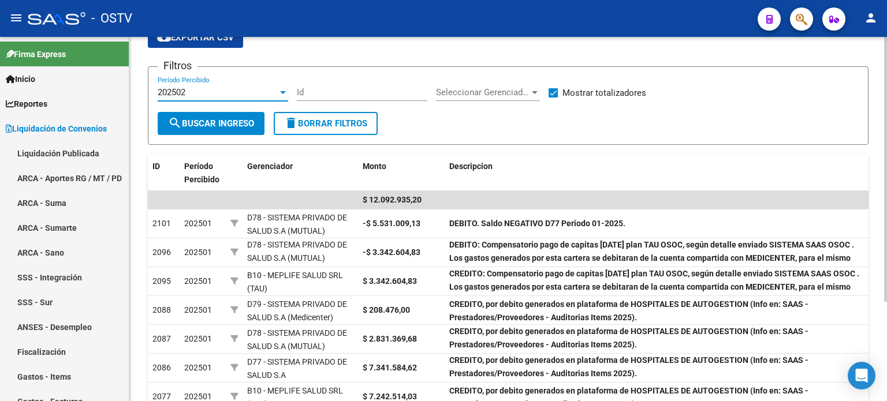
click at [217, 116] on button "search Buscar Ingreso" at bounding box center [211, 123] width 107 height 23
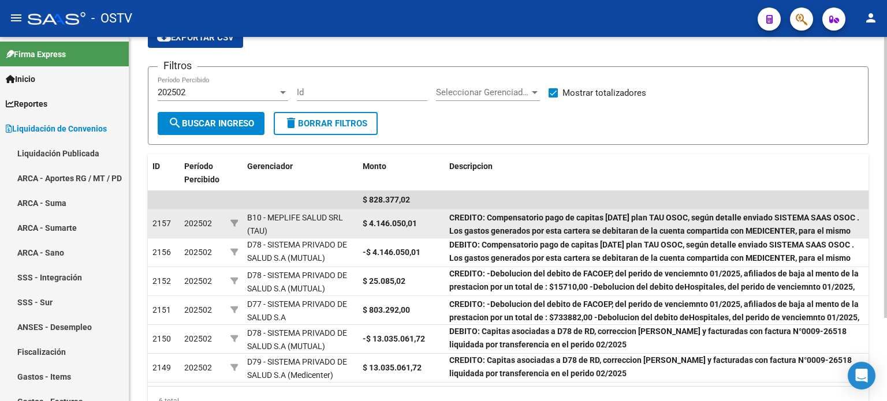
scroll to position [2, 0]
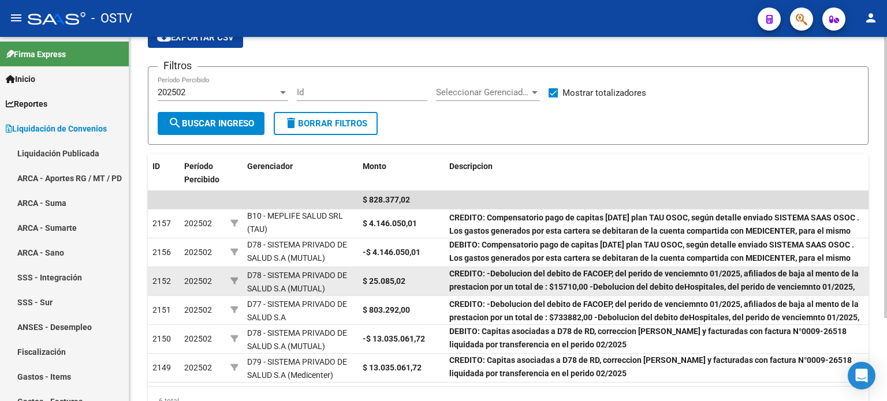
click at [474, 277] on div "CREDITO: -Debolucion del debito de FACOEP, del perido de venciemnto 01/2025, af…" at bounding box center [656, 281] width 415 height 24
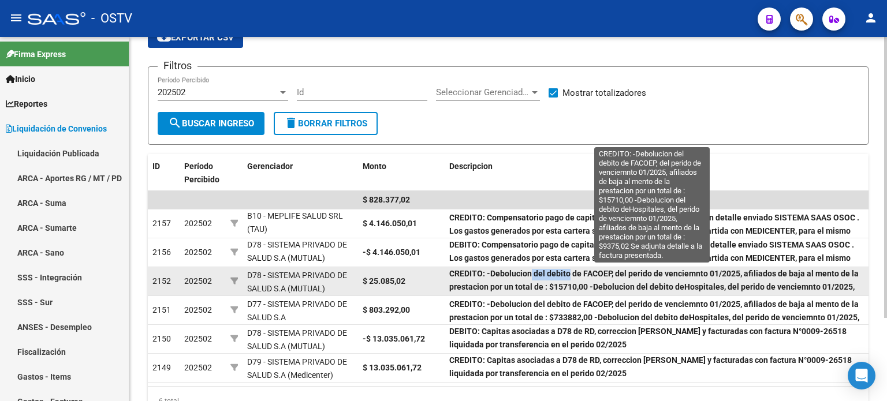
scroll to position [0, 0]
drag, startPoint x: 529, startPoint y: 277, endPoint x: 586, endPoint y: 277, distance: 56.6
click at [586, 277] on strong "CREDITO: -Debolucion del debito de FACOEP, del perido de venciemnto 01/2025, af…" at bounding box center [654, 289] width 410 height 36
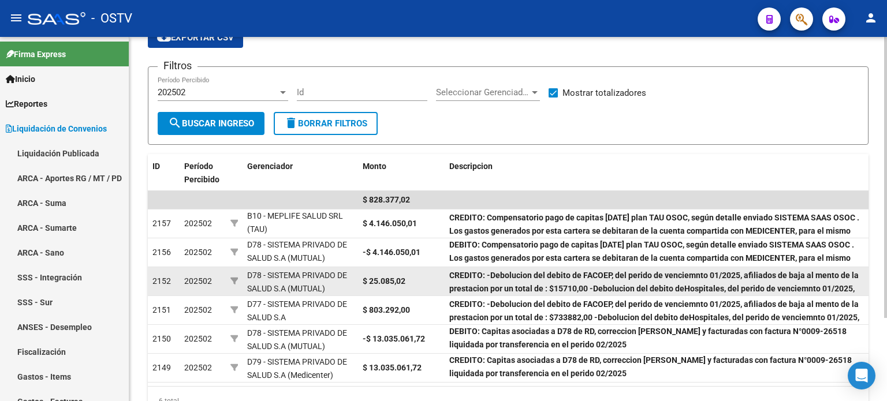
click at [598, 277] on strong "CREDITO: -Debolucion del debito de FACOEP, del perido de venciemnto 01/2025, af…" at bounding box center [654, 289] width 410 height 36
drag, startPoint x: 648, startPoint y: 278, endPoint x: 739, endPoint y: 277, distance: 91.3
click at [739, 277] on strong "CREDITO: -Debolucion del debito de FACOEP, del perido de venciemnto 01/2025, af…" at bounding box center [654, 289] width 410 height 36
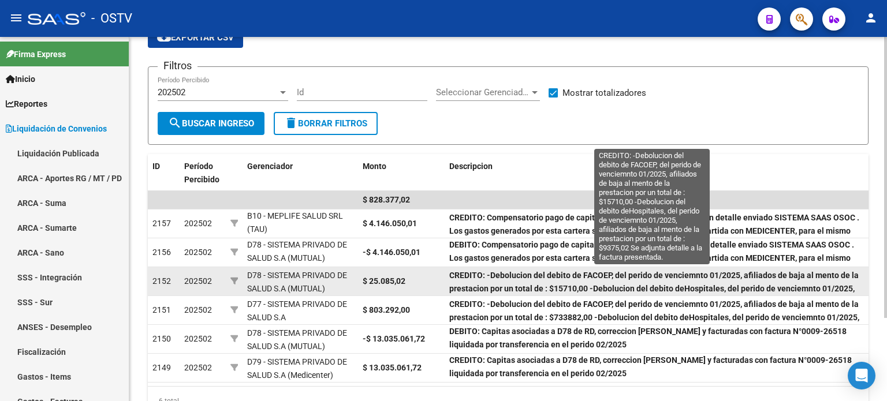
click at [689, 291] on strong "CREDITO: -Debolucion del debito de FACOEP, del perido de venciemnto 01/2025, af…" at bounding box center [654, 289] width 410 height 36
click at [726, 273] on strong "CREDITO: -Debolucion del debito de FACOEP, del perido de venciemnto 01/2025, af…" at bounding box center [654, 289] width 410 height 36
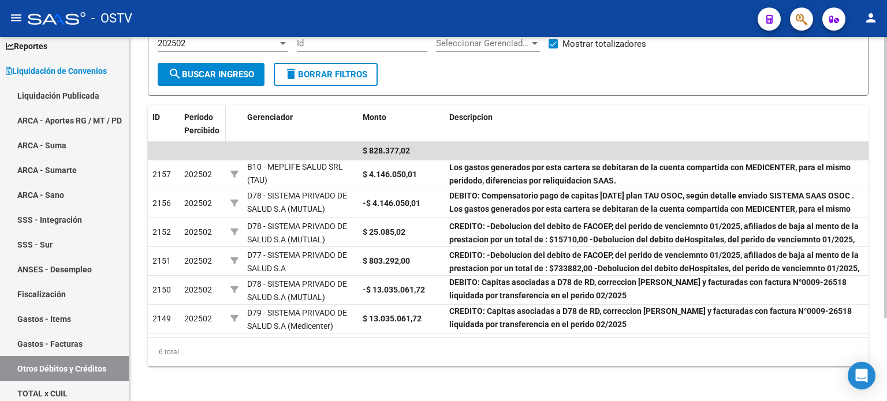
scroll to position [49, 0]
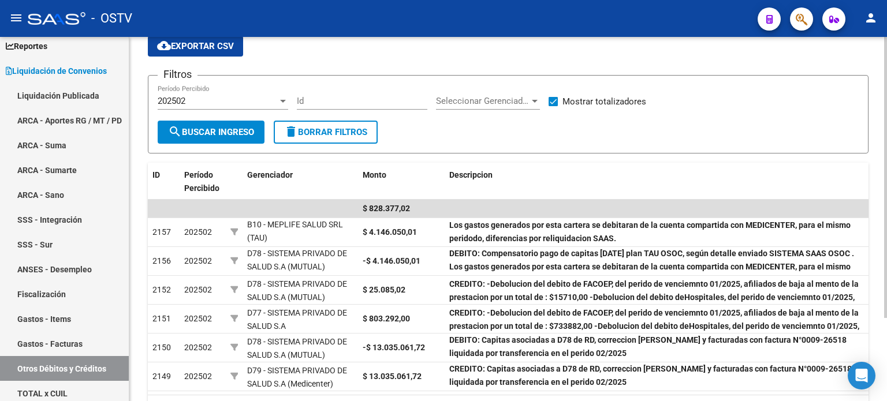
click at [231, 105] on div "202502" at bounding box center [218, 101] width 120 height 10
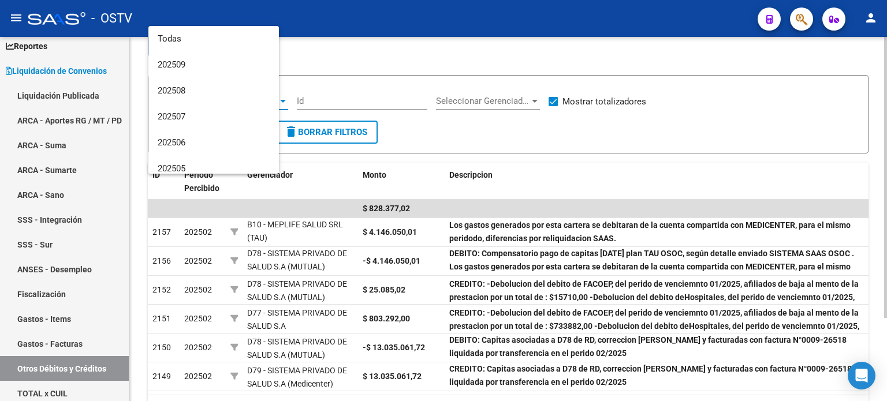
scroll to position [147, 0]
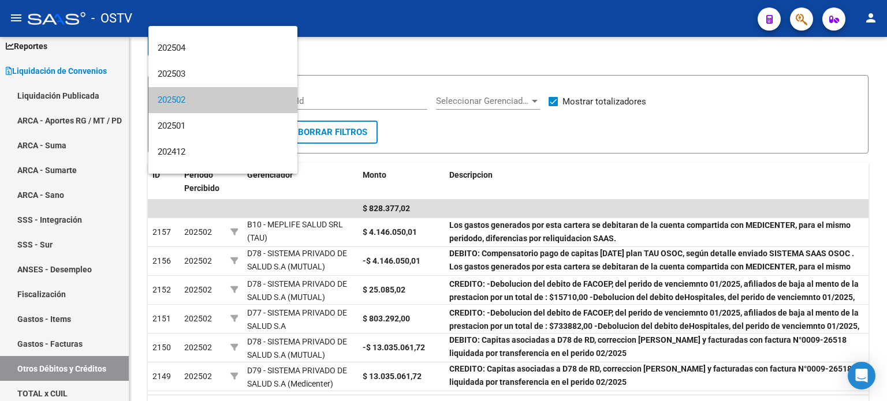
click at [446, 133] on div at bounding box center [443, 200] width 887 height 401
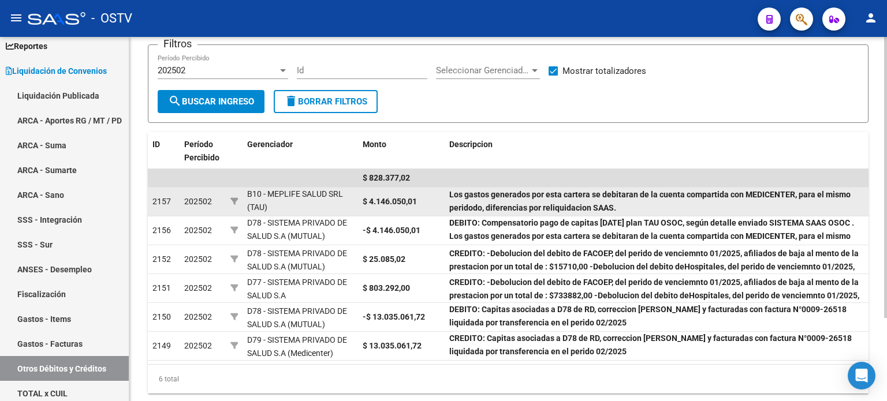
scroll to position [107, 0]
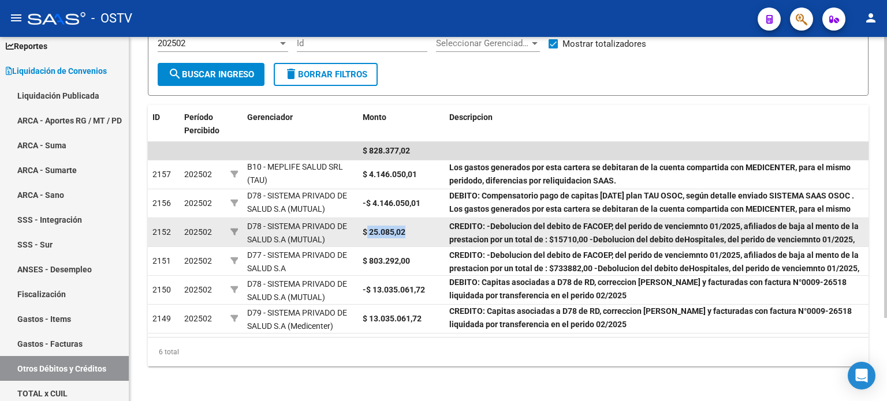
drag, startPoint x: 369, startPoint y: 231, endPoint x: 415, endPoint y: 237, distance: 46.0
click at [414, 231] on div "$ 25.085,02" at bounding box center [401, 232] width 77 height 13
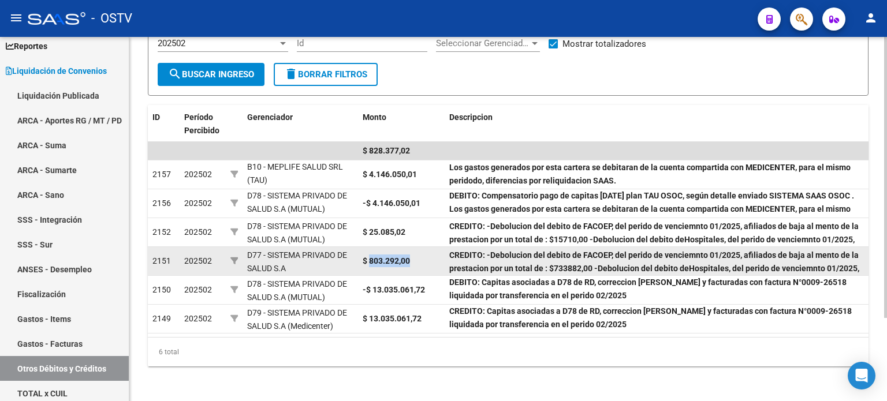
drag, startPoint x: 370, startPoint y: 260, endPoint x: 411, endPoint y: 258, distance: 41.6
click at [411, 258] on div "$ 803.292,00" at bounding box center [401, 261] width 77 height 13
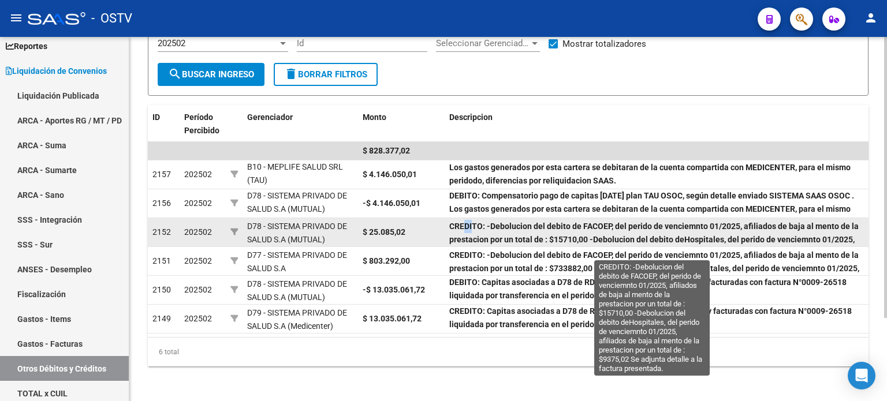
drag, startPoint x: 474, startPoint y: 227, endPoint x: 464, endPoint y: 228, distance: 9.3
click at [463, 228] on strong "CREDITO: -Debolucion del debito de FACOEP, del perido de venciemnto 01/2025, af…" at bounding box center [654, 240] width 410 height 36
drag, startPoint x: 549, startPoint y: 228, endPoint x: 573, endPoint y: 227, distance: 24.3
click at [573, 227] on strong "CREDITO: -Debolucion del debito de FACOEP, del perido de venciemnto 01/2025, af…" at bounding box center [654, 240] width 410 height 36
click at [552, 228] on strong "CREDITO: -Debolucion del debito de FACOEP, del perido de venciemnto 01/2025, af…" at bounding box center [654, 240] width 410 height 36
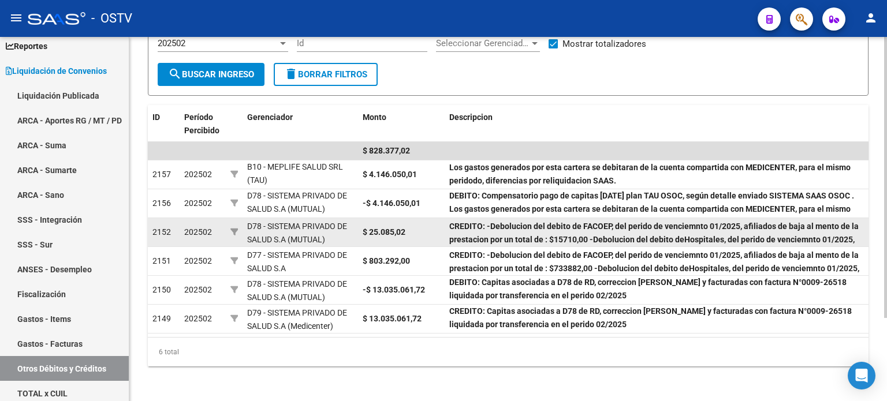
click at [557, 230] on div "CREDITO: -Debolucion del debito de FACOEP, del perido de venciemnto 01/2025, af…" at bounding box center [656, 232] width 415 height 24
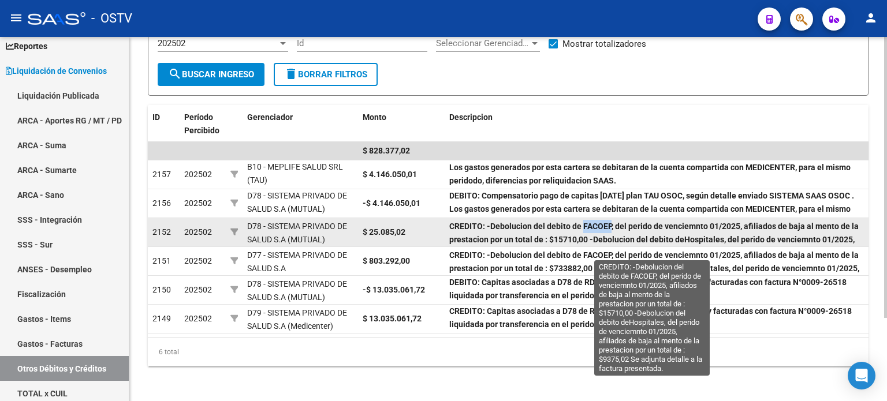
drag, startPoint x: 584, startPoint y: 227, endPoint x: 609, endPoint y: 226, distance: 25.4
click at [609, 226] on strong "CREDITO: -Debolucion del debito de FACOEP, del perido de venciemnto 01/2025, af…" at bounding box center [654, 240] width 410 height 36
drag, startPoint x: 741, startPoint y: 224, endPoint x: 749, endPoint y: 224, distance: 8.1
click at [749, 224] on strong "CREDITO: -Debolucion del debito de FACOEP, del perido de venciemnto 01/2025, af…" at bounding box center [654, 240] width 410 height 36
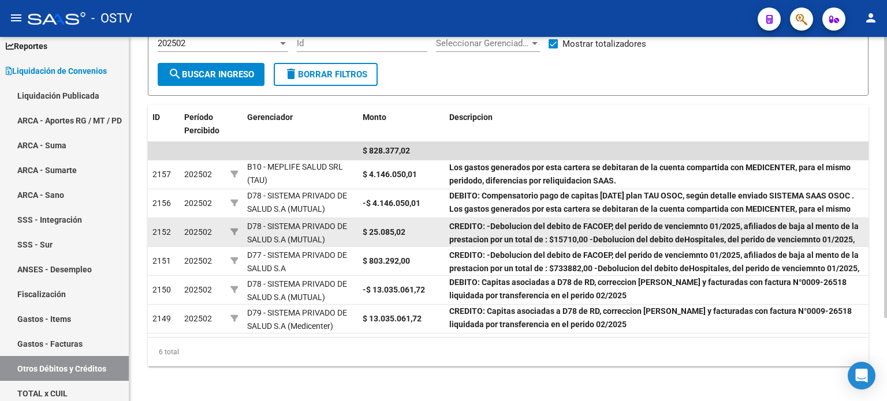
click at [780, 224] on strong "CREDITO: -Debolucion del debito de FACOEP, del perido de venciemnto 01/2025, af…" at bounding box center [654, 240] width 410 height 36
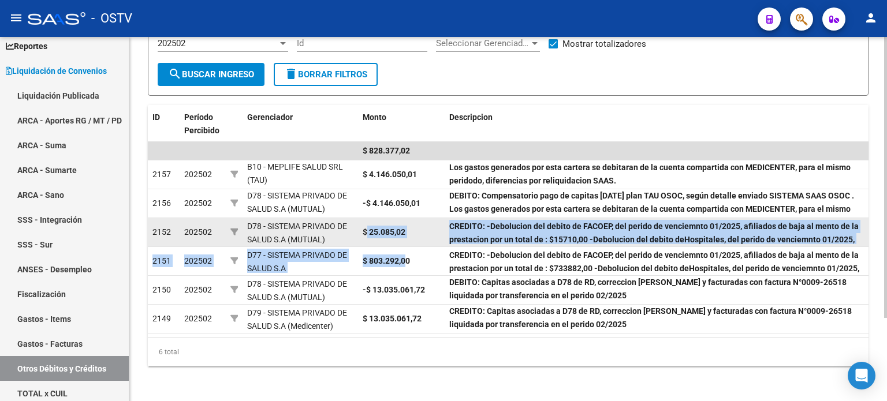
drag, startPoint x: 404, startPoint y: 266, endPoint x: 371, endPoint y: 235, distance: 45.8
click at [367, 236] on datatable-scroller "$ 828.377,02 2157 202502 B10 - MEPLIFE SALUD SRL (TAU) $ 4.146.050,01 CREDITO: …" at bounding box center [508, 238] width 721 height 192
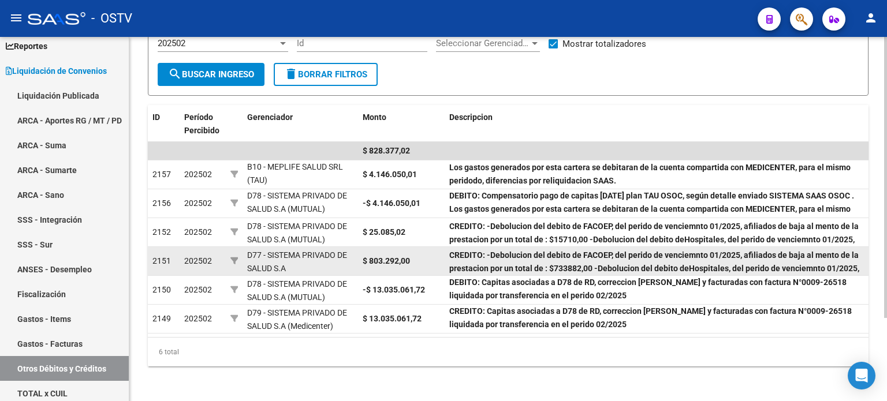
click at [414, 269] on datatable-body-cell "$ 803.292,00" at bounding box center [401, 261] width 87 height 28
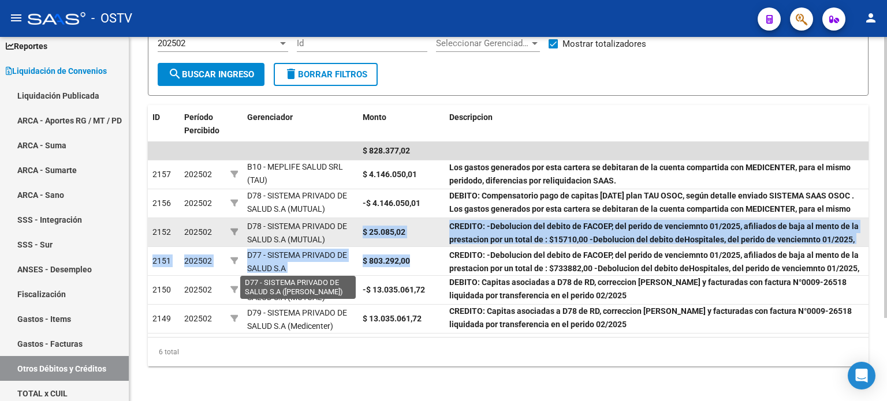
drag, startPoint x: 411, startPoint y: 258, endPoint x: 342, endPoint y: 240, distance: 71.0
click at [342, 240] on datatable-scroller "$ 828.377,02 2157 202502 B10 - MEPLIFE SALUD SRL (TAU) $ 4.146.050,01 CREDITO: …" at bounding box center [508, 238] width 721 height 192
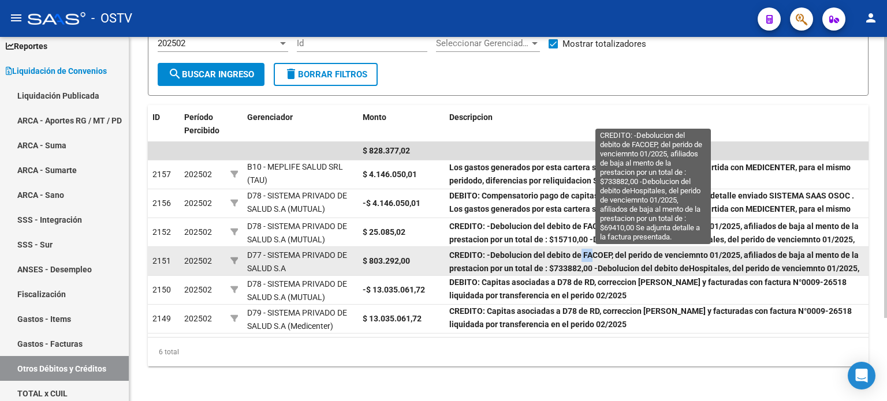
click at [591, 256] on strong "CREDITO: -Debolucion del debito de FACOEP, del perido de venciemnto 01/2025, af…" at bounding box center [656, 269] width 414 height 36
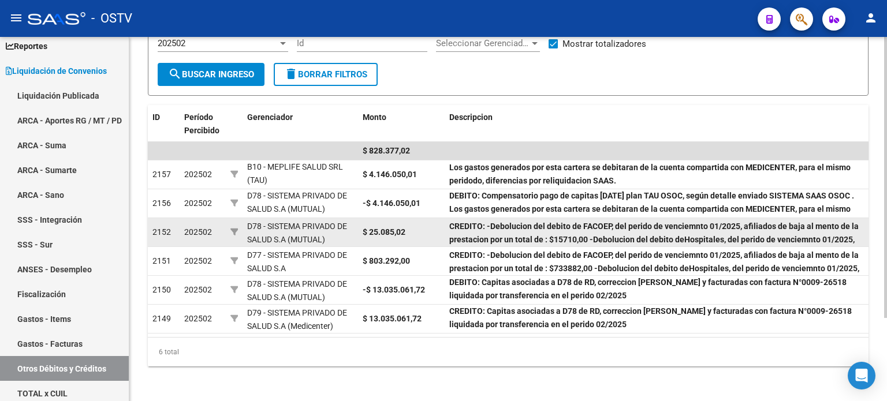
click at [388, 229] on strong "$ 25.085,02" at bounding box center [384, 232] width 43 height 9
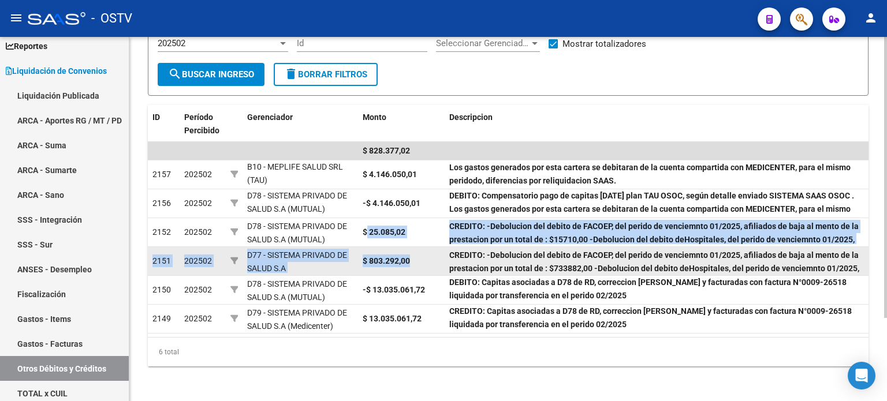
drag, startPoint x: 379, startPoint y: 228, endPoint x: 434, endPoint y: 267, distance: 68.0
click at [434, 267] on datatable-scroller "$ 828.377,02 2157 202502 B10 - MEPLIFE SALUD SRL (TAU) $ 4.146.050,01 CREDITO: …" at bounding box center [508, 238] width 721 height 192
click at [440, 263] on div "$ 803.292,00" at bounding box center [401, 261] width 77 height 13
click at [380, 251] on datatable-body-cell "$ 803.292,00" at bounding box center [401, 261] width 87 height 28
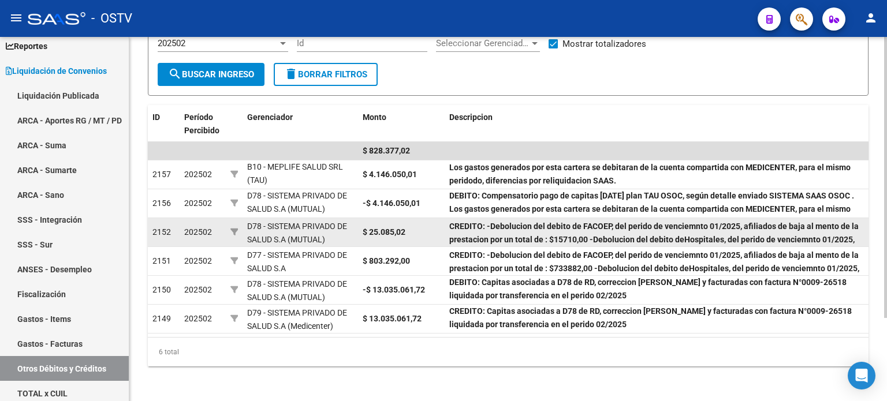
click at [391, 238] on datatable-body-cell "$ 25.085,02" at bounding box center [401, 232] width 87 height 28
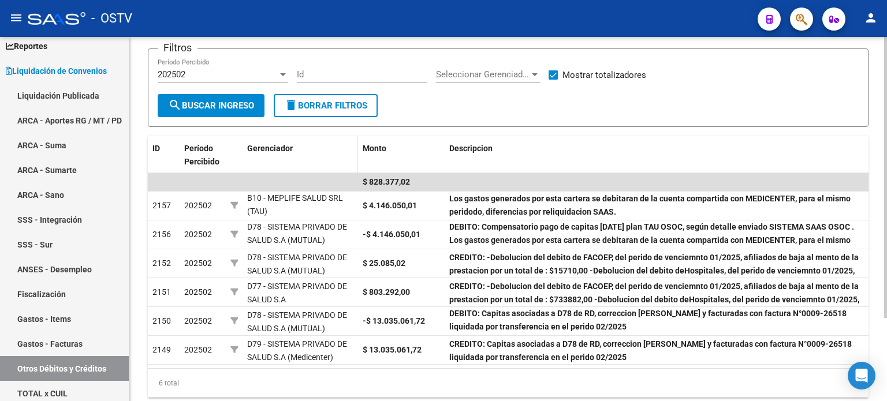
scroll to position [49, 0]
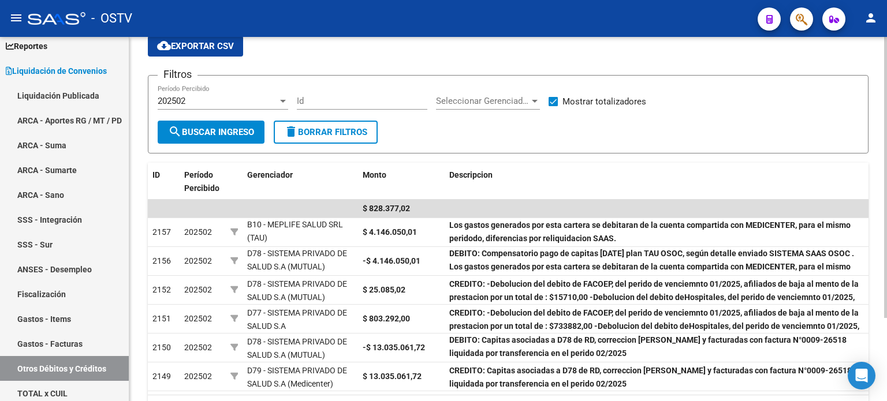
click at [201, 101] on div "202502" at bounding box center [218, 101] width 120 height 10
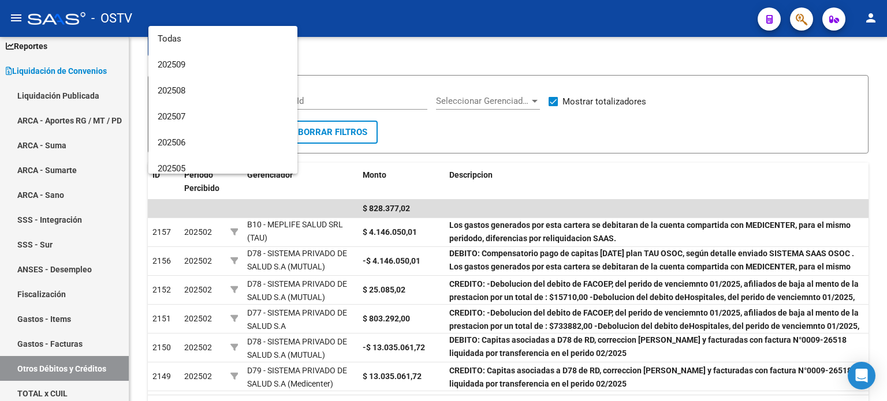
scroll to position [147, 0]
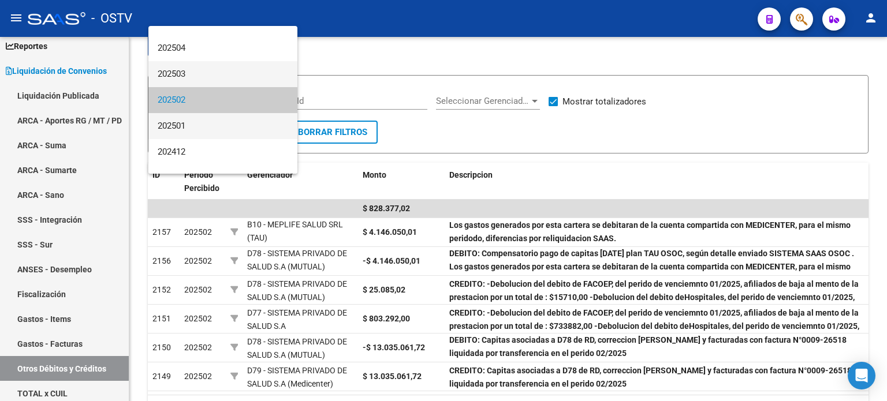
drag, startPoint x: 205, startPoint y: 78, endPoint x: 195, endPoint y: 122, distance: 45.6
click at [195, 122] on div "Todas 202509 202508 202507 202506 202505 202504 202503 202502 202501 202412 202…" at bounding box center [222, 100] width 149 height 148
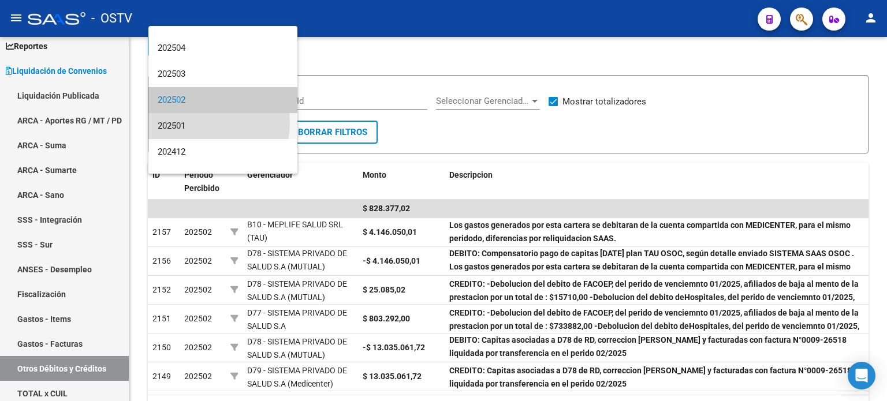
click at [195, 122] on span "202501" at bounding box center [223, 126] width 131 height 26
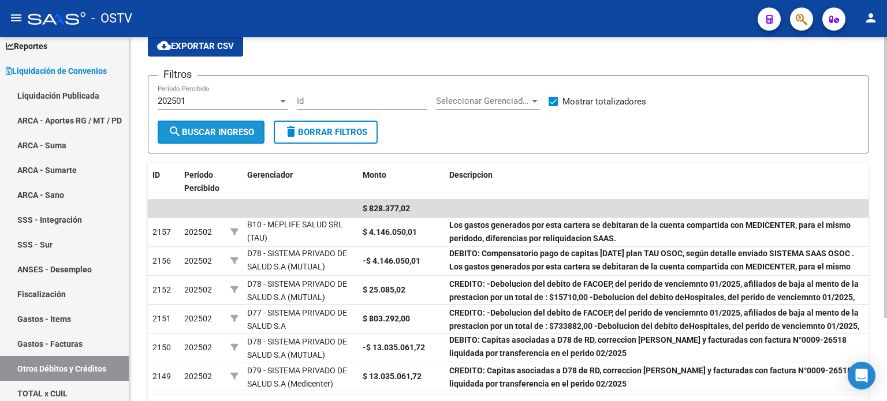
click at [199, 130] on span "search Buscar Ingreso" at bounding box center [211, 132] width 86 height 10
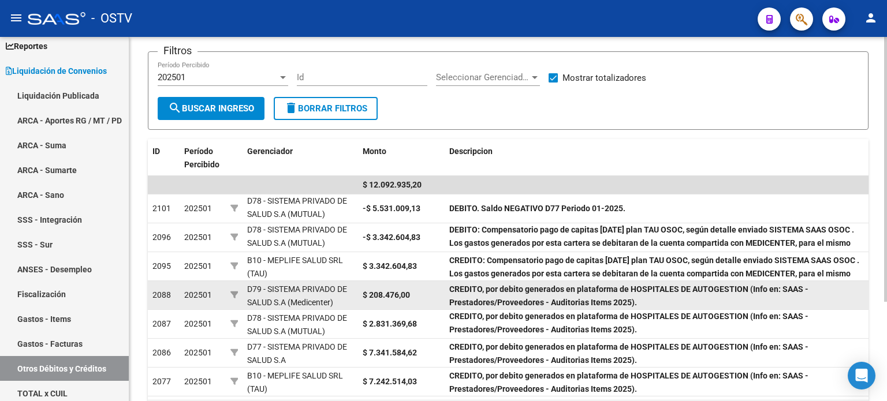
scroll to position [49, 0]
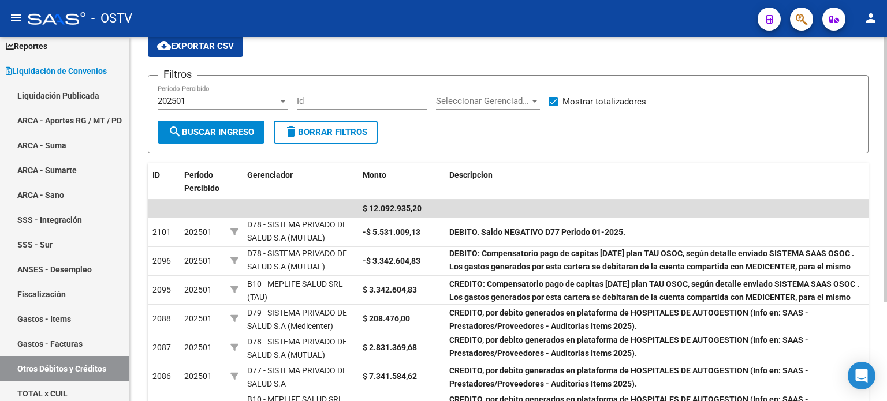
click at [227, 110] on div "202501 Período Percibido" at bounding box center [223, 103] width 131 height 36
click at [226, 103] on div "202501" at bounding box center [218, 101] width 120 height 10
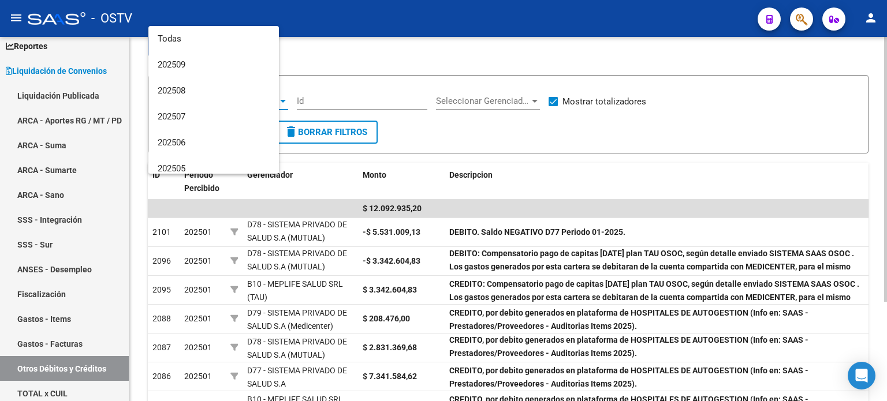
scroll to position [173, 0]
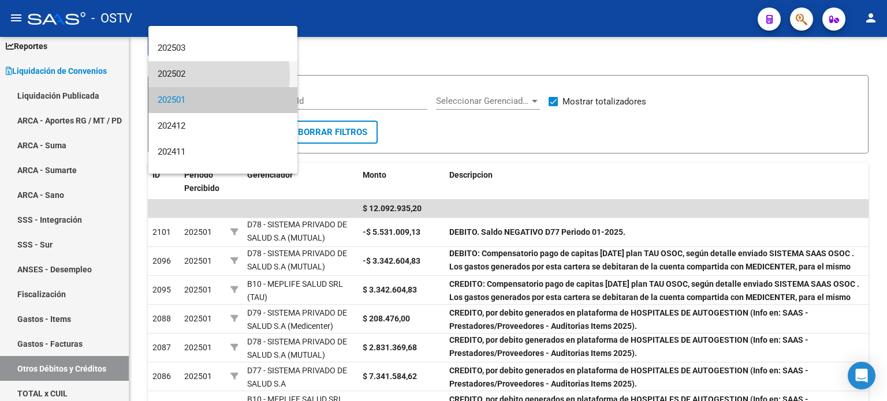
click at [209, 75] on span "202502" at bounding box center [223, 74] width 131 height 26
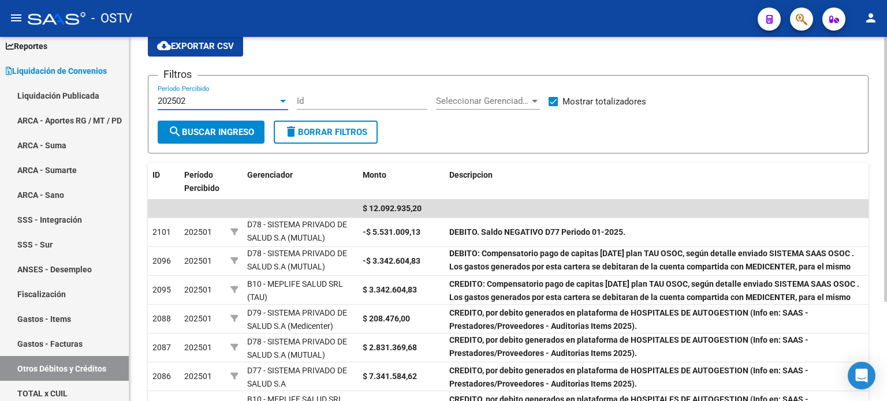
click at [219, 135] on span "search Buscar Ingreso" at bounding box center [211, 132] width 86 height 10
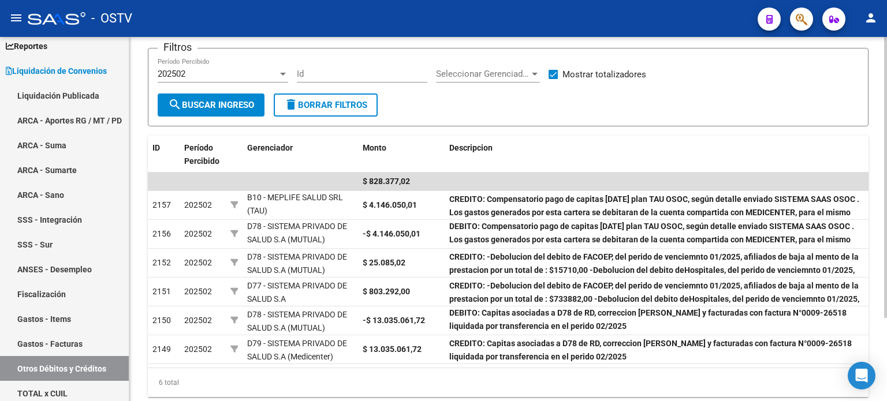
scroll to position [49, 0]
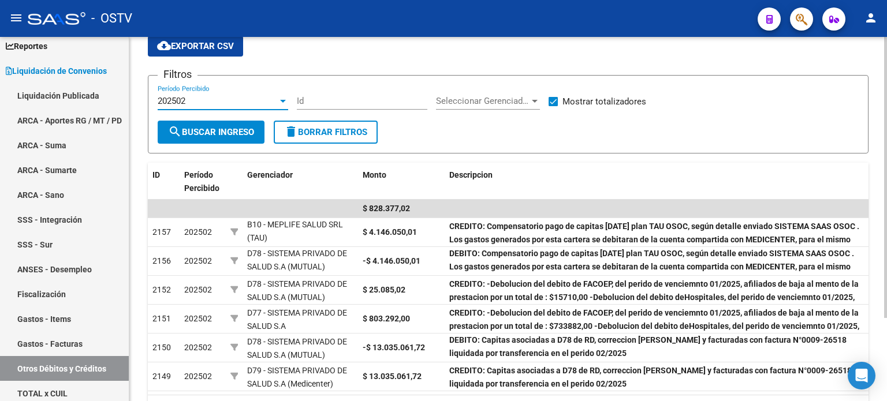
click at [225, 105] on div "202502" at bounding box center [218, 101] width 120 height 10
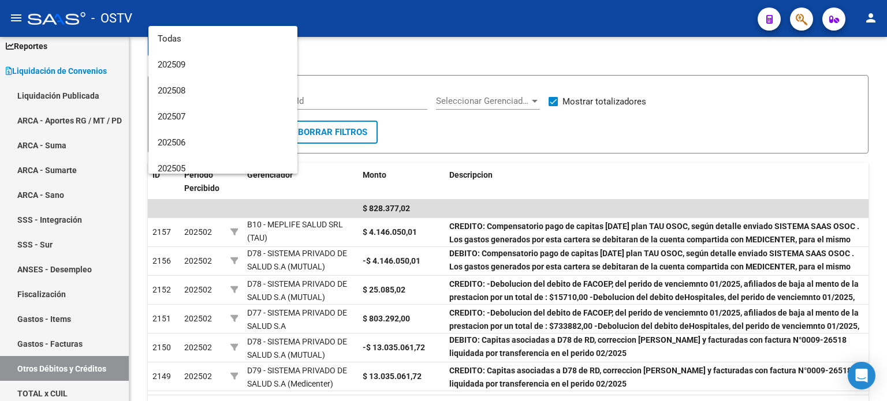
scroll to position [147, 0]
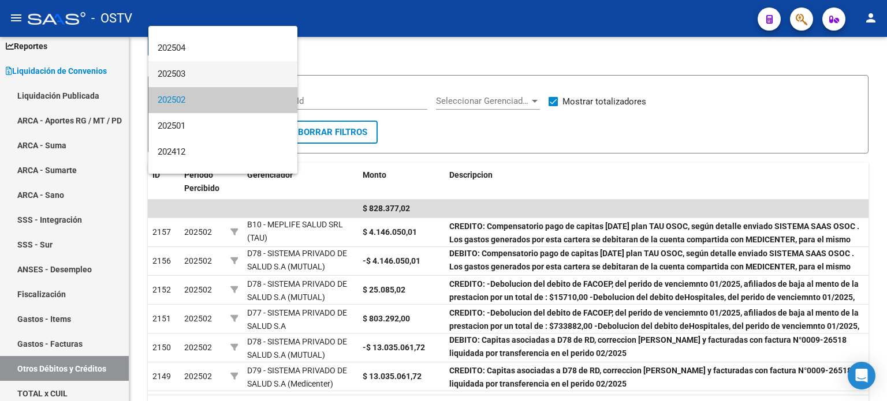
click at [217, 77] on span "202503" at bounding box center [223, 74] width 131 height 26
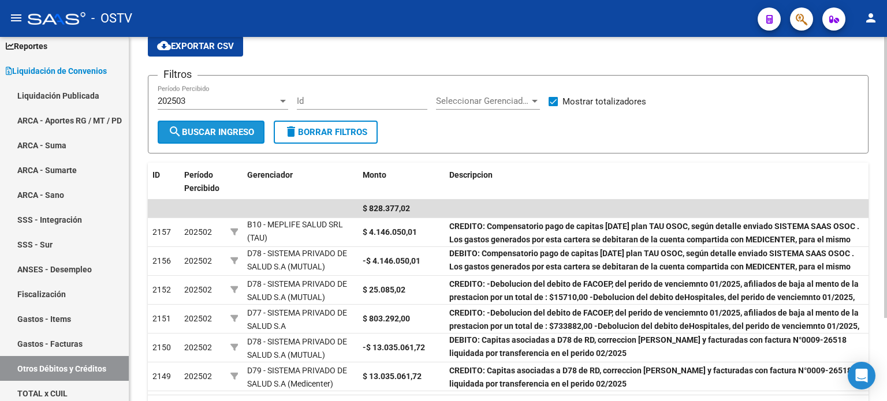
click at [215, 128] on span "search Buscar Ingreso" at bounding box center [211, 132] width 86 height 10
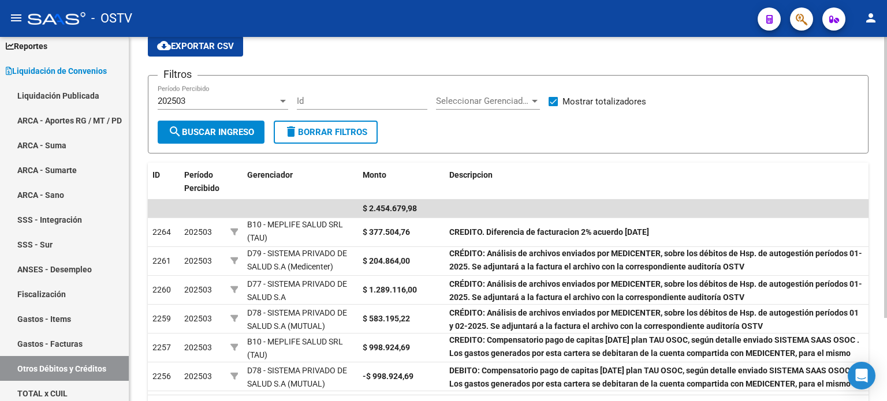
click at [224, 91] on div "202503 Período Percibido" at bounding box center [223, 97] width 131 height 25
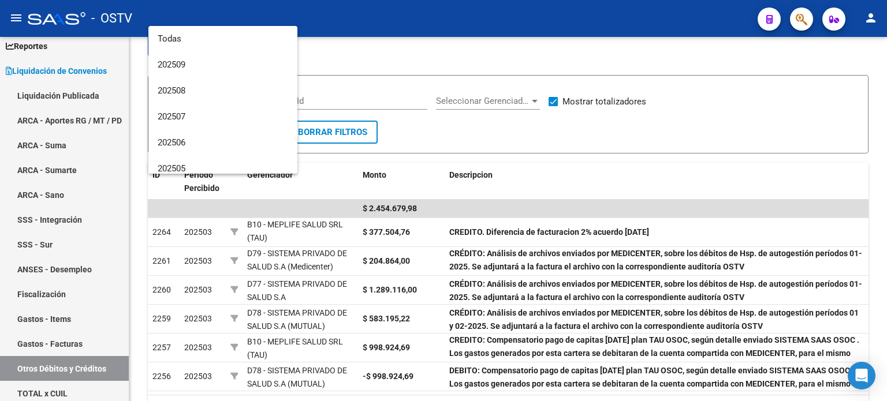
scroll to position [121, 0]
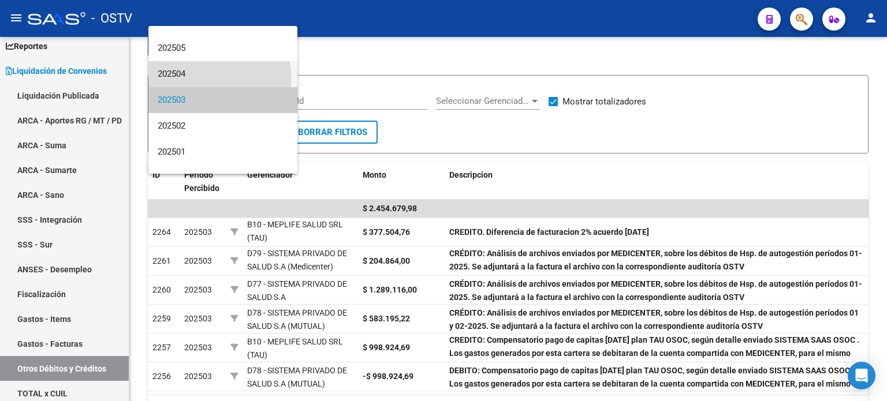
click at [219, 69] on span "202504" at bounding box center [223, 74] width 131 height 26
